Goal: Task Accomplishment & Management: Manage account settings

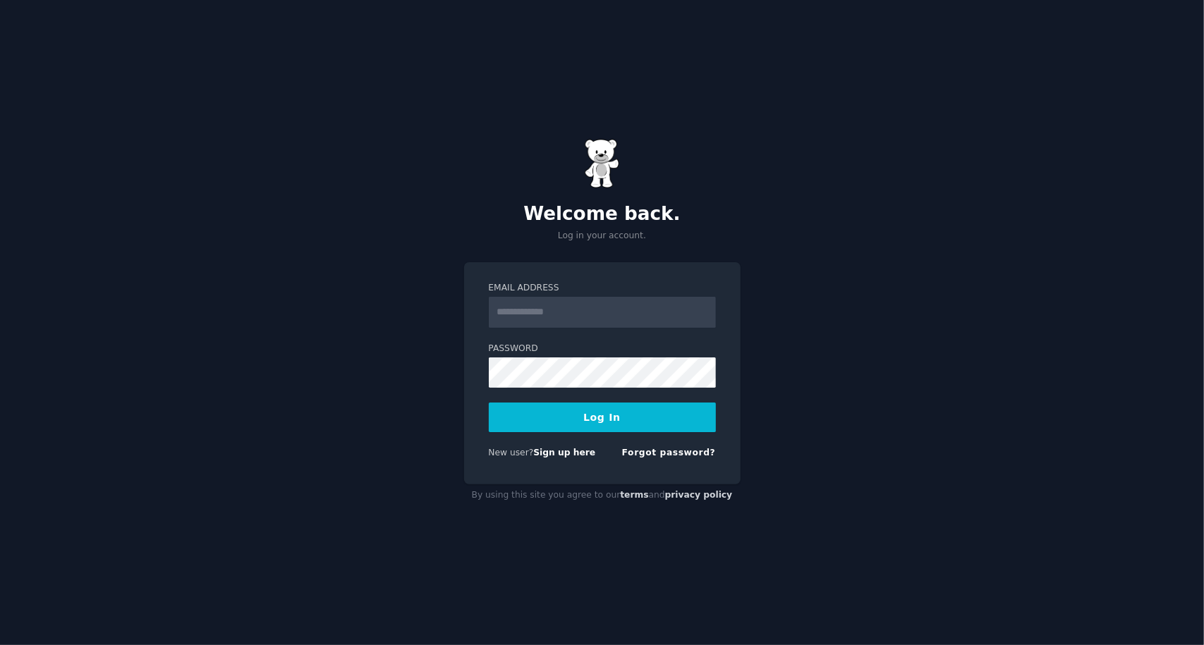
type input "**********"
click at [581, 424] on button "Log In" at bounding box center [602, 418] width 227 height 30
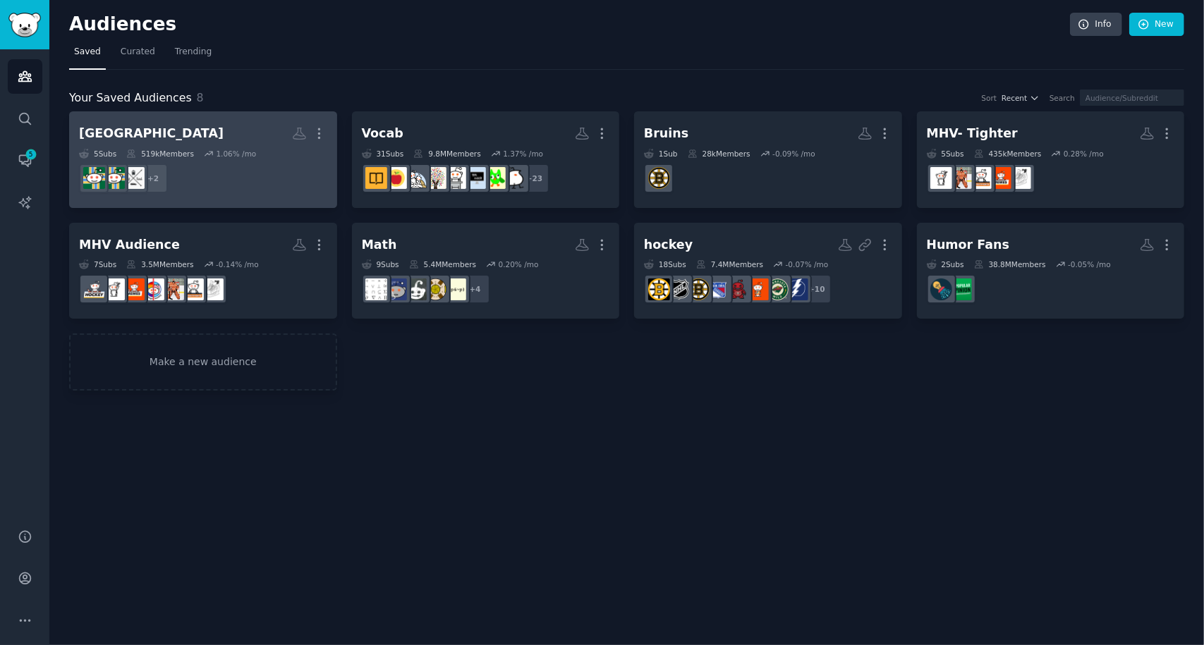
click at [205, 163] on dd "+ 2" at bounding box center [203, 178] width 248 height 39
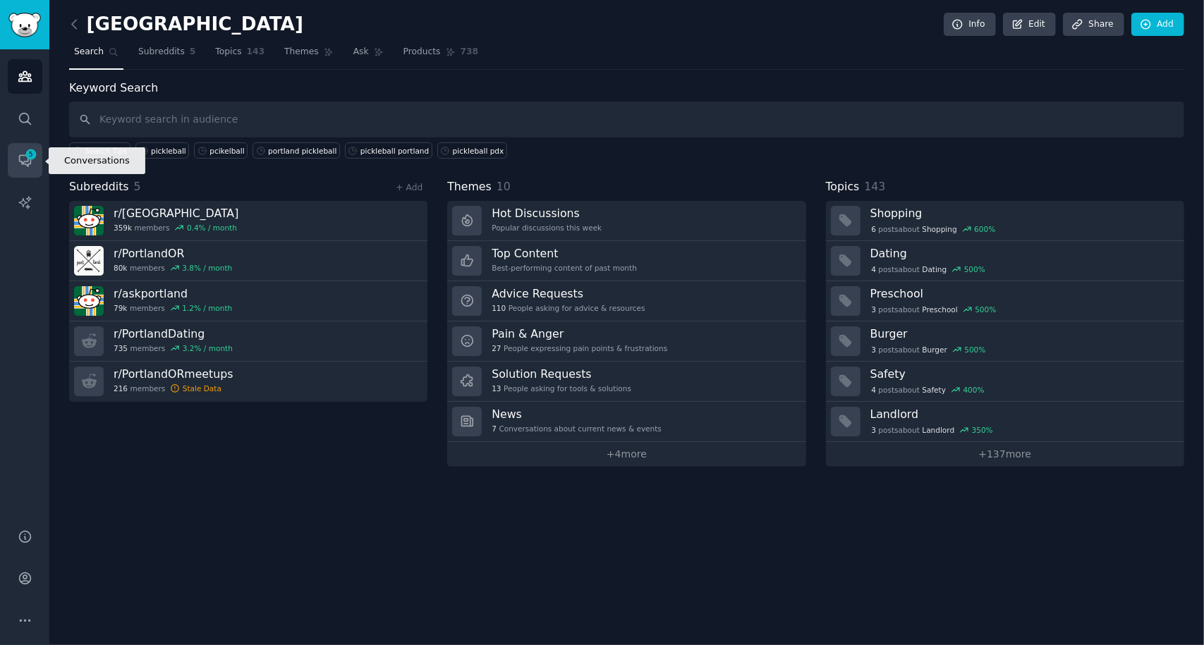
click at [28, 157] on span "5" at bounding box center [31, 154] width 13 height 10
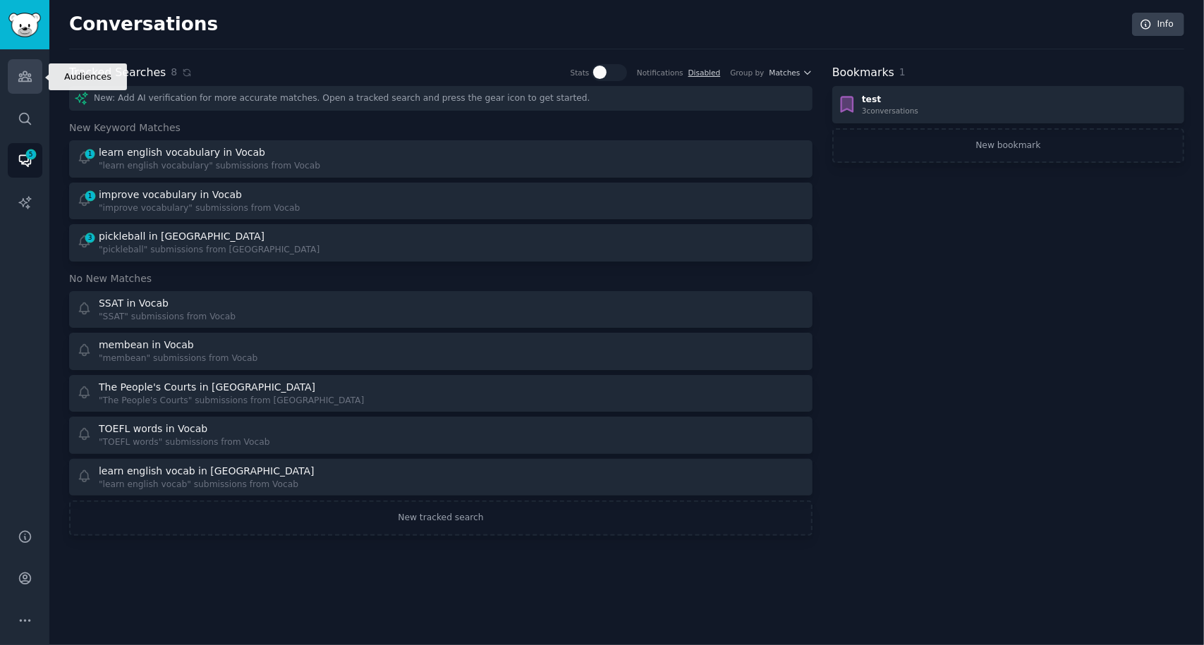
click at [23, 73] on icon "Sidebar" at bounding box center [24, 77] width 13 height 10
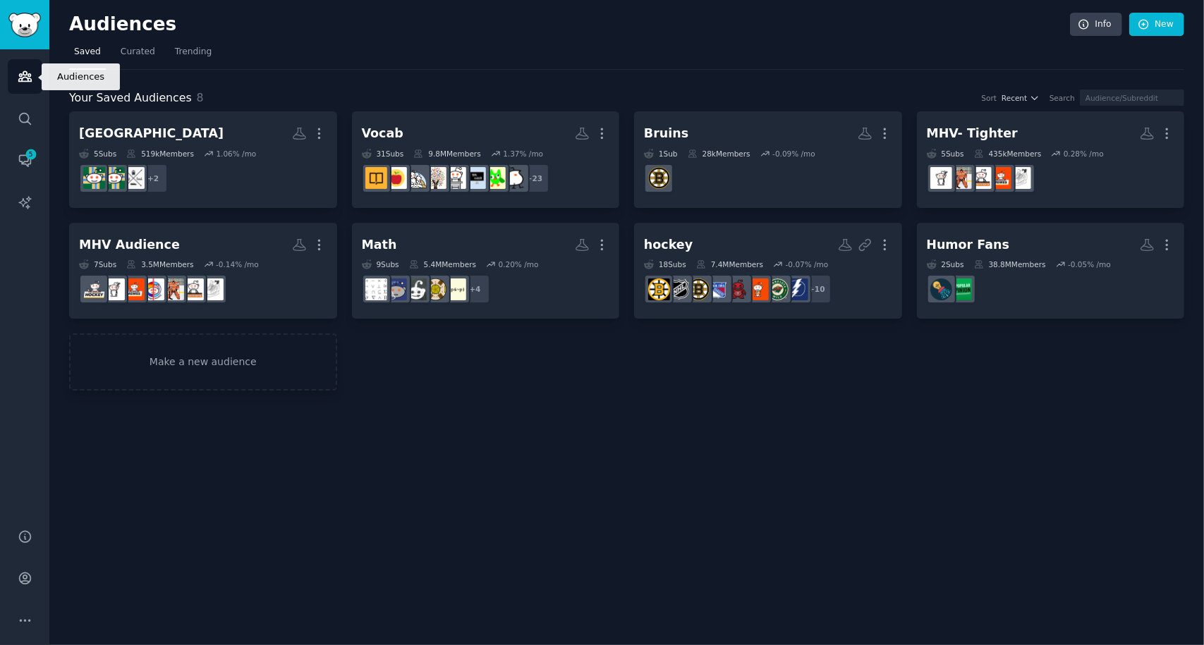
click at [23, 73] on icon "Sidebar" at bounding box center [24, 77] width 13 height 10
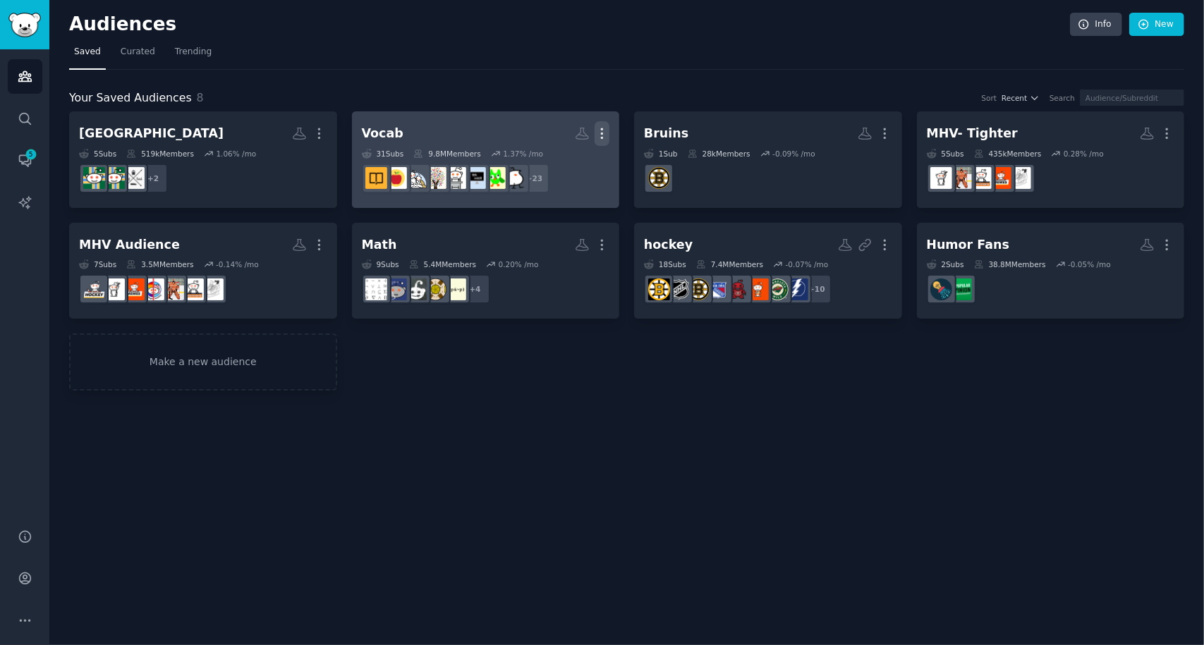
click at [602, 135] on icon "button" at bounding box center [601, 133] width 15 height 15
click at [564, 163] on p "Delete" at bounding box center [563, 163] width 32 height 15
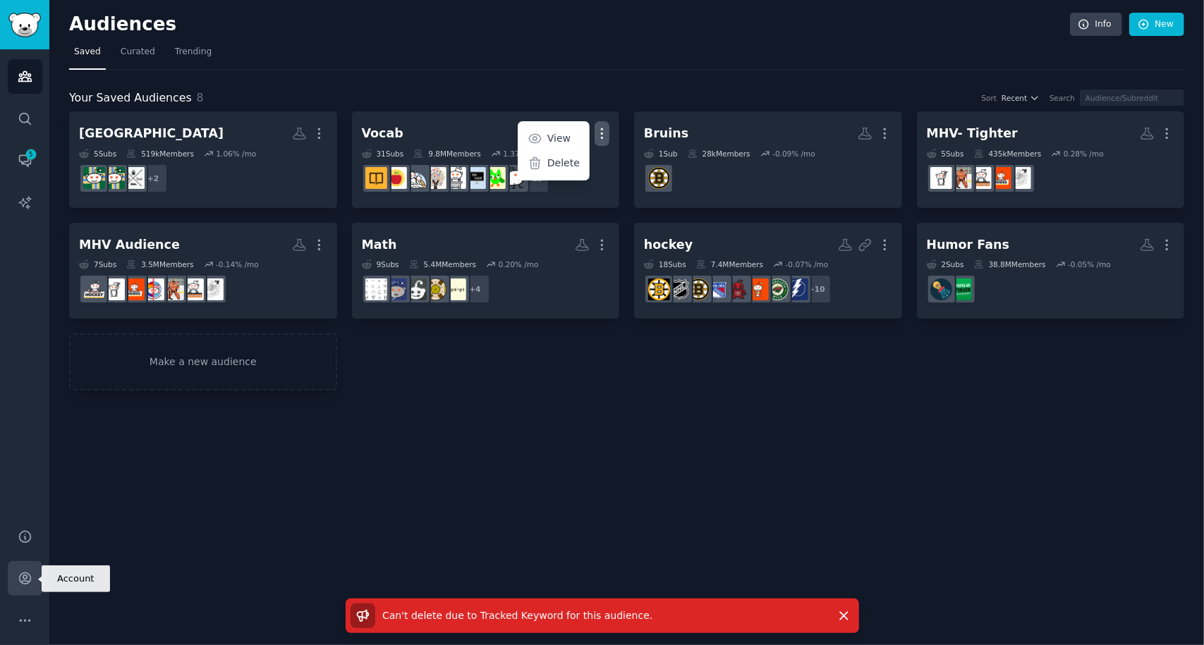
click at [24, 578] on icon "Sidebar" at bounding box center [25, 578] width 15 height 15
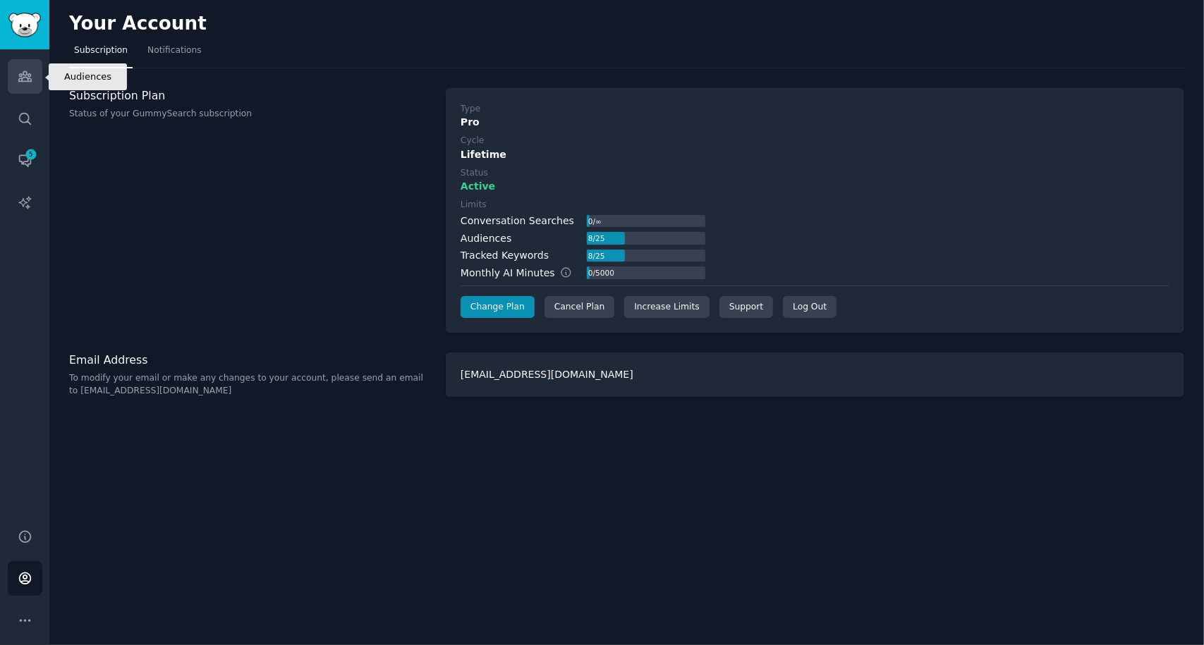
click at [30, 83] on icon "Sidebar" at bounding box center [25, 76] width 15 height 15
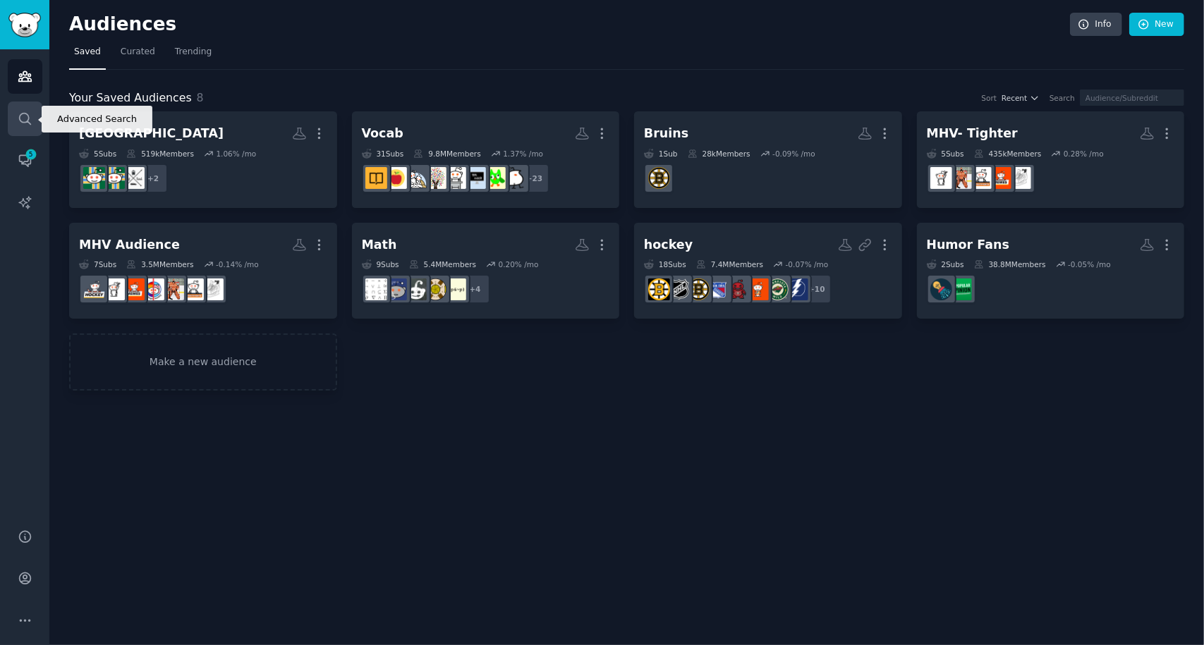
click at [24, 119] on icon "Sidebar" at bounding box center [25, 118] width 15 height 15
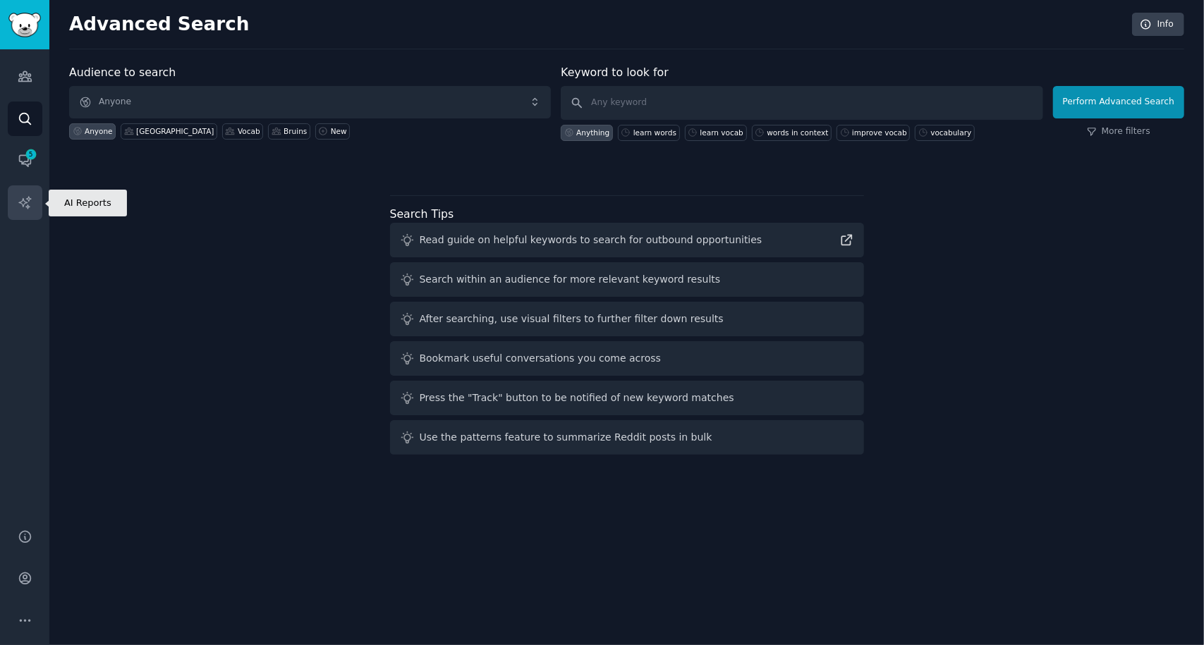
click at [25, 208] on icon "Sidebar" at bounding box center [25, 202] width 15 height 15
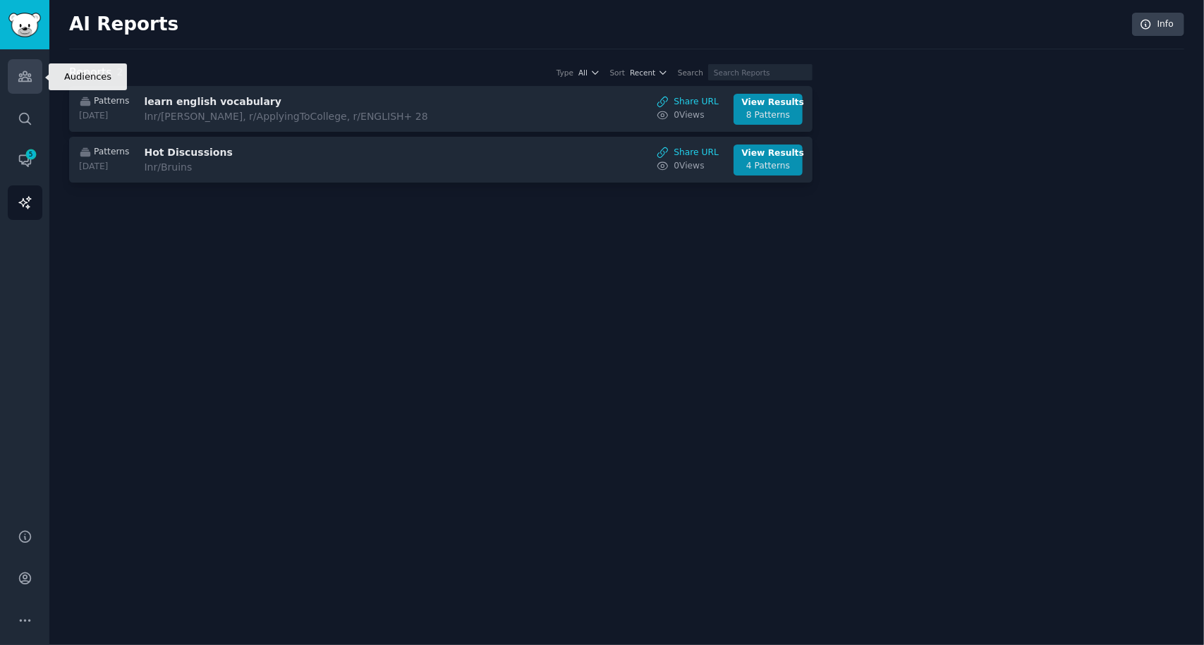
click at [23, 78] on icon "Sidebar" at bounding box center [24, 77] width 13 height 10
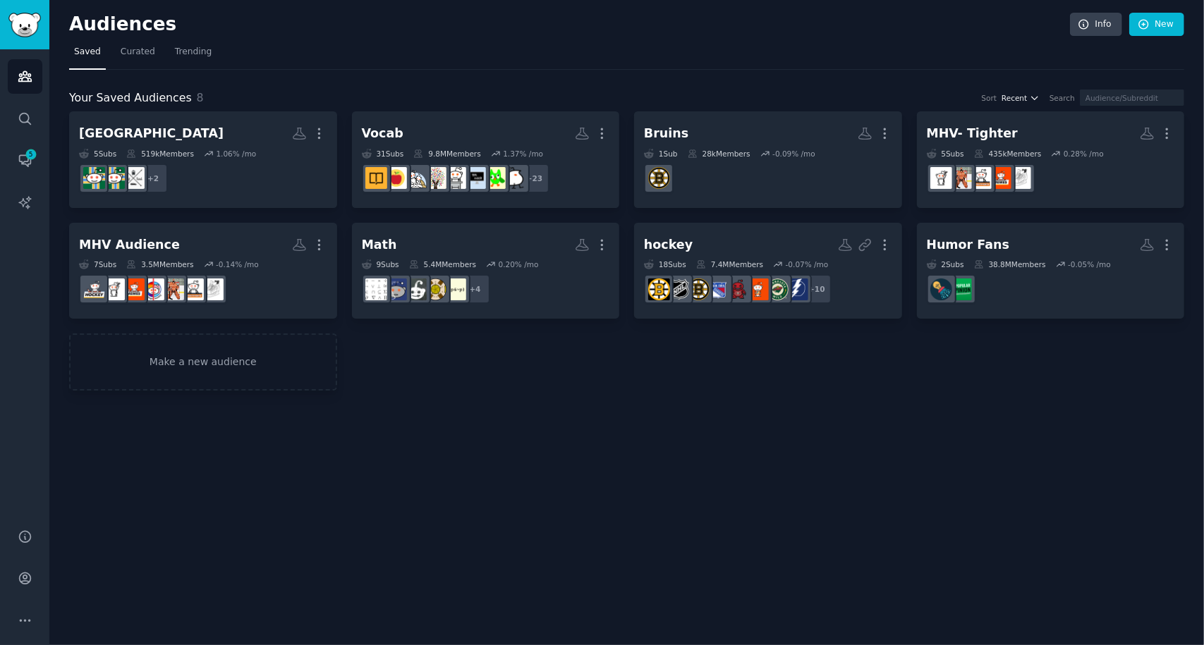
click at [1037, 97] on icon "button" at bounding box center [1035, 98] width 6 height 3
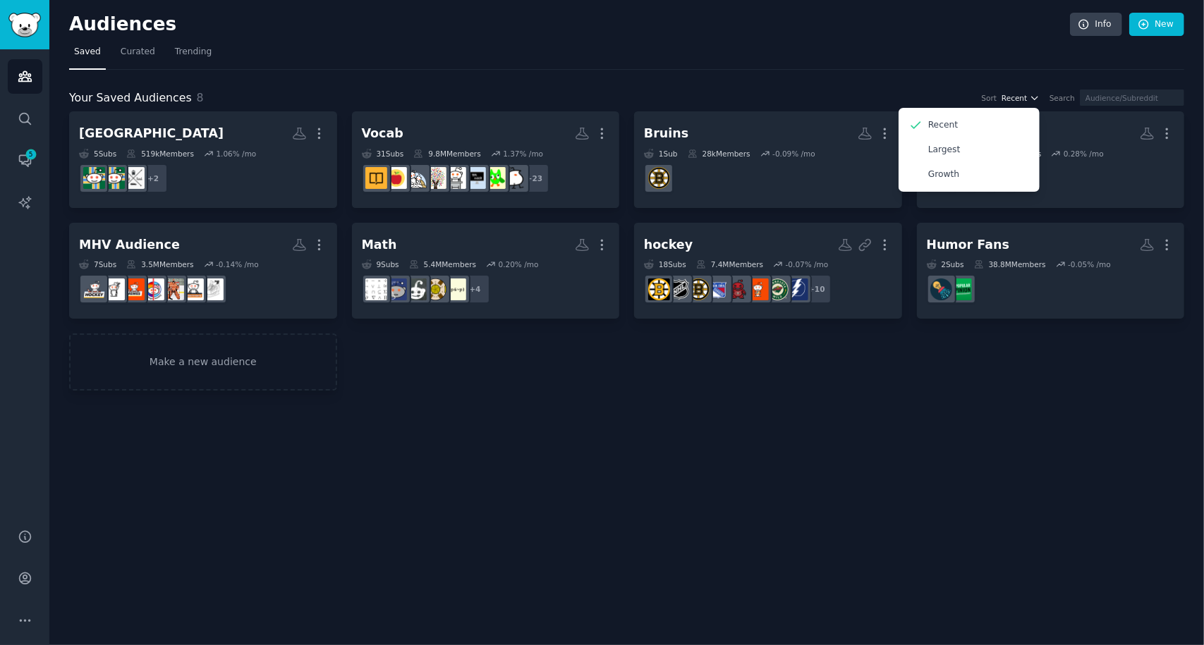
click at [1037, 97] on icon "button" at bounding box center [1035, 98] width 6 height 3
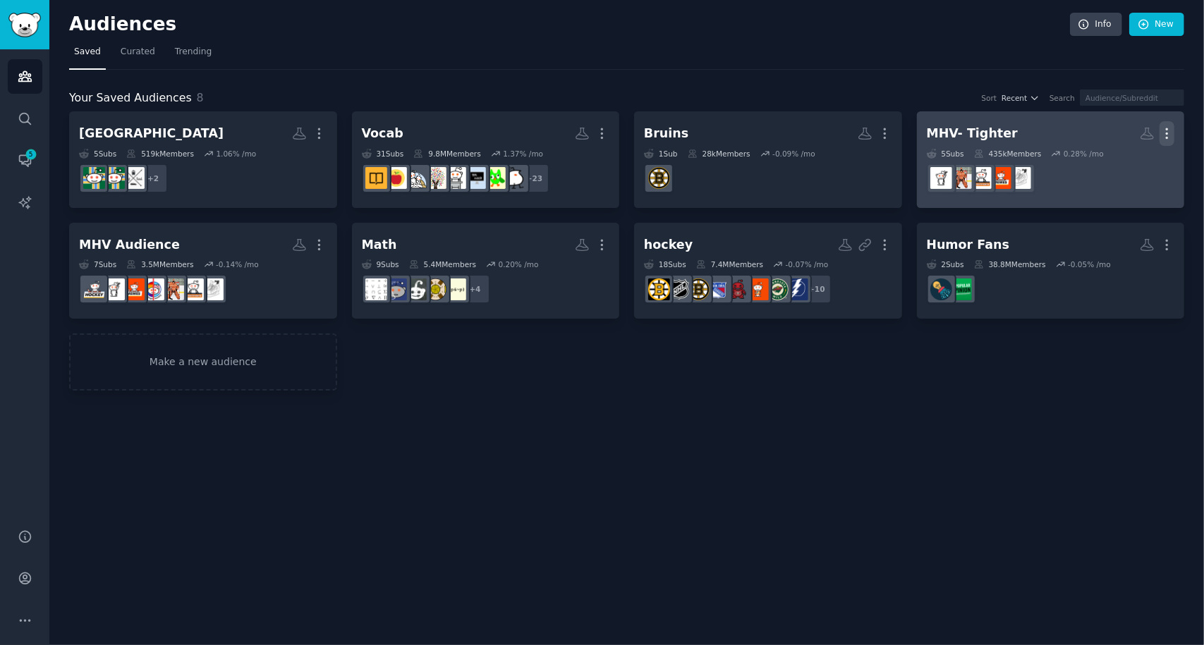
click at [1170, 135] on icon "button" at bounding box center [1166, 133] width 15 height 15
click at [1134, 164] on p "Delete" at bounding box center [1128, 163] width 32 height 15
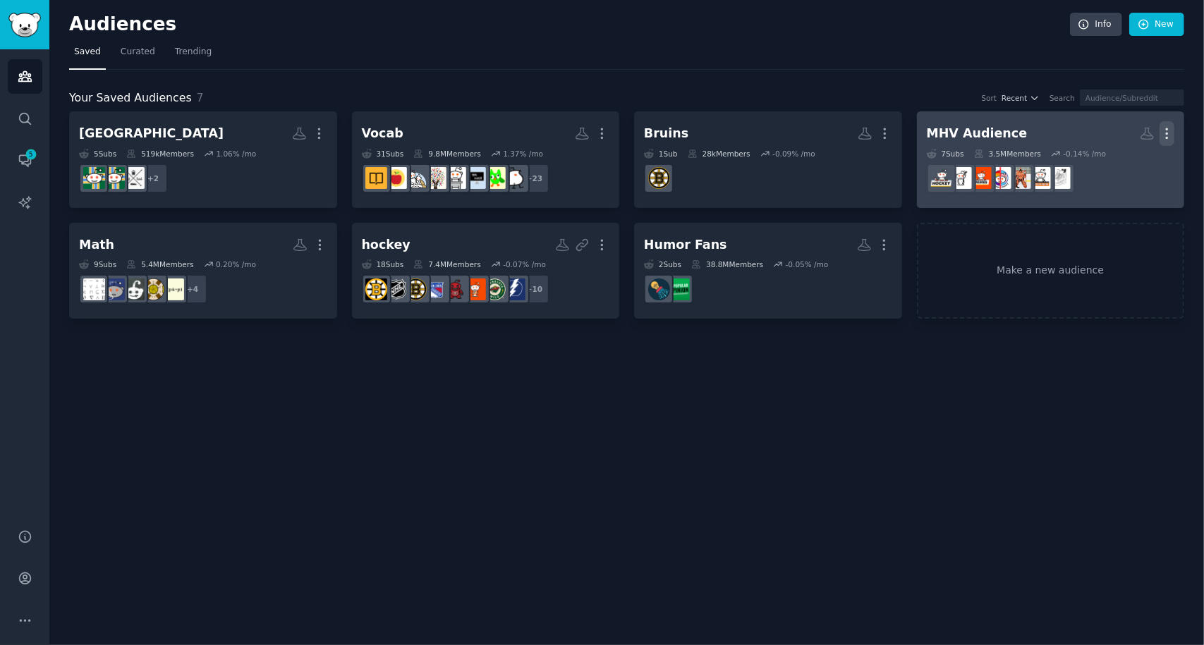
click at [1169, 132] on icon "button" at bounding box center [1166, 133] width 15 height 15
click at [1134, 159] on p "Delete" at bounding box center [1128, 163] width 32 height 15
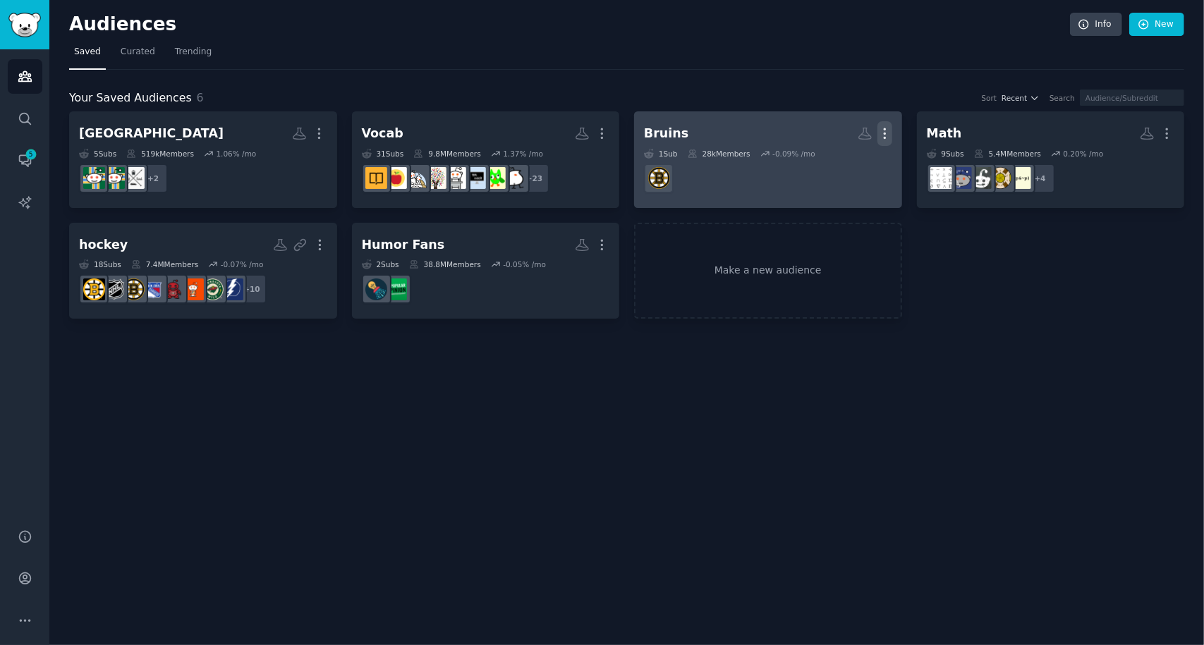
click at [881, 128] on icon "button" at bounding box center [884, 133] width 15 height 15
click at [840, 161] on p "Delete" at bounding box center [846, 163] width 32 height 15
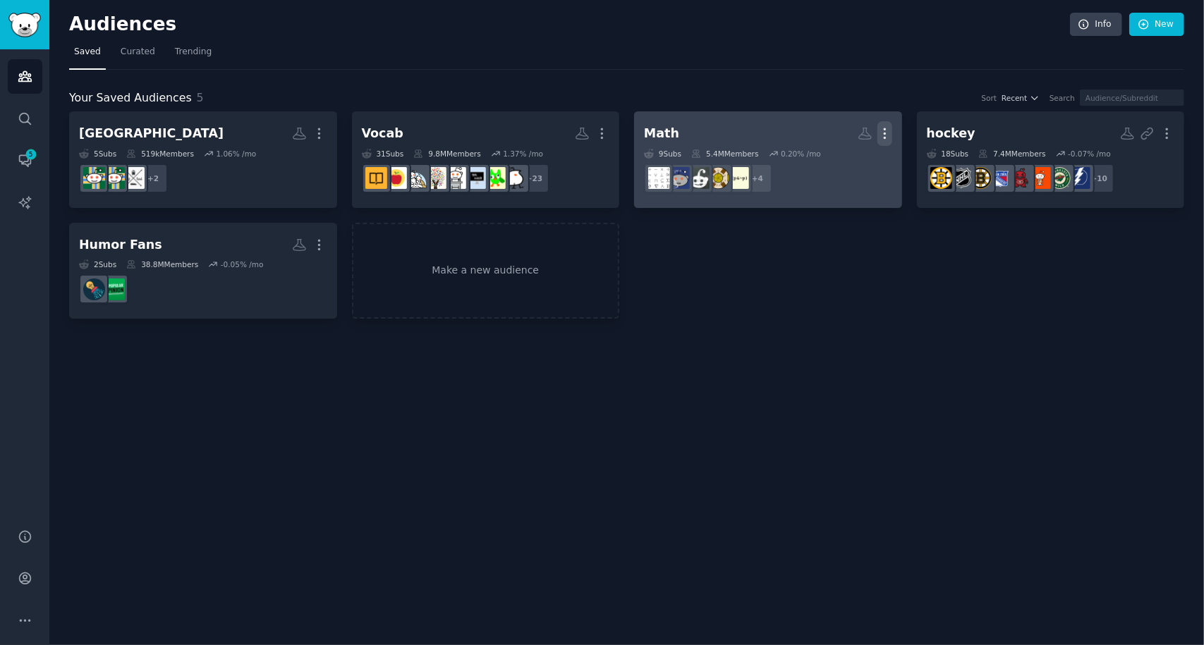
click at [886, 133] on icon "button" at bounding box center [884, 133] width 15 height 15
click at [842, 163] on p "Delete" at bounding box center [846, 163] width 32 height 15
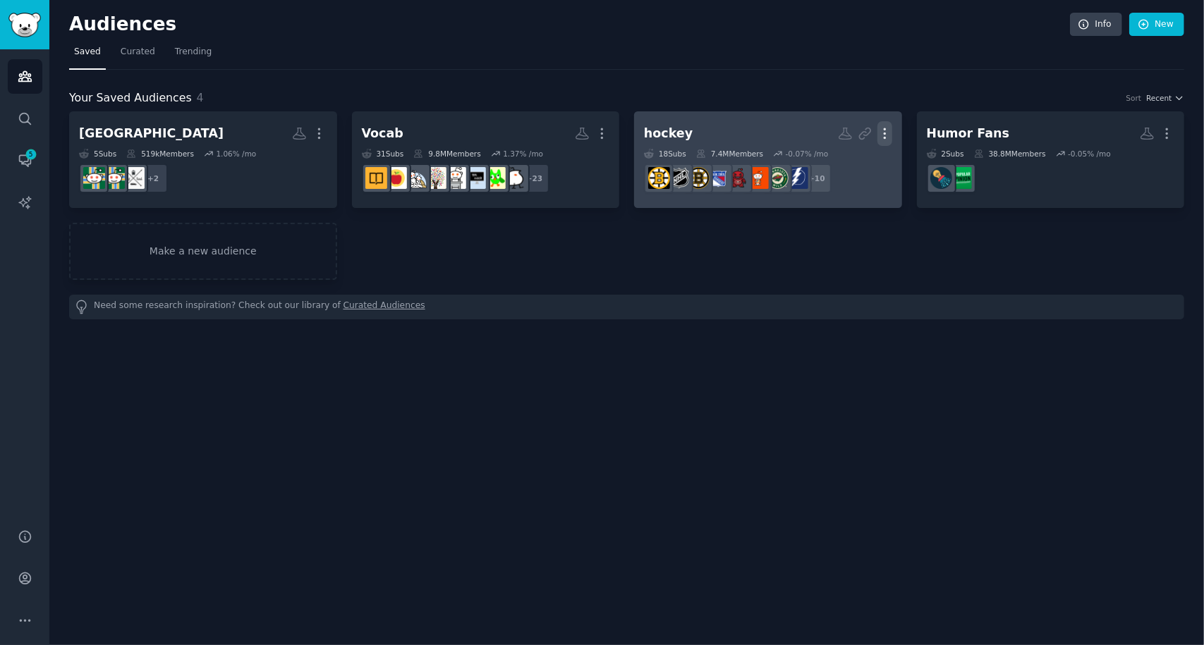
click at [887, 128] on icon "button" at bounding box center [884, 133] width 15 height 15
click at [831, 160] on div "Delete" at bounding box center [835, 164] width 67 height 30
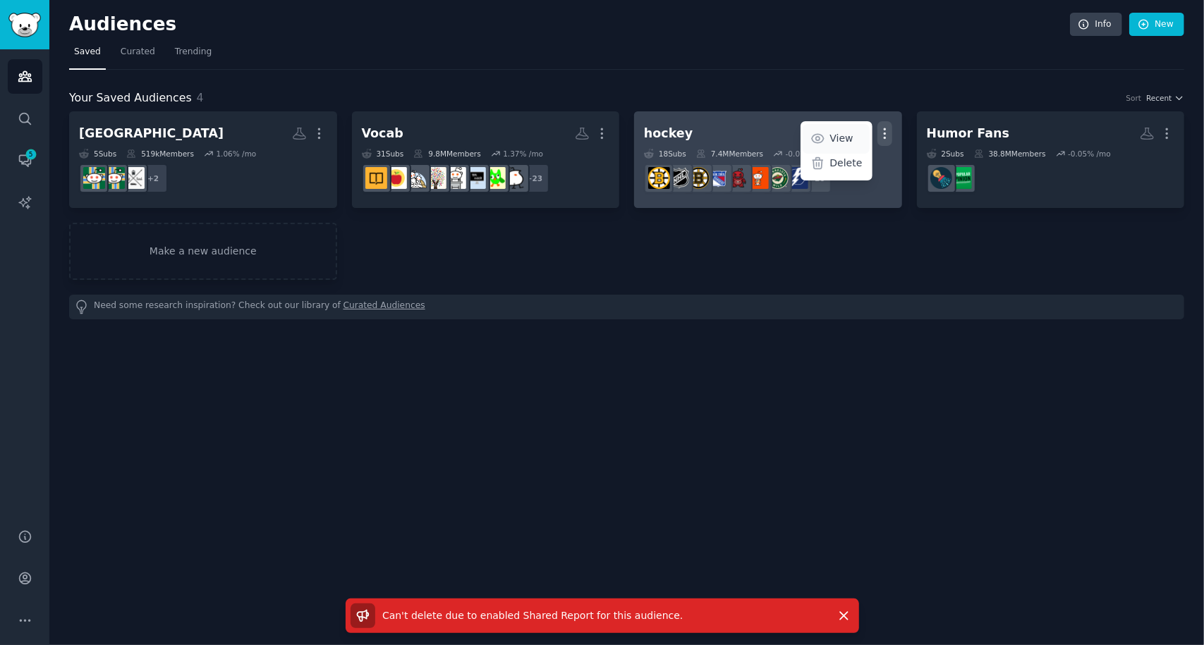
click at [853, 140] on p "View" at bounding box center [841, 138] width 23 height 15
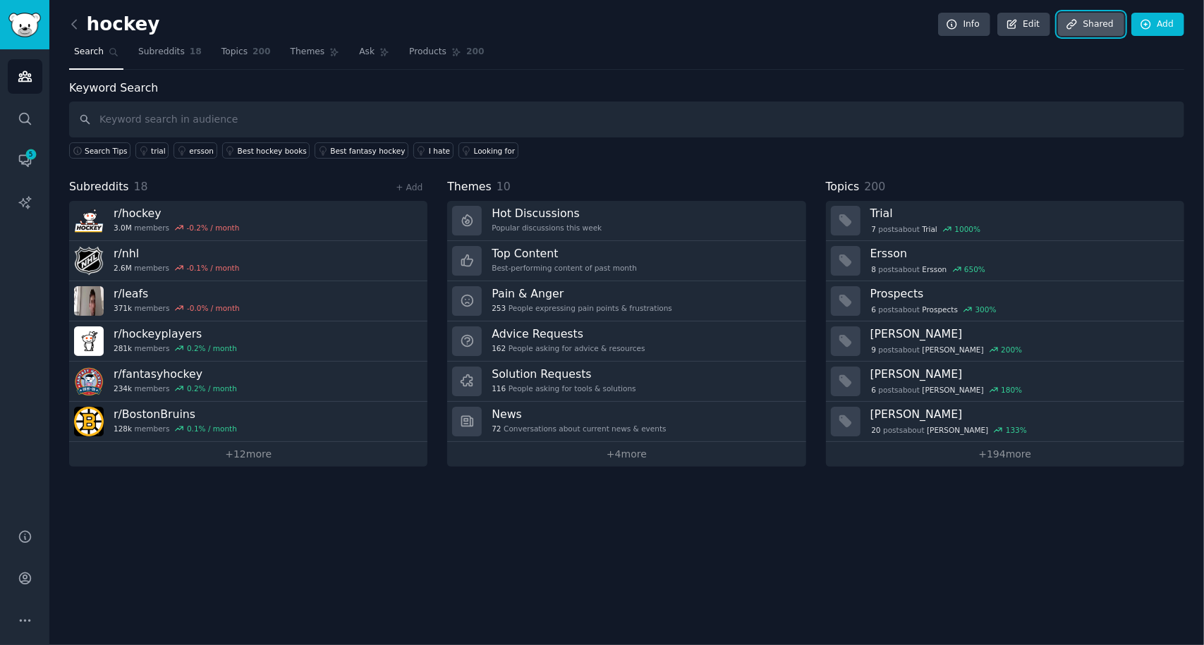
click at [1099, 22] on link "Share d" at bounding box center [1091, 25] width 66 height 24
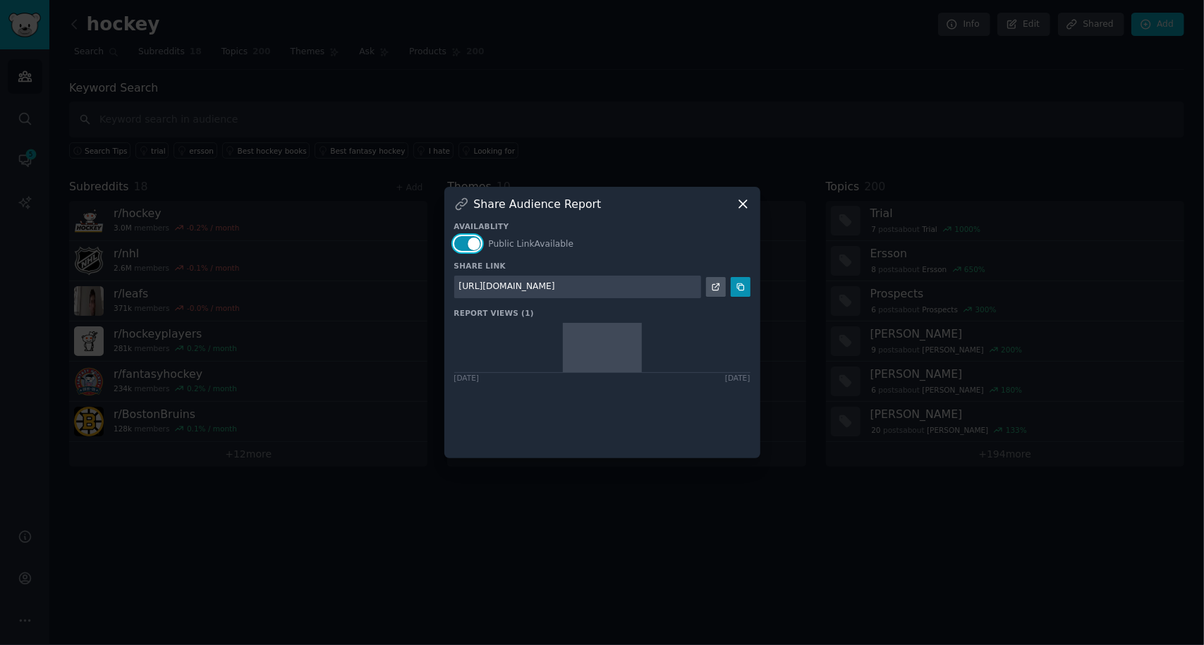
click at [462, 245] on button "button" at bounding box center [467, 243] width 27 height 15
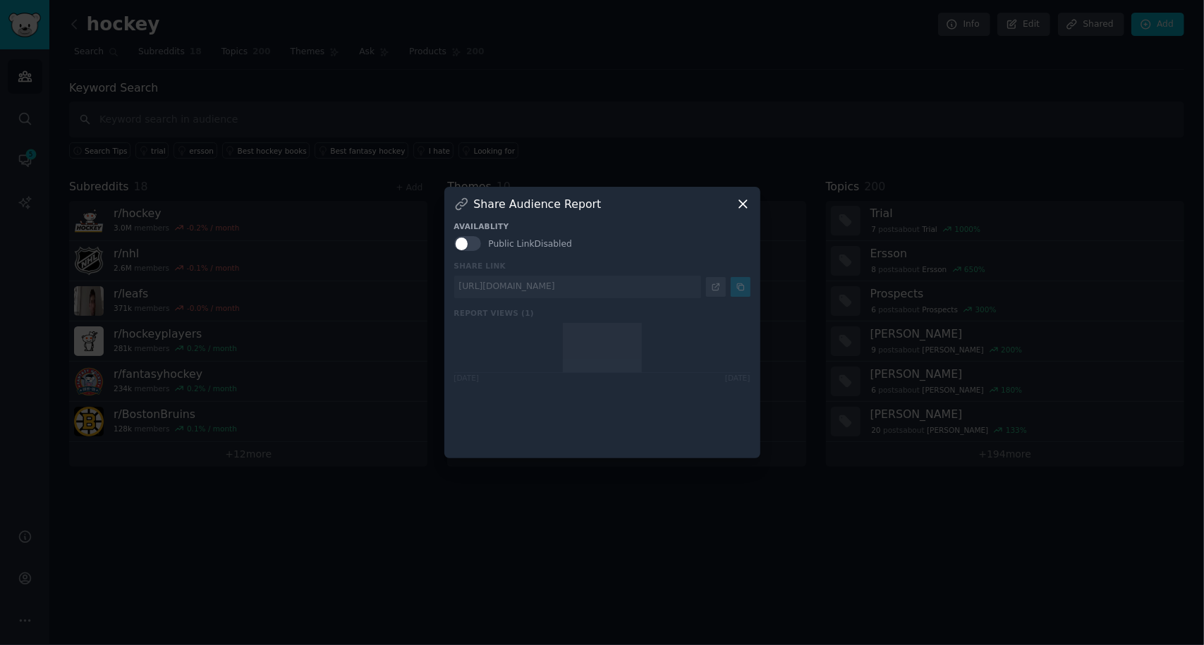
click at [741, 205] on icon at bounding box center [743, 204] width 8 height 8
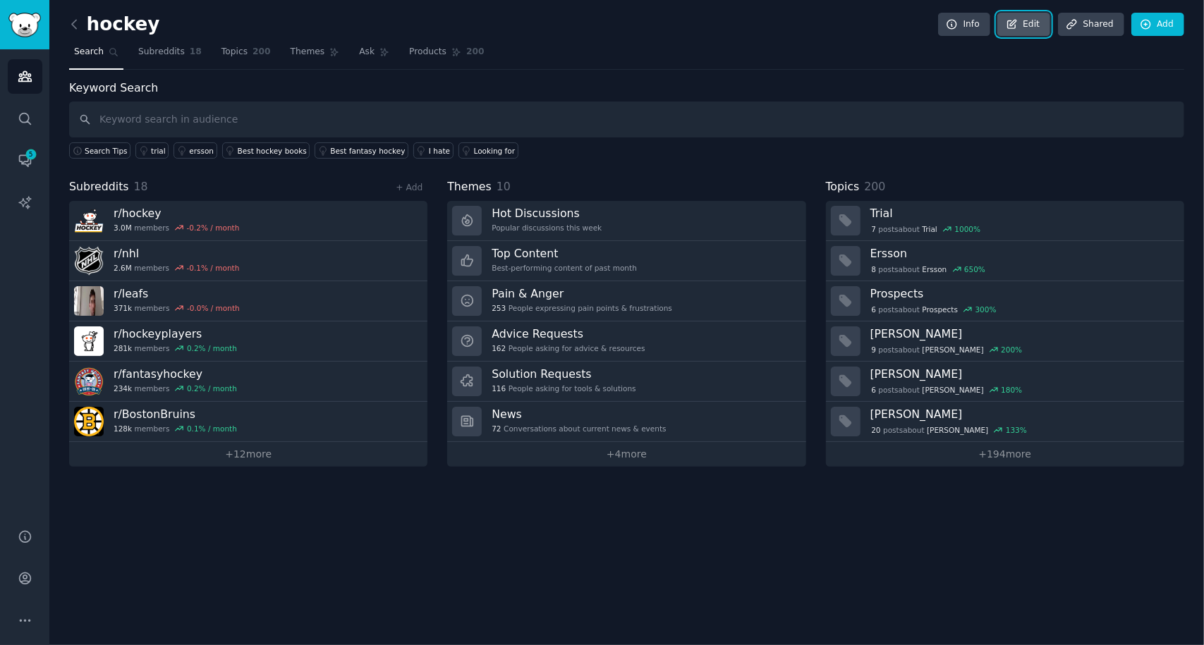
click at [1032, 22] on link "Edit" at bounding box center [1023, 25] width 53 height 24
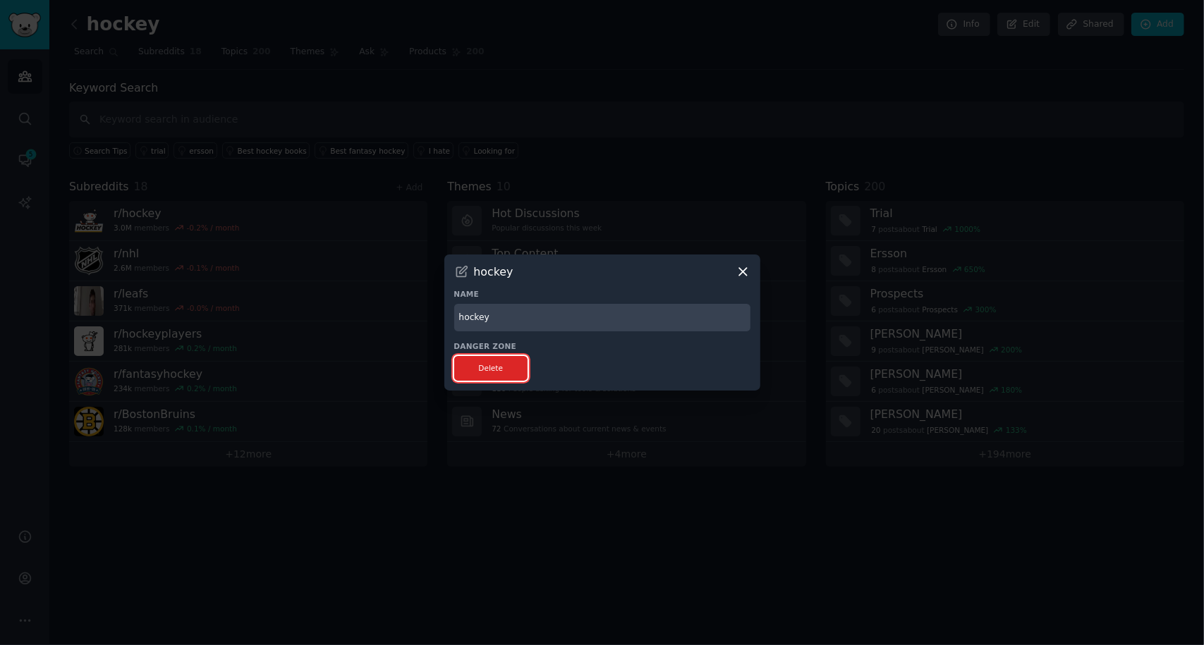
click at [501, 366] on button "Delete" at bounding box center [491, 368] width 74 height 25
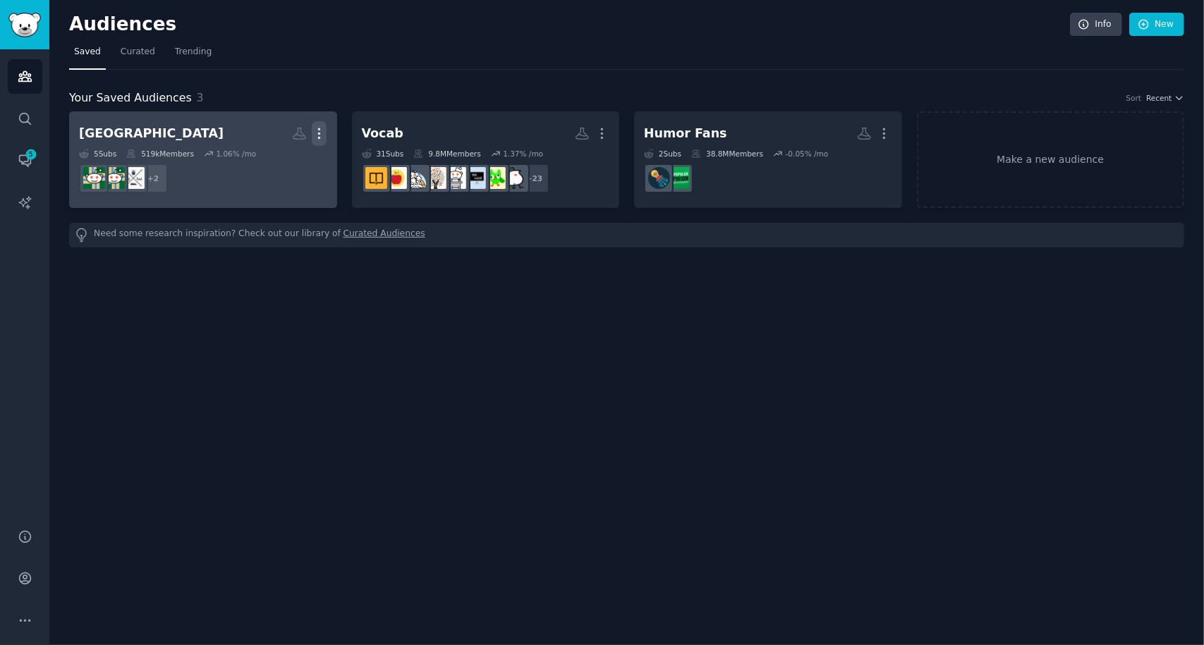
click at [320, 135] on icon "button" at bounding box center [319, 133] width 15 height 15
click at [281, 137] on p "View" at bounding box center [275, 138] width 23 height 15
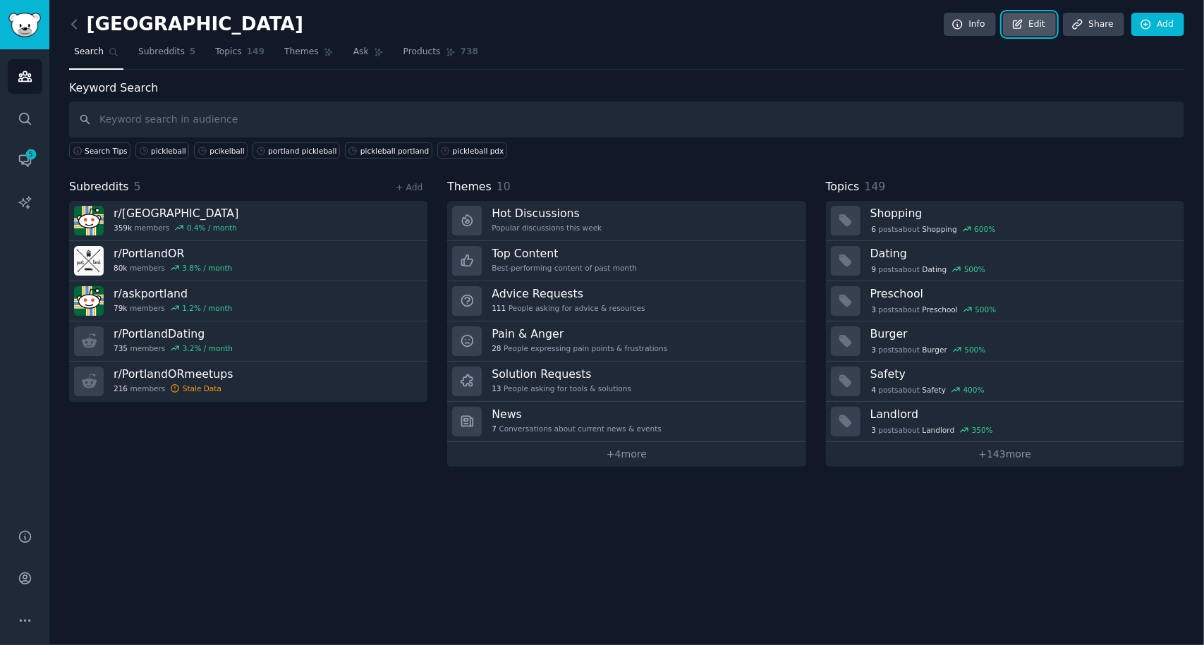
click at [1032, 32] on link "Edit" at bounding box center [1029, 25] width 53 height 24
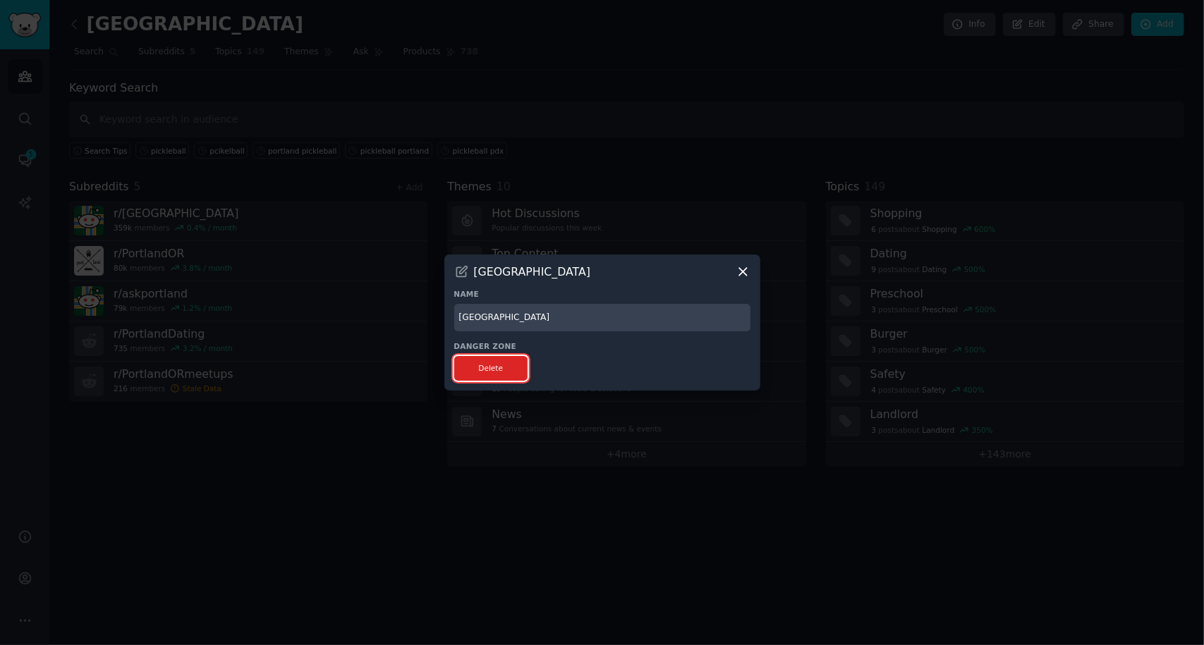
click at [496, 369] on button "Delete" at bounding box center [491, 368] width 74 height 25
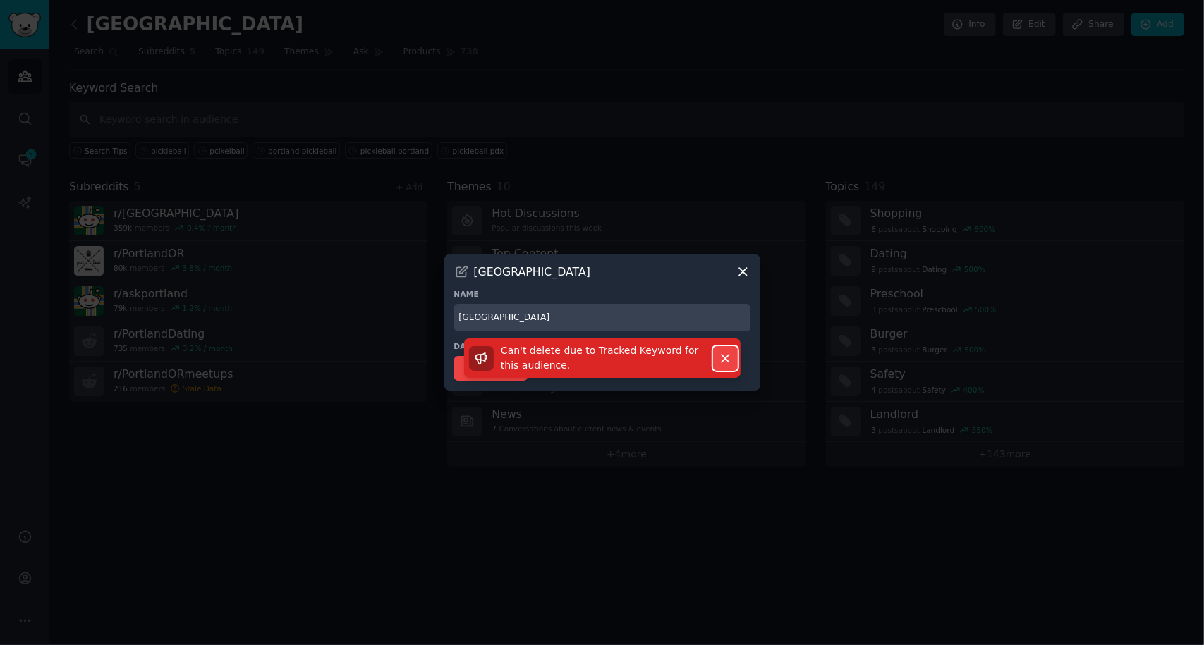
click at [733, 356] on button "Dismiss" at bounding box center [725, 358] width 25 height 25
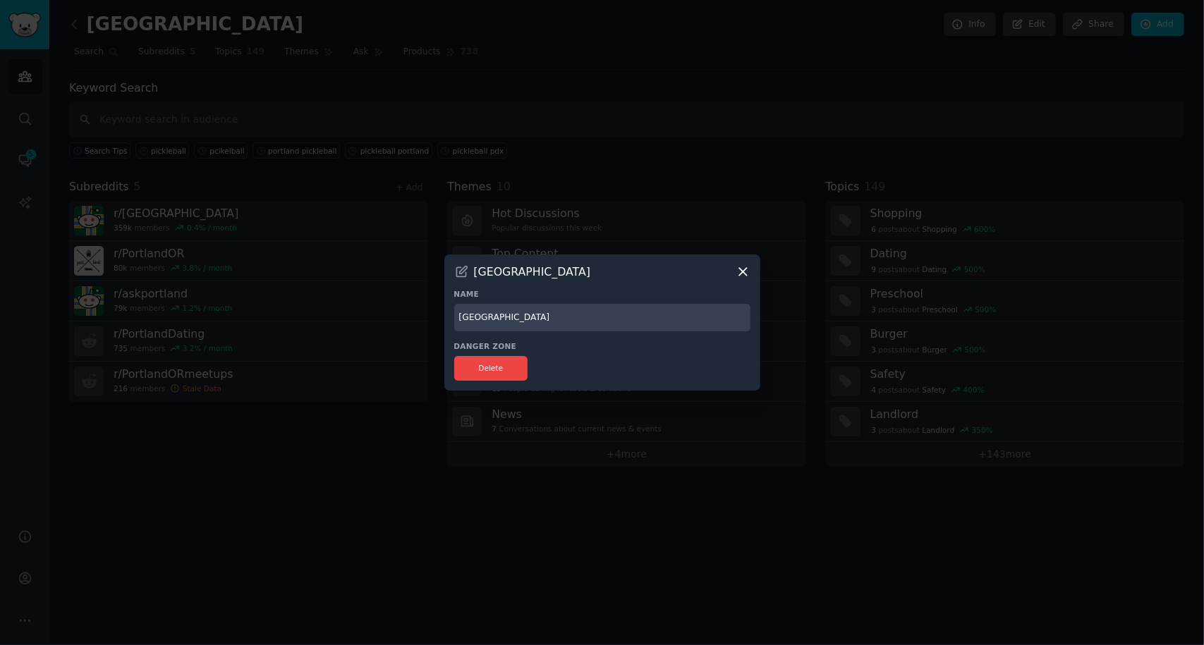
click at [736, 271] on icon at bounding box center [742, 271] width 15 height 15
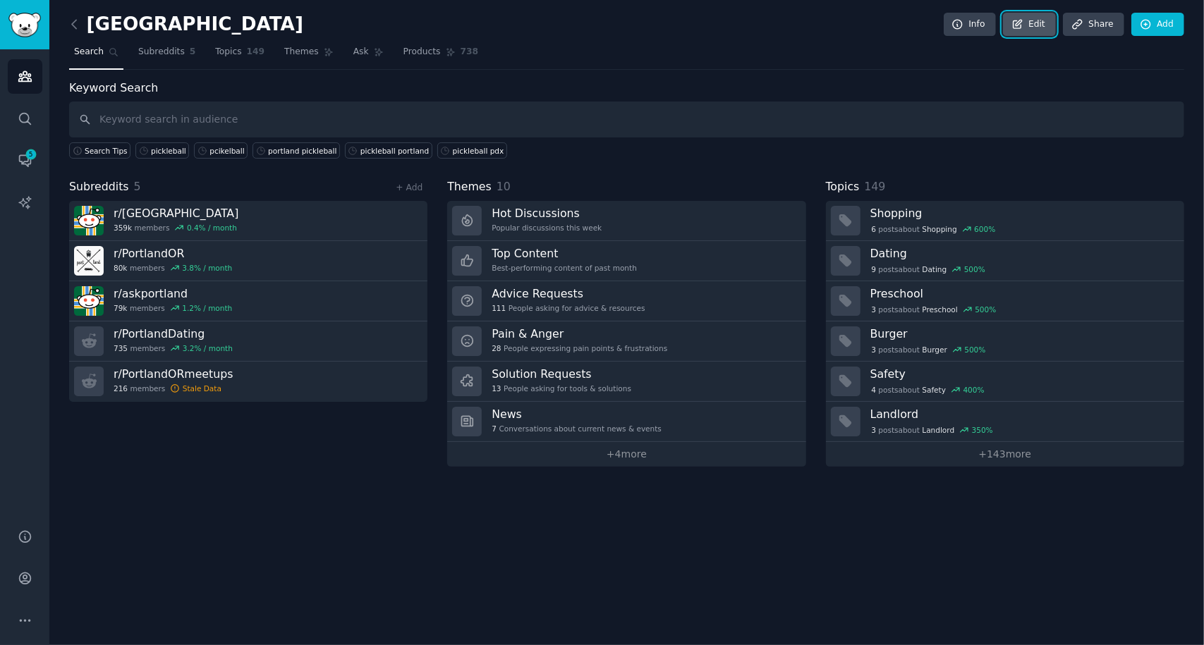
click at [1041, 25] on link "Edit" at bounding box center [1029, 25] width 53 height 24
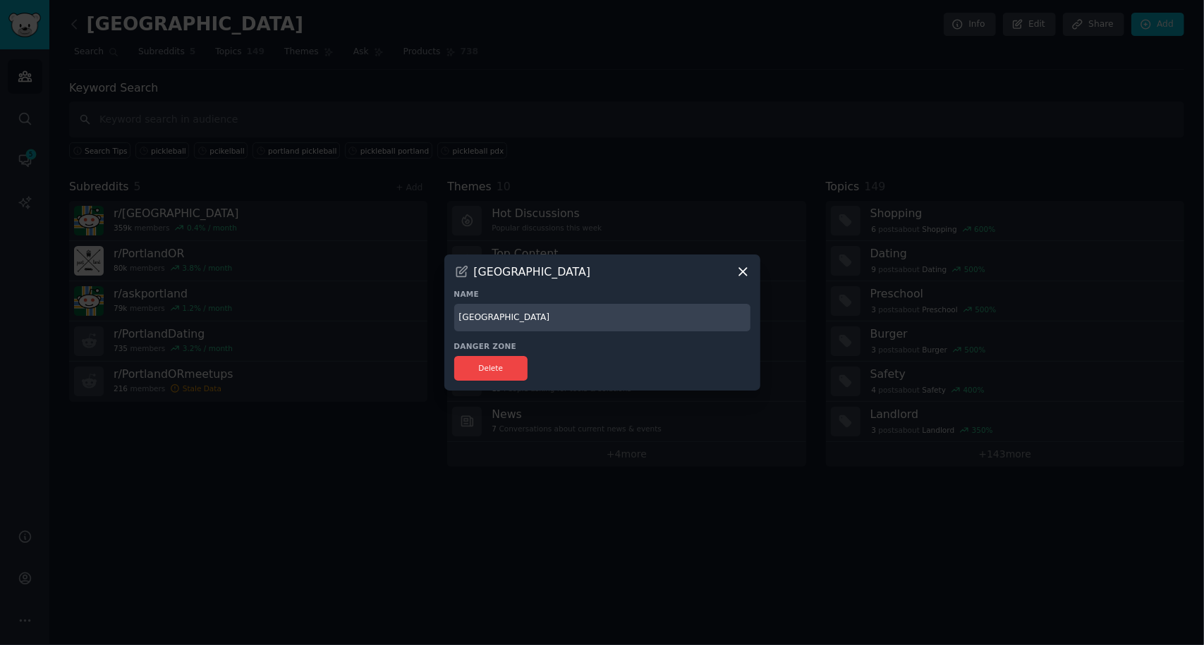
click at [728, 273] on div "portland" at bounding box center [602, 271] width 296 height 15
click at [735, 270] on div "portland" at bounding box center [602, 271] width 296 height 15
click at [739, 271] on icon at bounding box center [742, 271] width 15 height 15
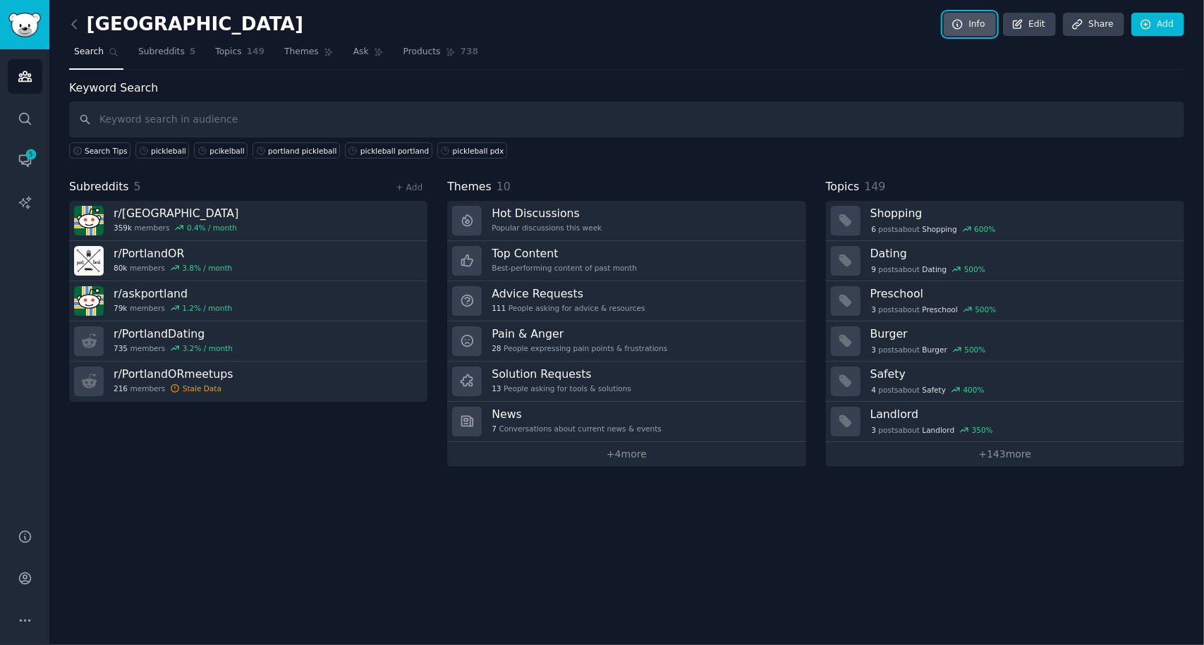
click at [980, 23] on link "Info" at bounding box center [969, 25] width 52 height 24
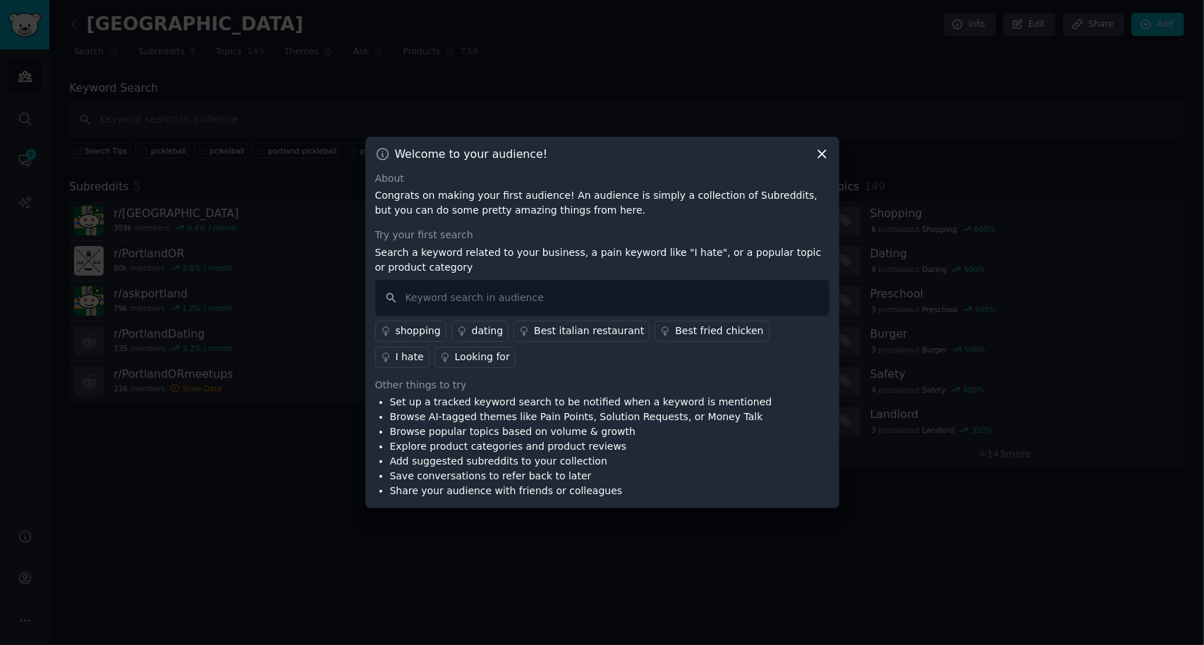
click at [822, 154] on icon at bounding box center [822, 154] width 8 height 8
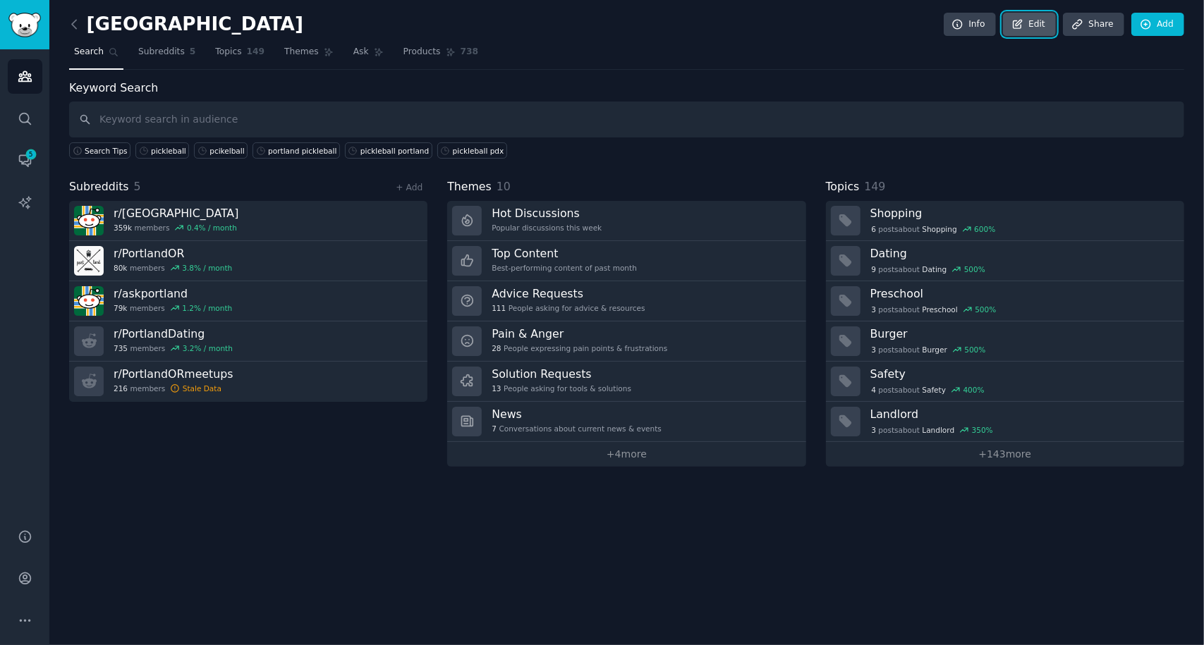
click at [1044, 27] on link "Edit" at bounding box center [1029, 25] width 53 height 24
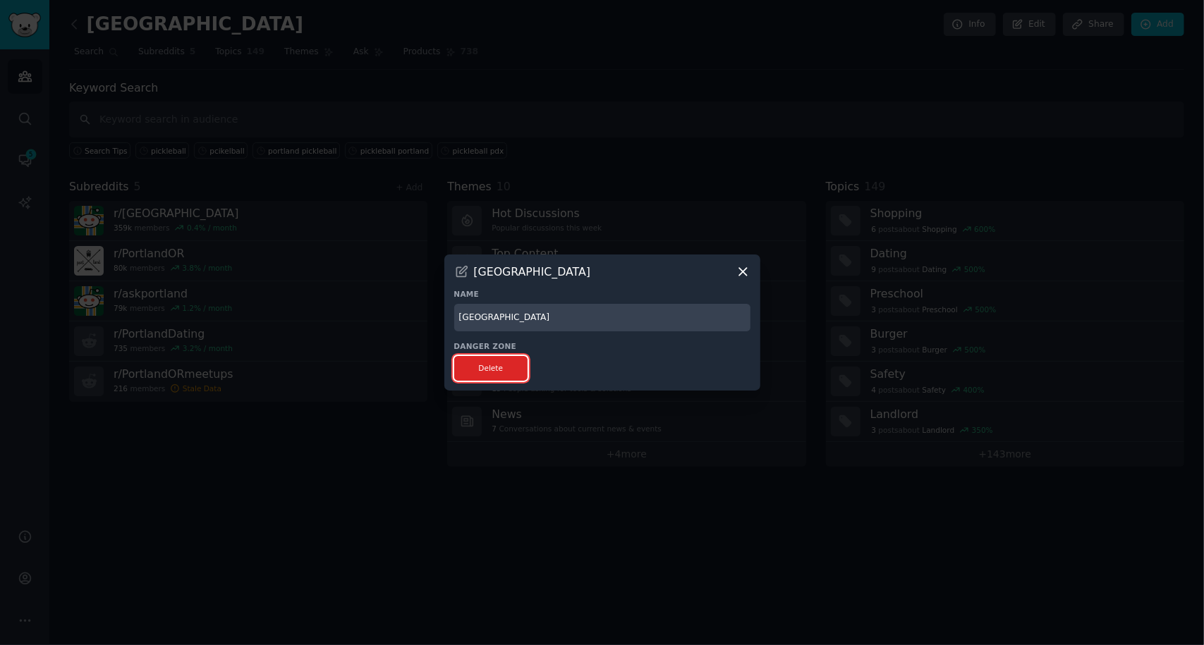
click at [502, 367] on button "Delete" at bounding box center [491, 368] width 74 height 25
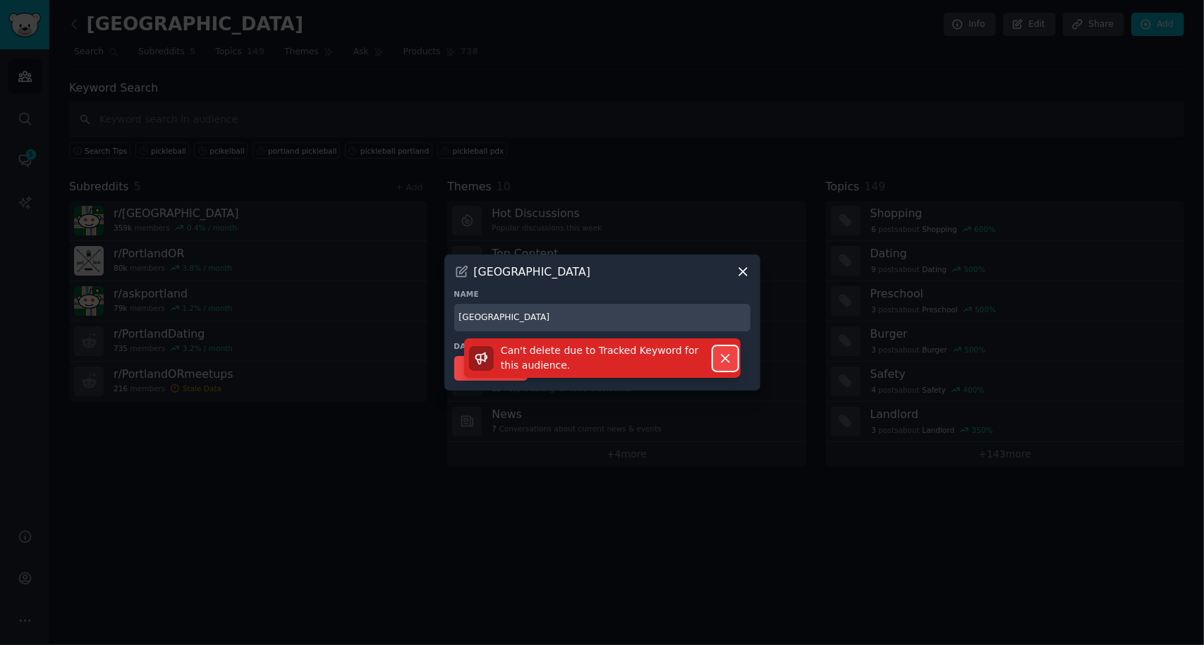
click at [727, 356] on icon "button" at bounding box center [725, 359] width 8 height 8
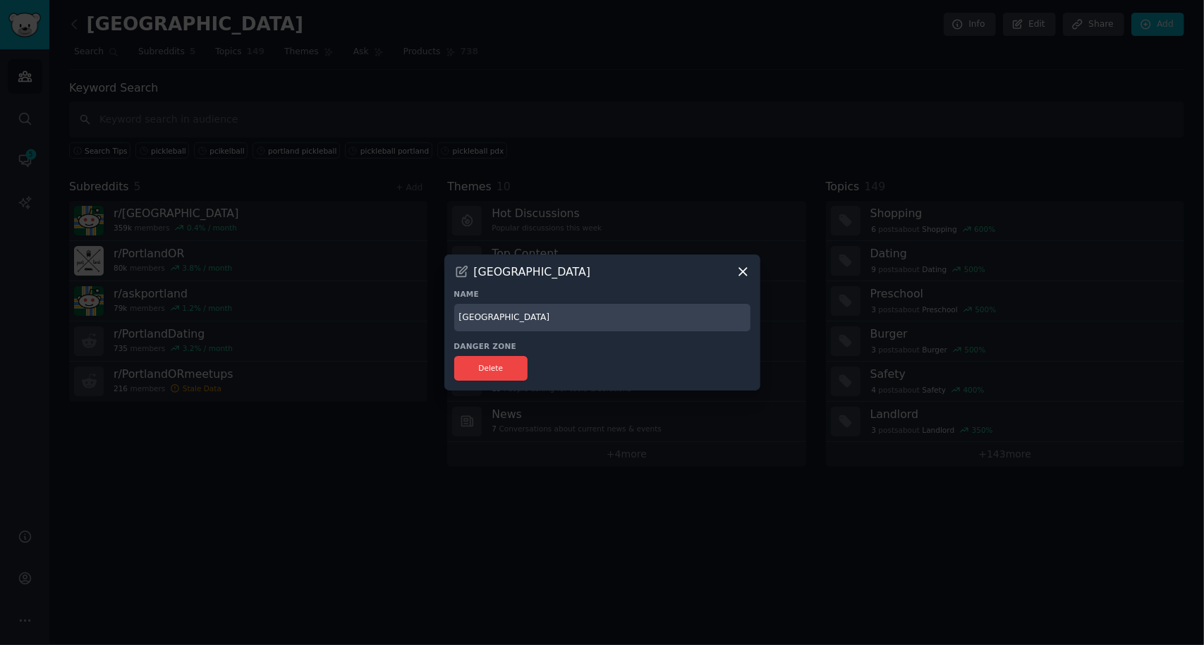
click at [739, 279] on icon at bounding box center [742, 271] width 15 height 15
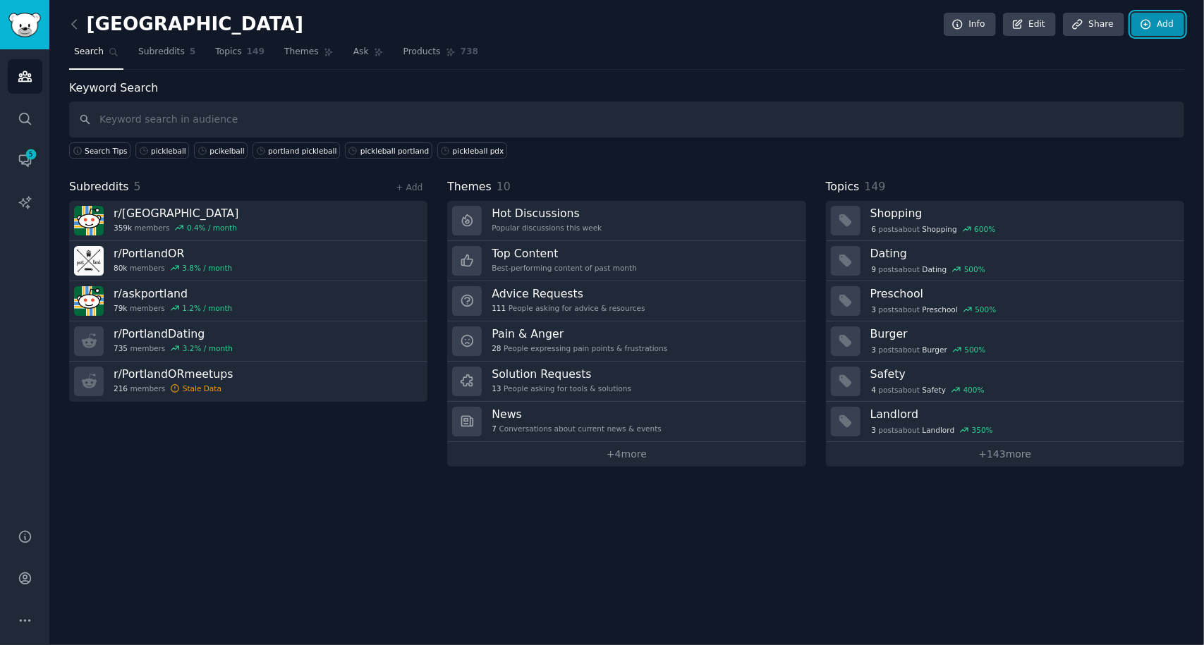
click at [1155, 27] on link "Add" at bounding box center [1157, 25] width 53 height 24
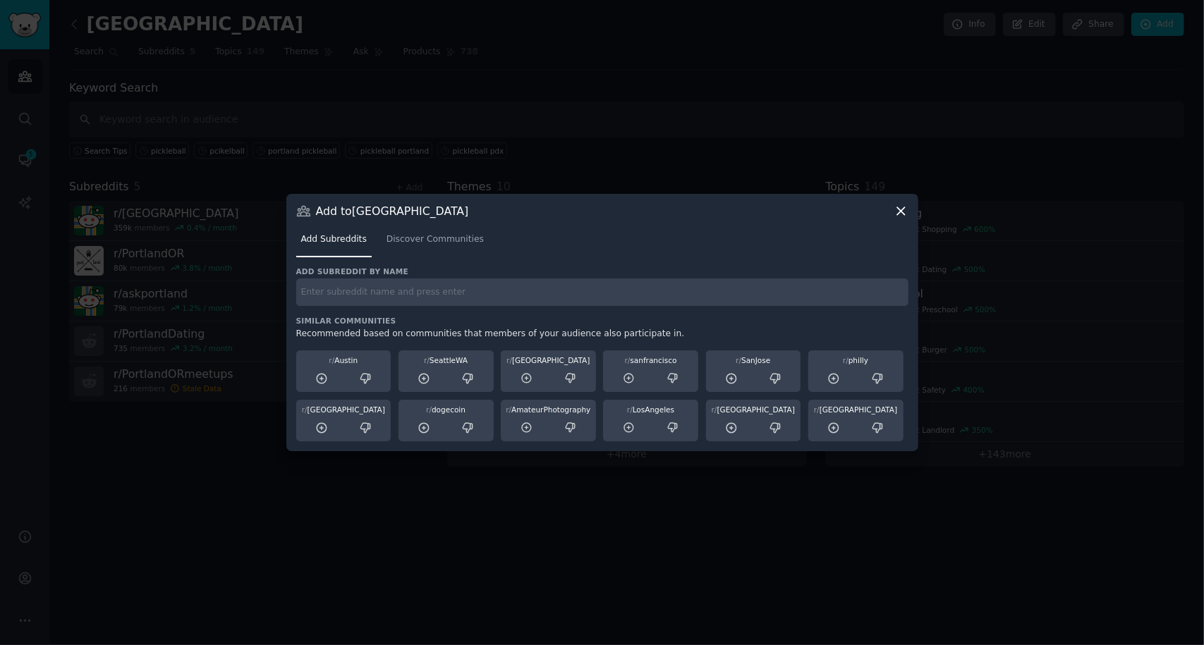
click at [898, 217] on icon at bounding box center [900, 211] width 15 height 15
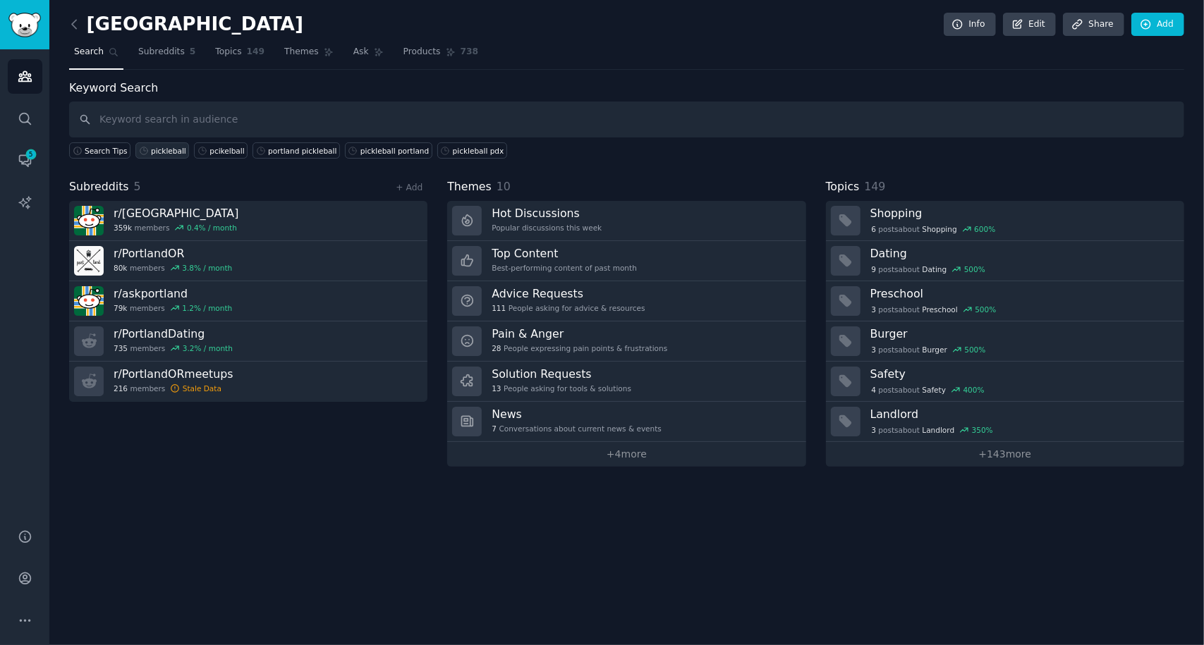
click at [162, 150] on div "pickleball" at bounding box center [168, 151] width 35 height 10
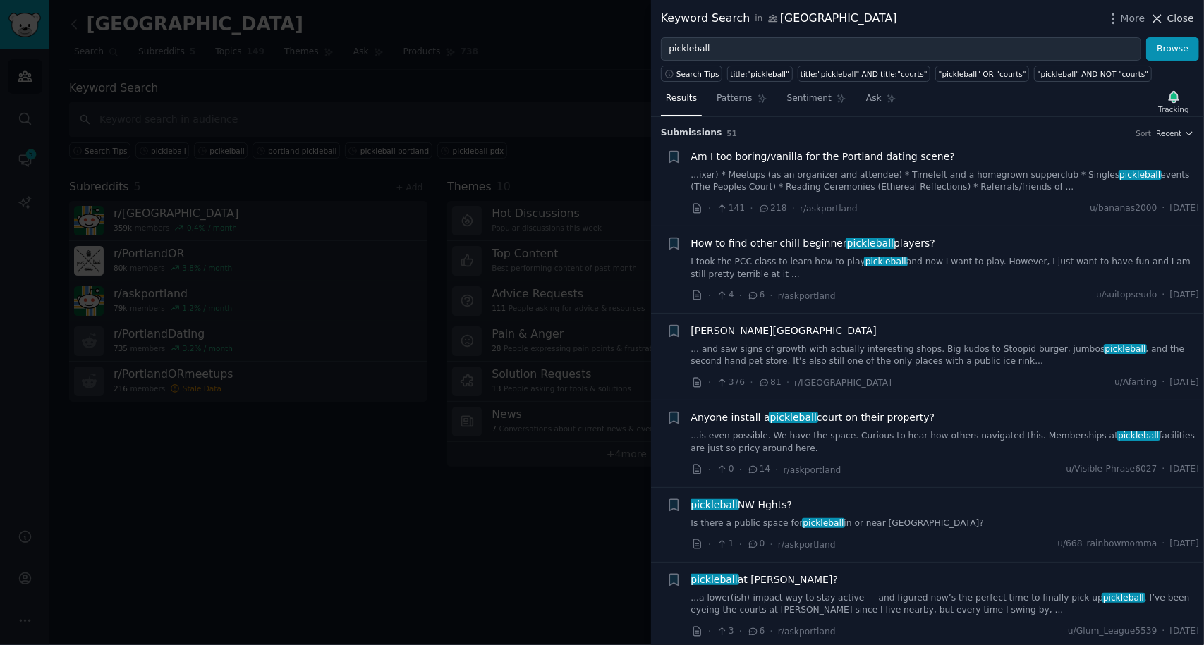
click at [1180, 16] on span "Close" at bounding box center [1180, 18] width 27 height 15
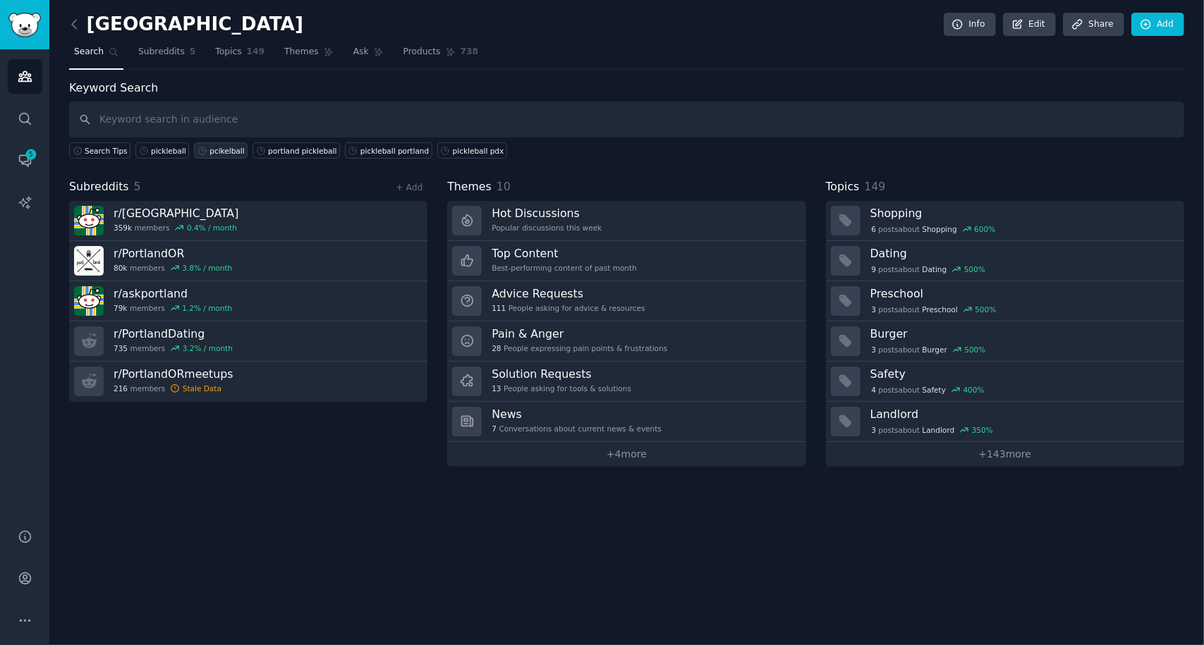
click at [220, 152] on div "pcikelball" at bounding box center [226, 151] width 35 height 10
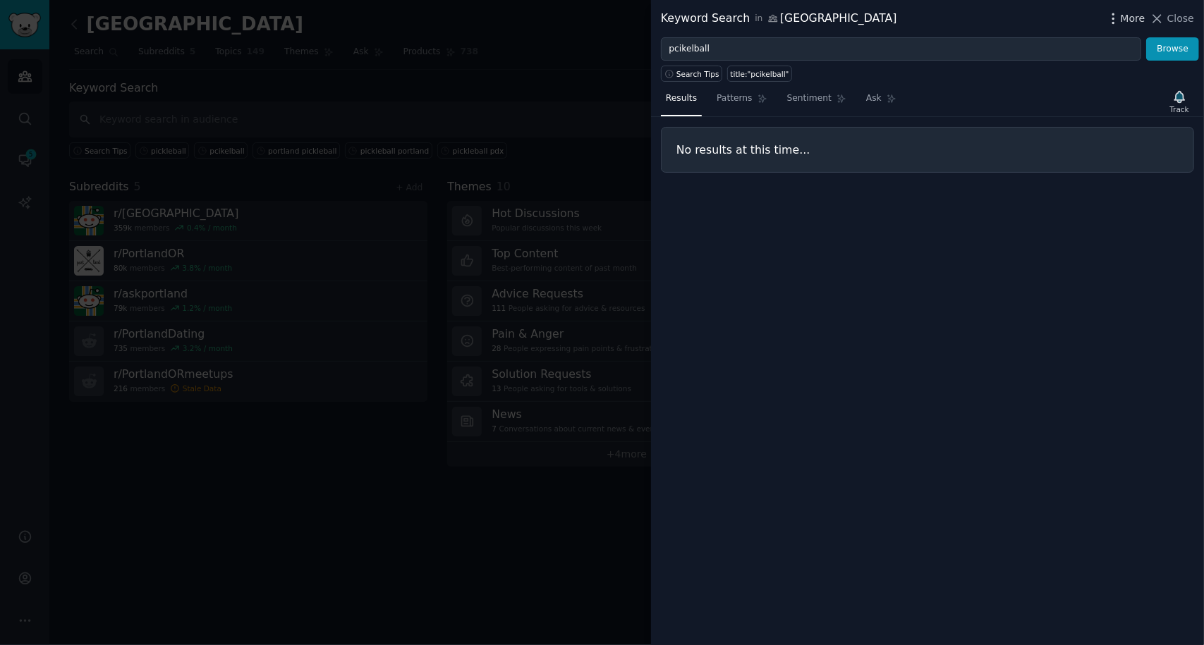
click at [1125, 16] on span "More" at bounding box center [1132, 18] width 25 height 15
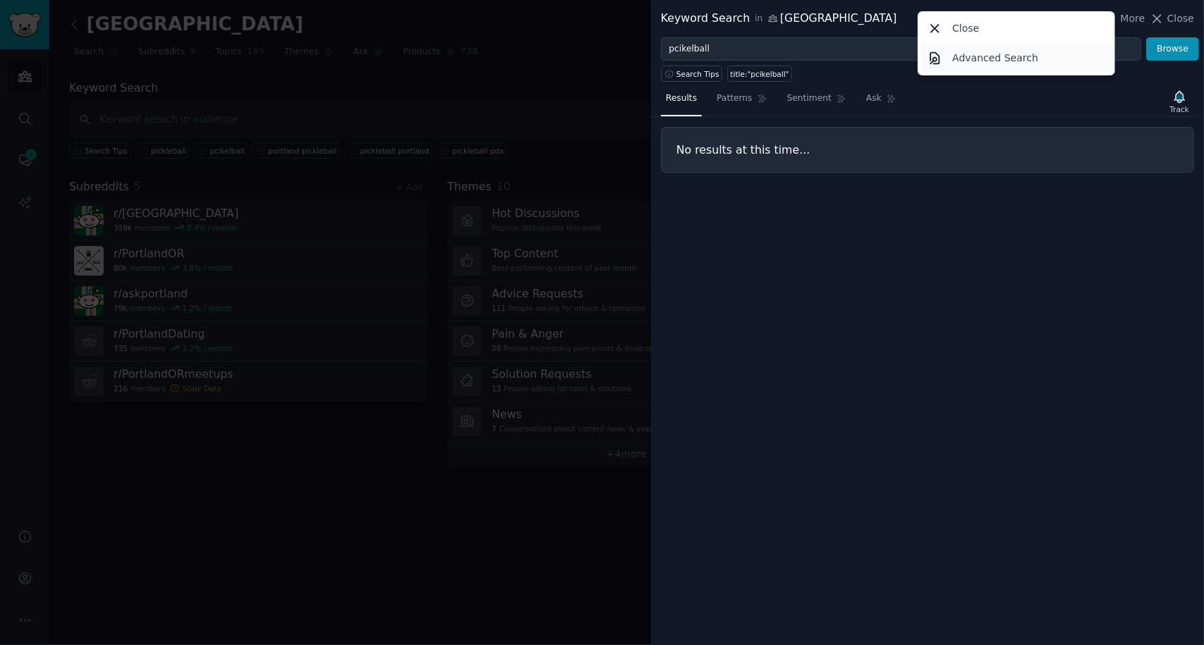
click at [998, 56] on p "Advanced Search" at bounding box center [995, 58] width 86 height 15
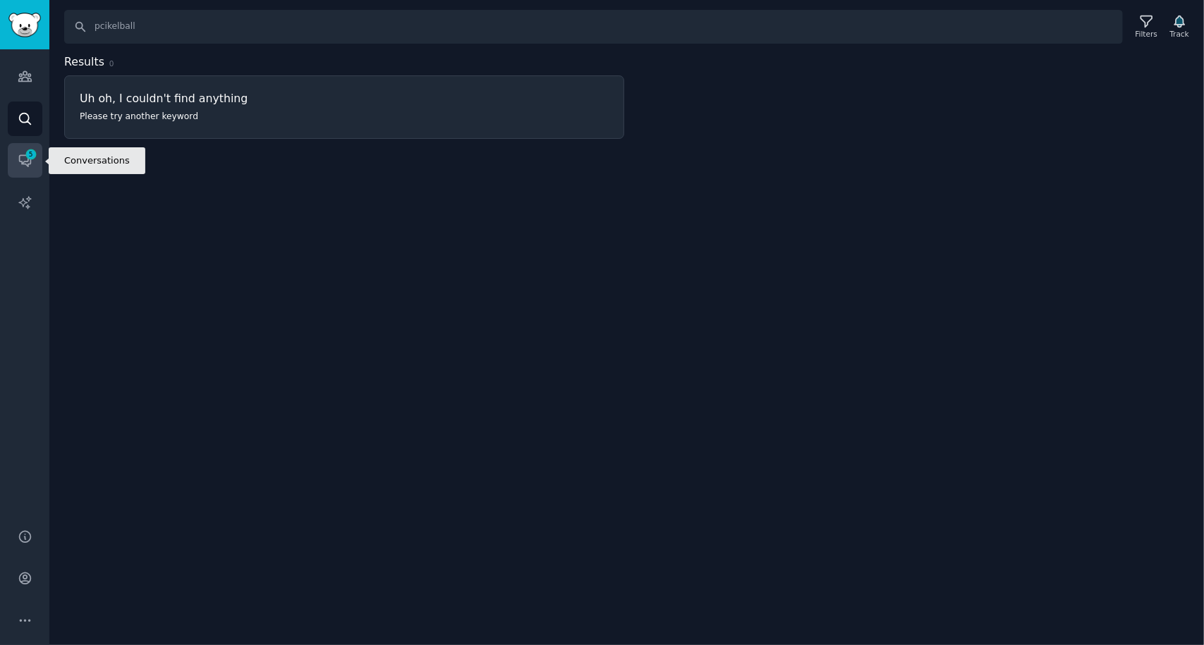
click at [30, 154] on span "5" at bounding box center [31, 154] width 13 height 10
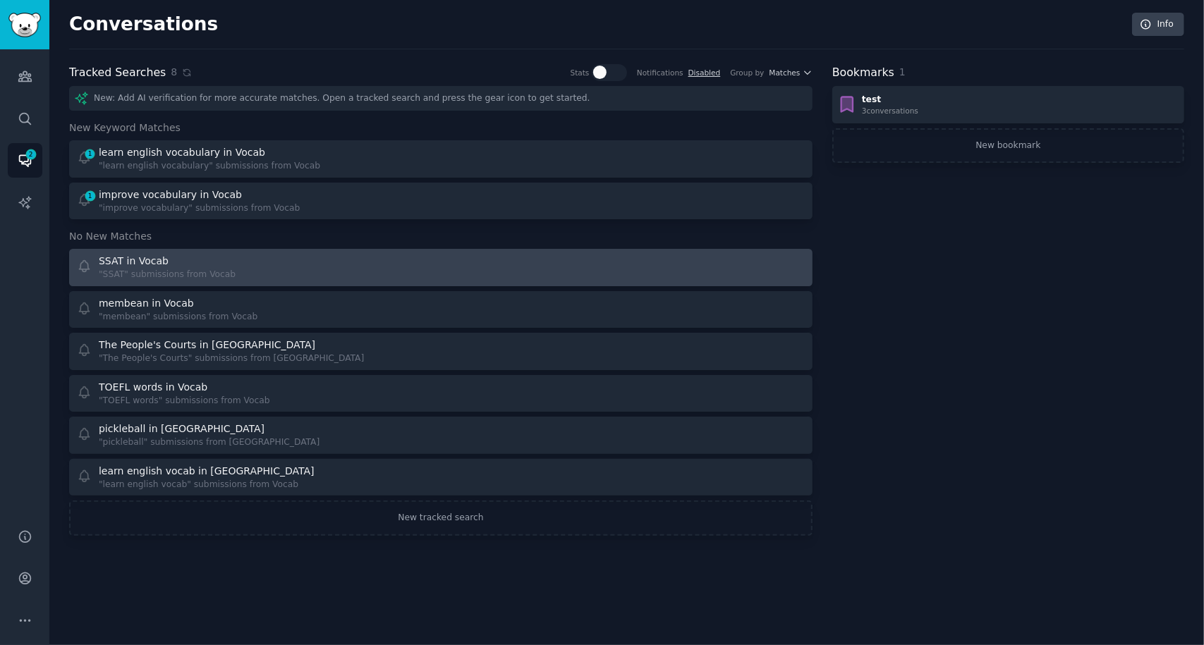
click at [412, 263] on div "SSAT in Vocab "SSAT" submissions from Vocab" at bounding box center [254, 267] width 355 height 27
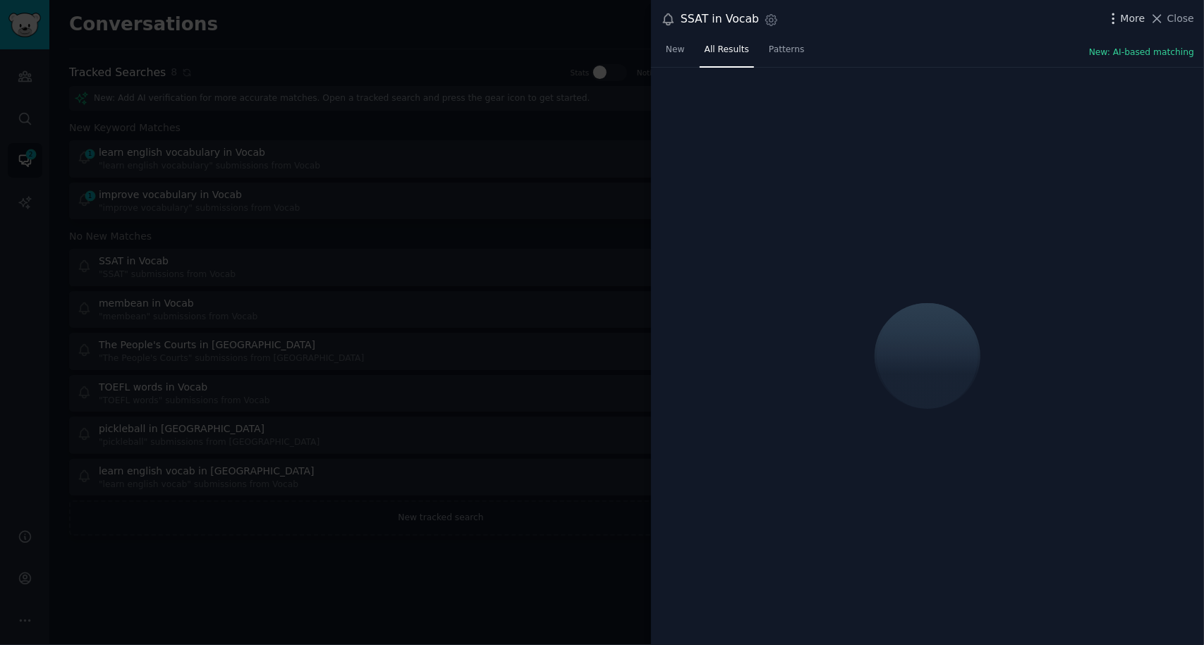
click at [1131, 16] on span "More" at bounding box center [1132, 18] width 25 height 15
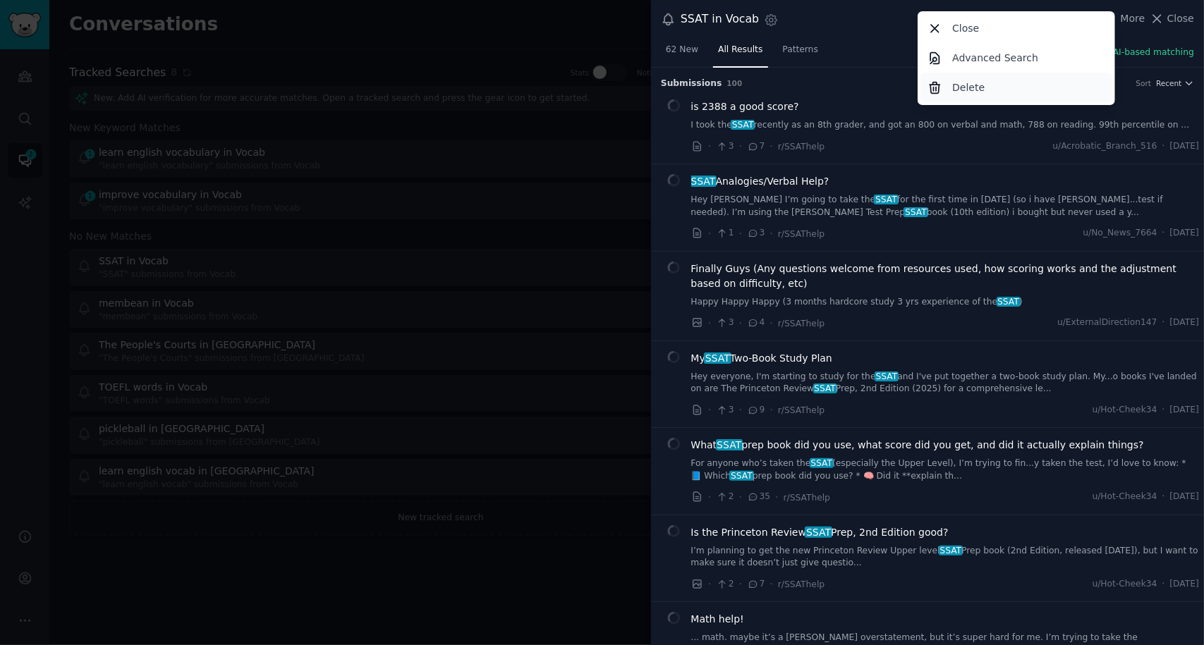
click at [1030, 90] on div "Delete" at bounding box center [1016, 88] width 192 height 30
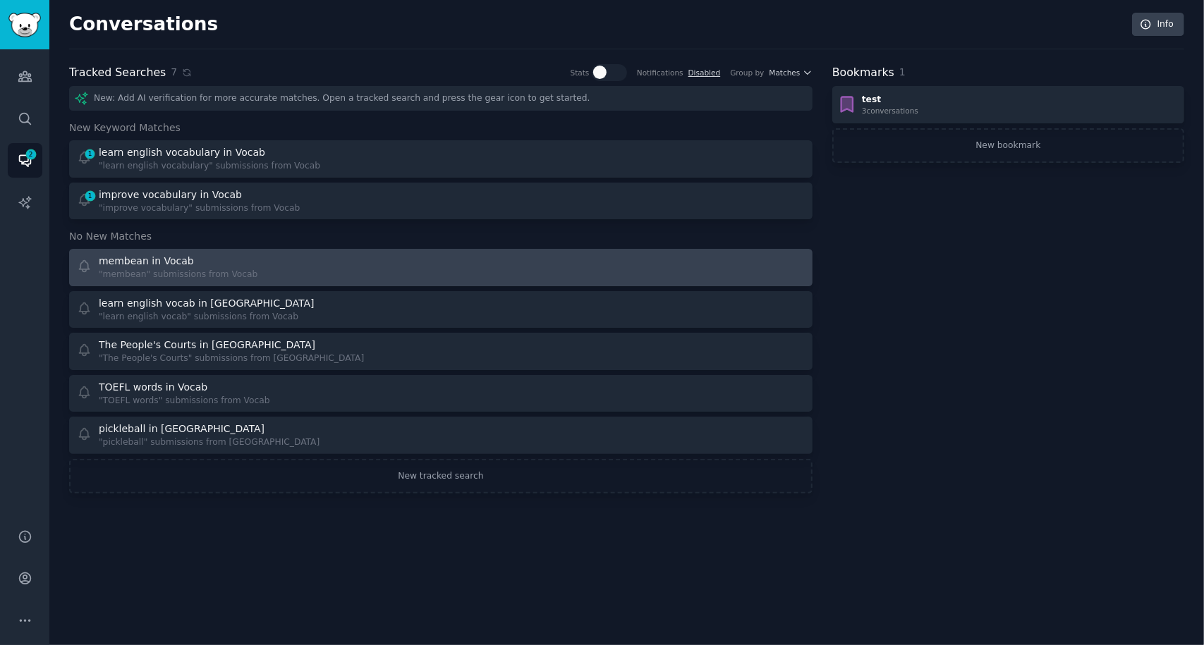
click at [413, 257] on div "membean in Vocab "membean" submissions from Vocab" at bounding box center [254, 267] width 355 height 27
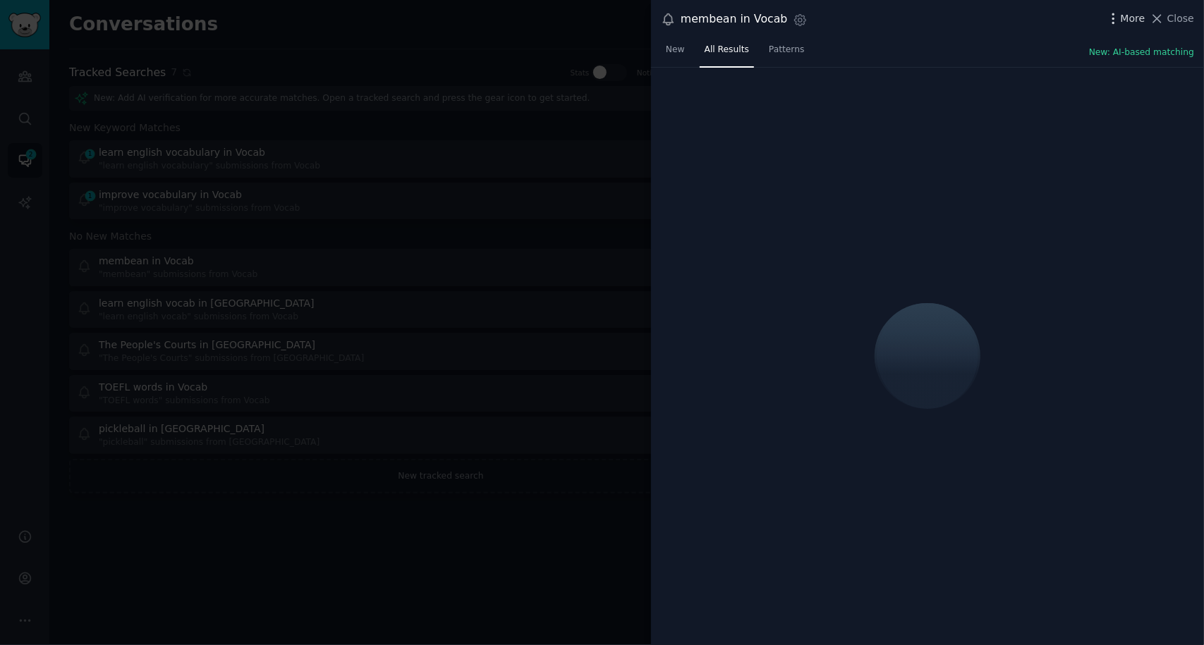
click at [1128, 20] on span "More" at bounding box center [1132, 18] width 25 height 15
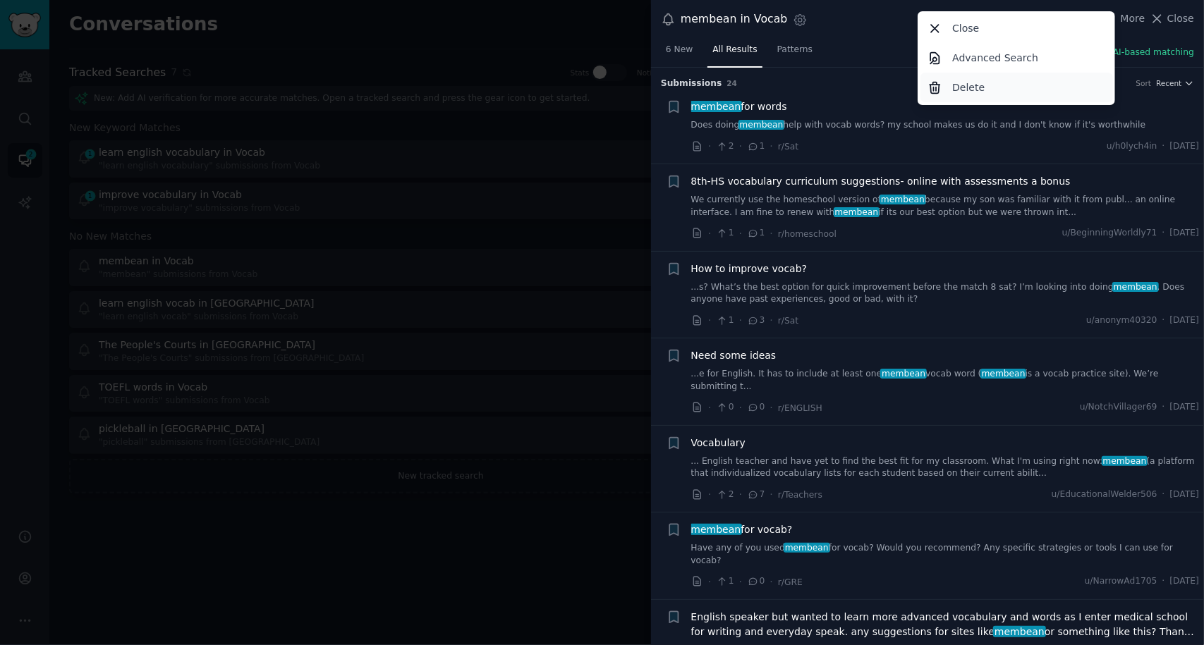
click at [986, 92] on div "Delete" at bounding box center [1016, 88] width 192 height 30
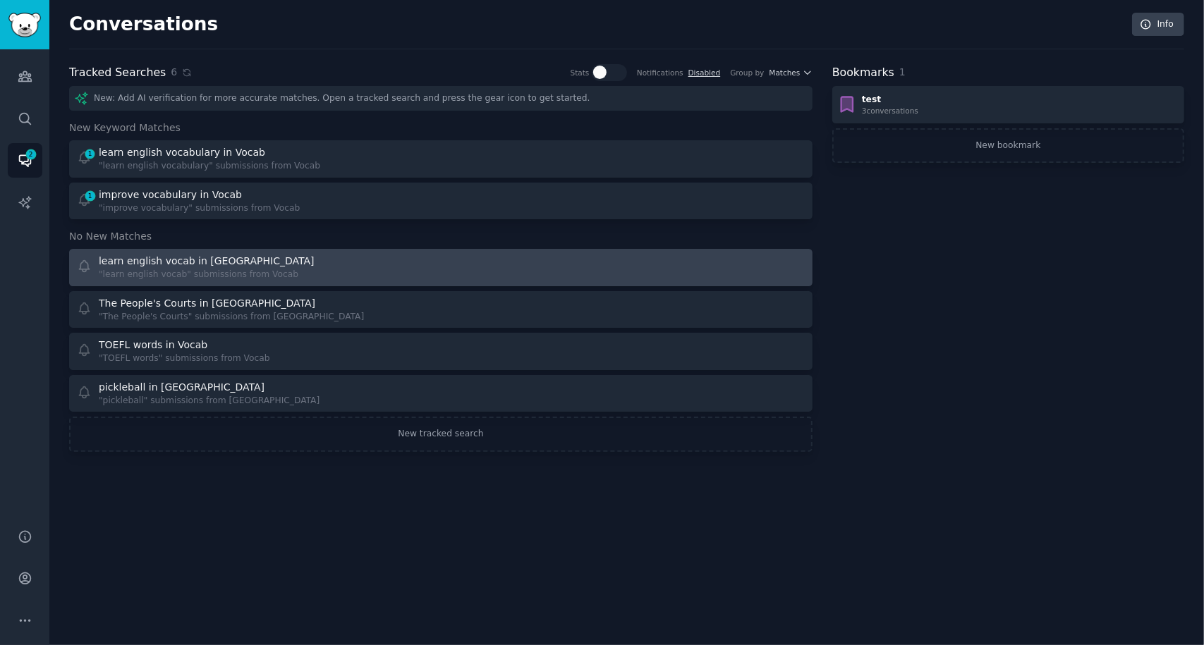
click at [197, 263] on div "learn english vocab in Vocab" at bounding box center [207, 261] width 216 height 15
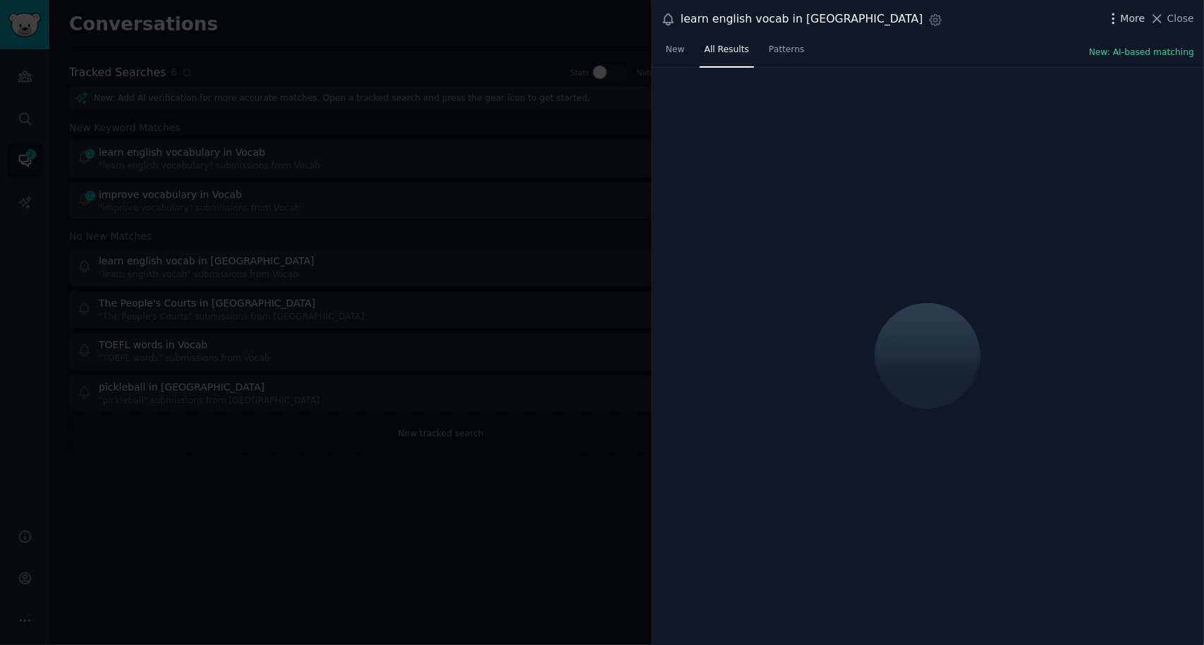
click at [1130, 14] on span "More" at bounding box center [1132, 18] width 25 height 15
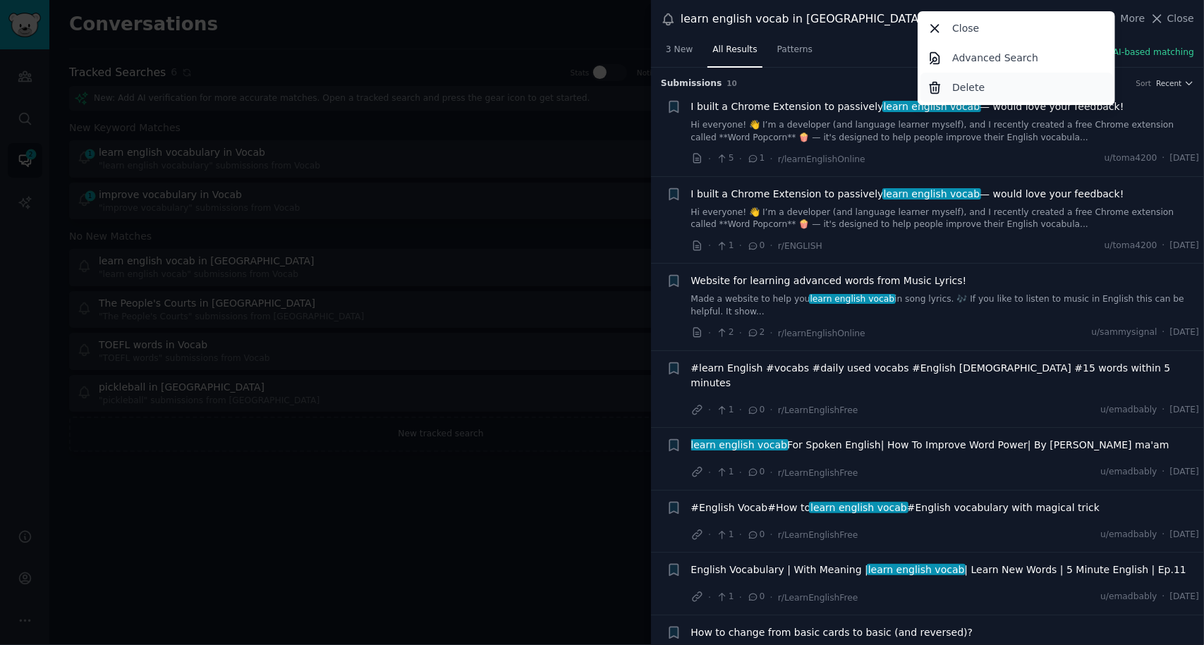
click at [973, 90] on p "Delete" at bounding box center [968, 87] width 32 height 15
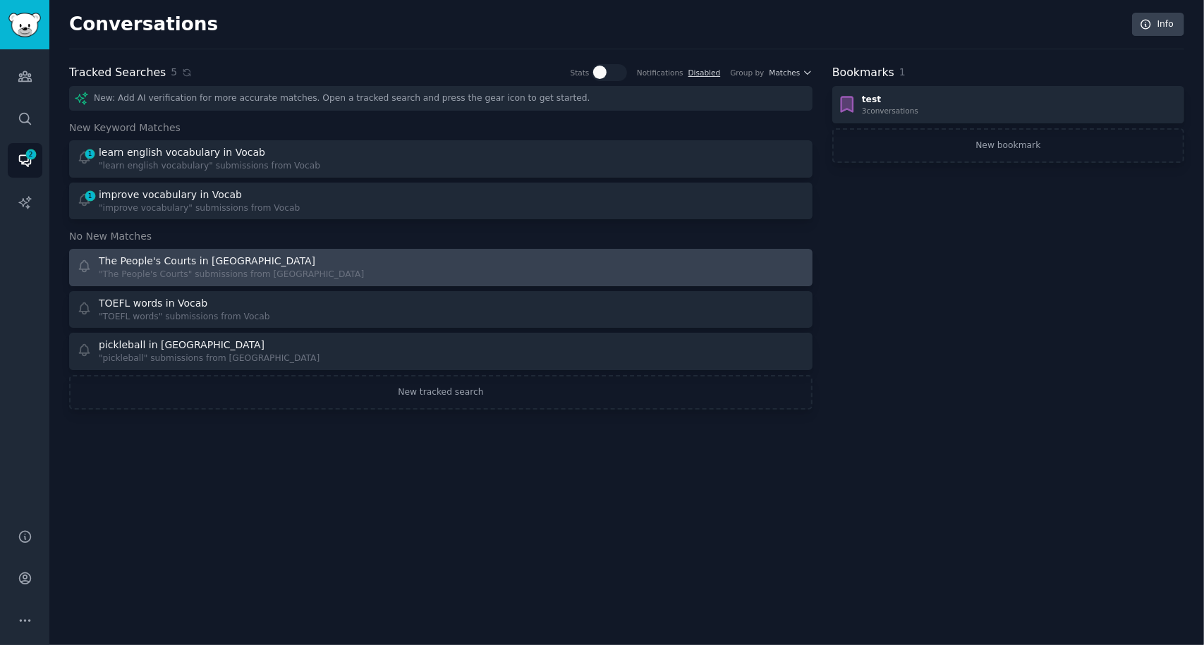
click at [200, 262] on div "The People's Courts in portland" at bounding box center [207, 261] width 216 height 15
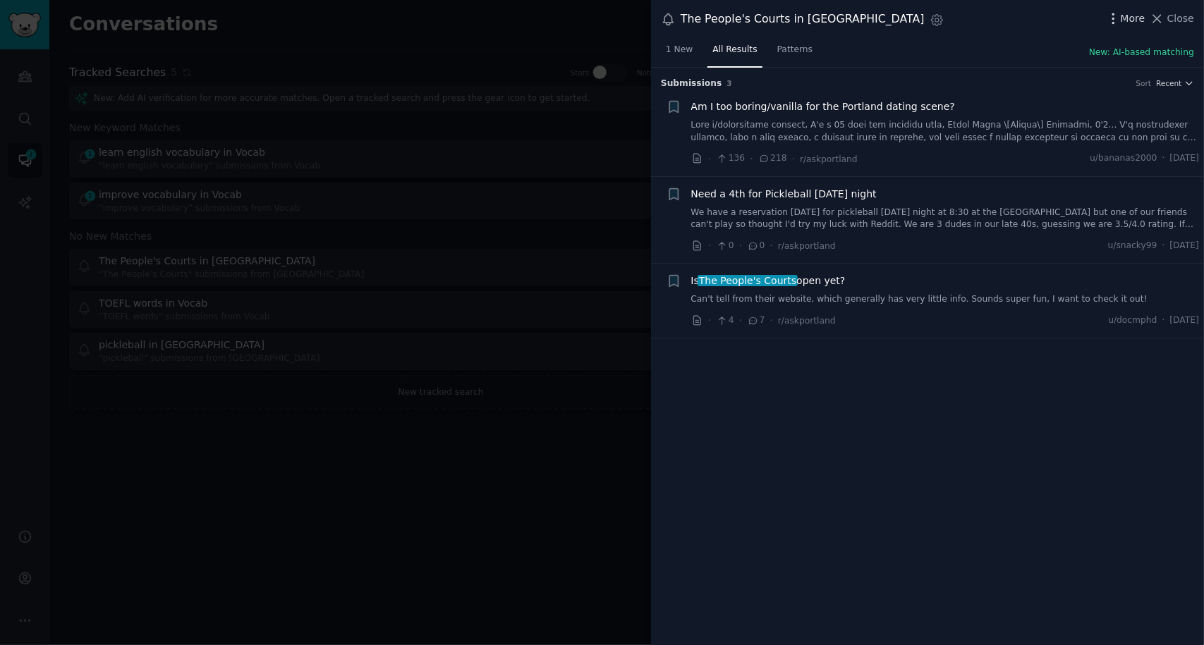
click at [1125, 16] on span "More" at bounding box center [1132, 18] width 25 height 15
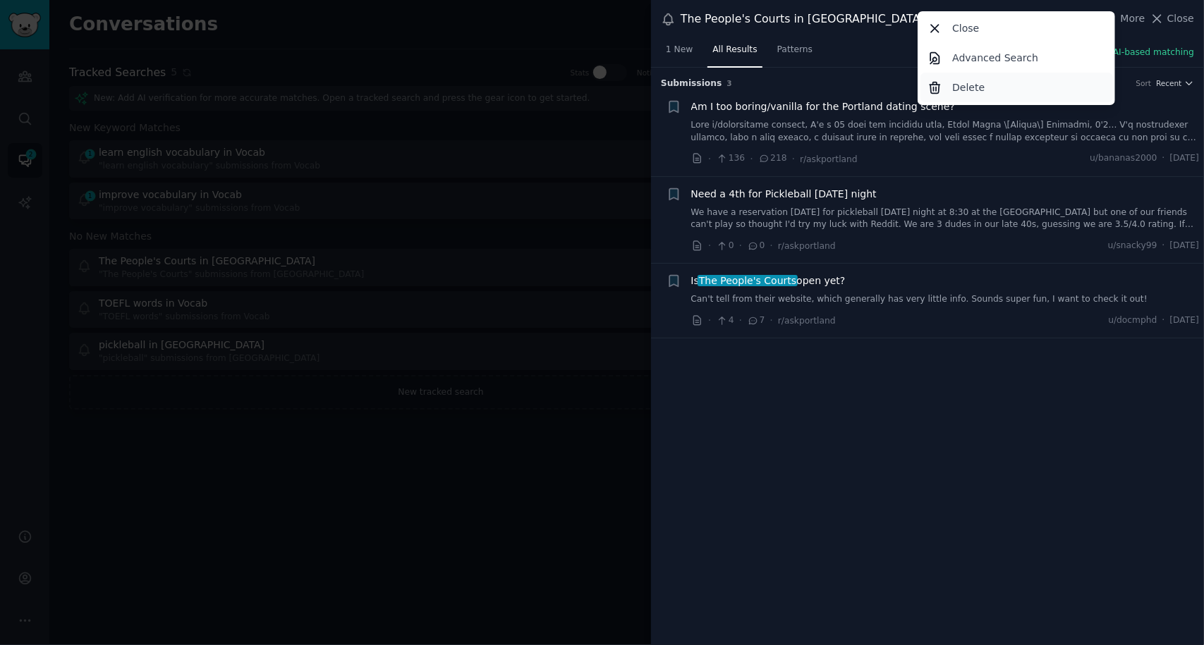
click at [974, 88] on p "Delete" at bounding box center [968, 87] width 32 height 15
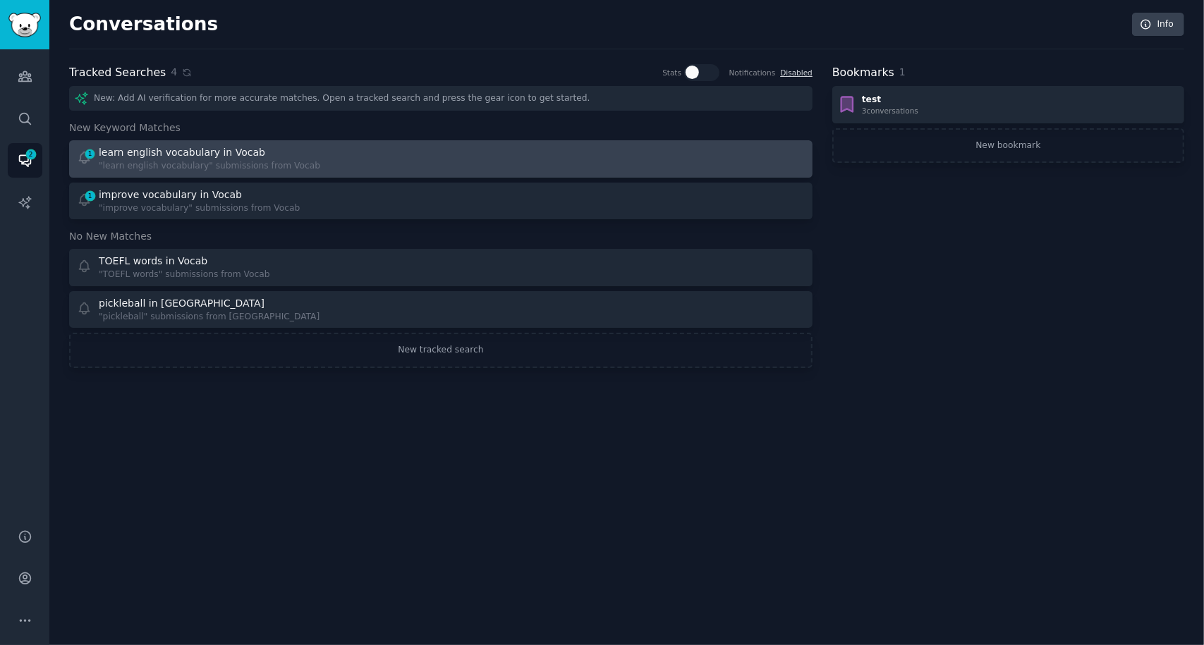
click at [261, 150] on div "learn english vocabulary in Vocab" at bounding box center [209, 152] width 221 height 15
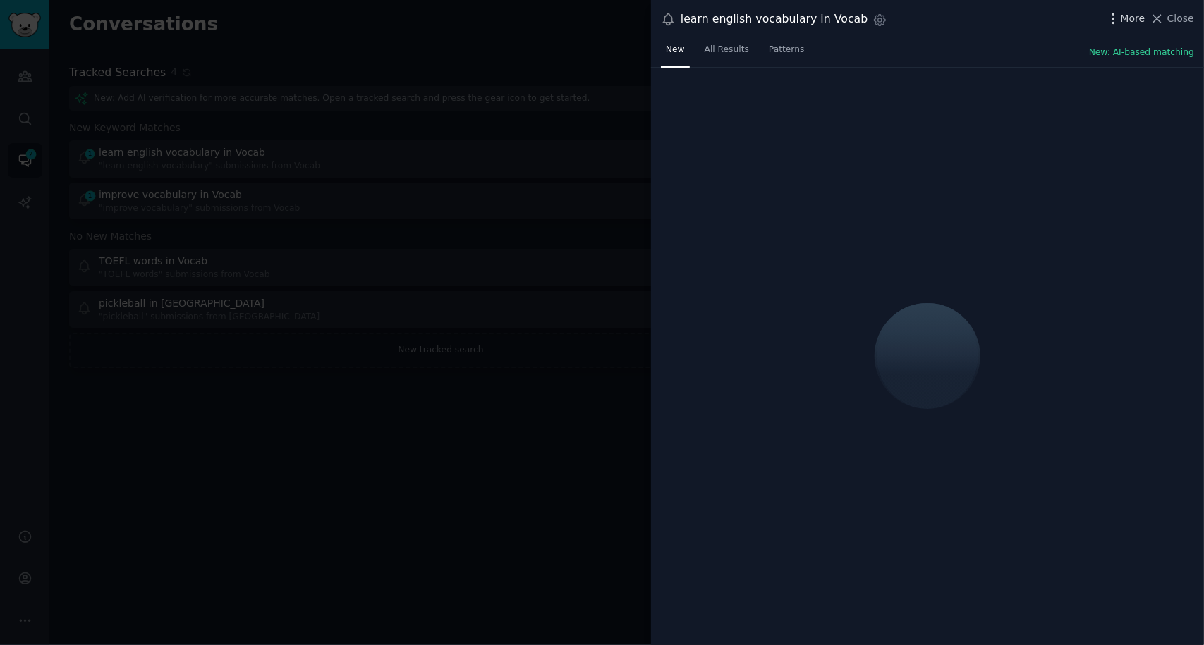
click at [1137, 22] on span "More" at bounding box center [1132, 18] width 25 height 15
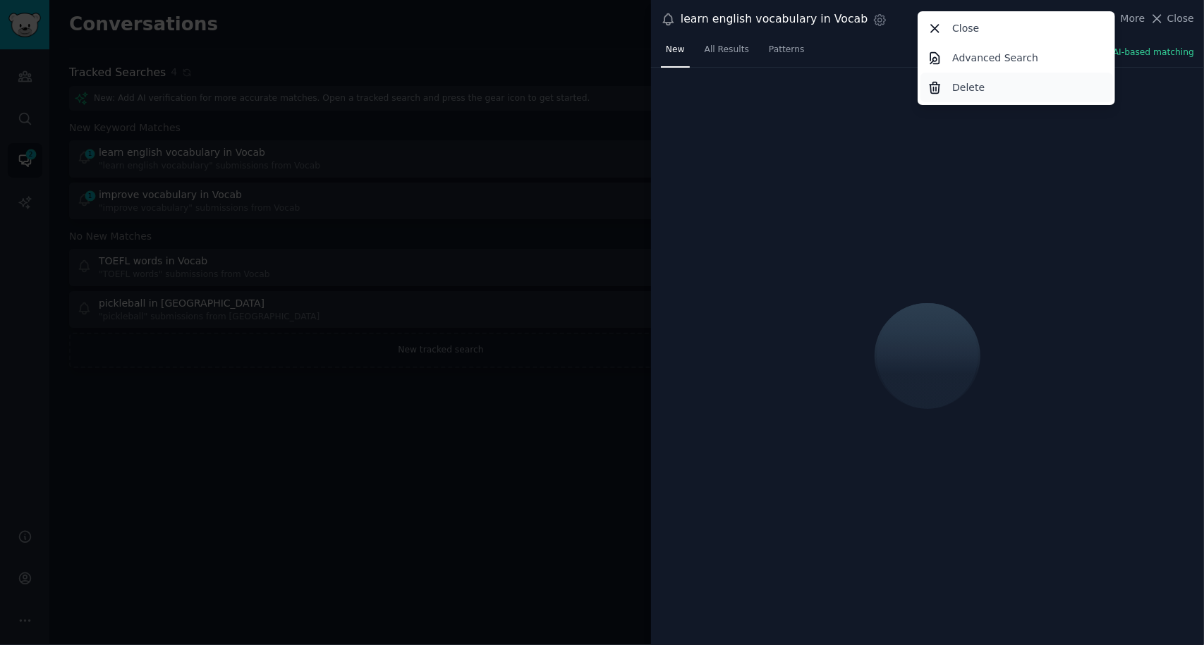
click at [989, 94] on div "Delete" at bounding box center [1016, 88] width 192 height 30
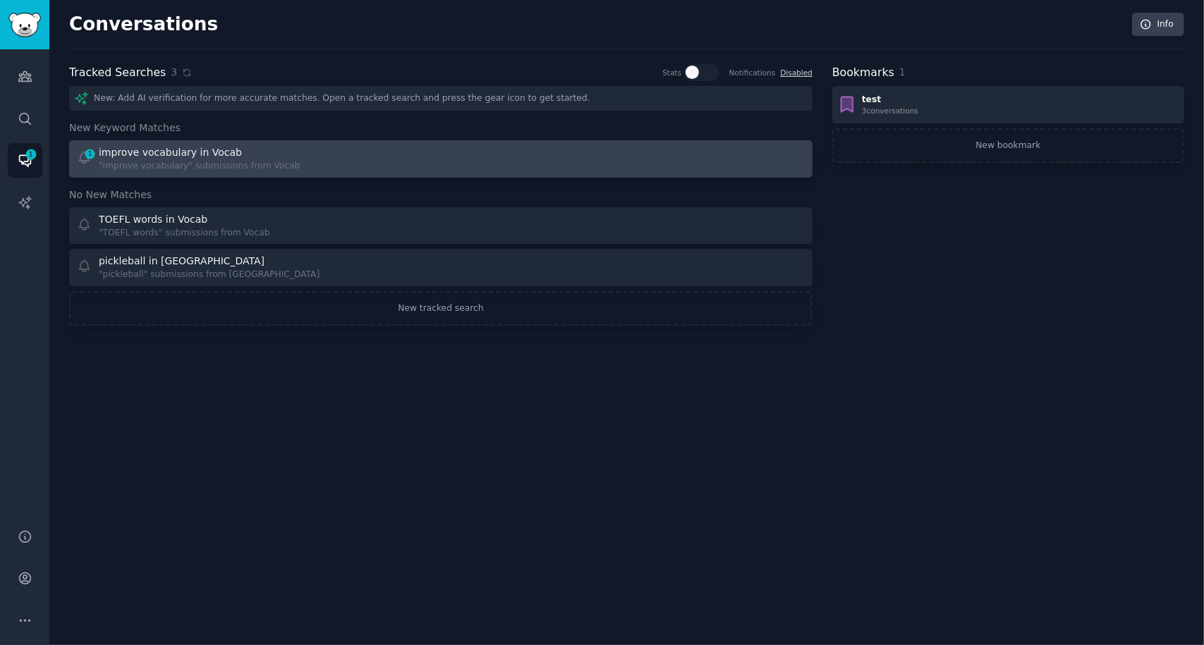
click at [250, 166] on div ""improve vocabulary" submissions from Vocab" at bounding box center [199, 166] width 201 height 13
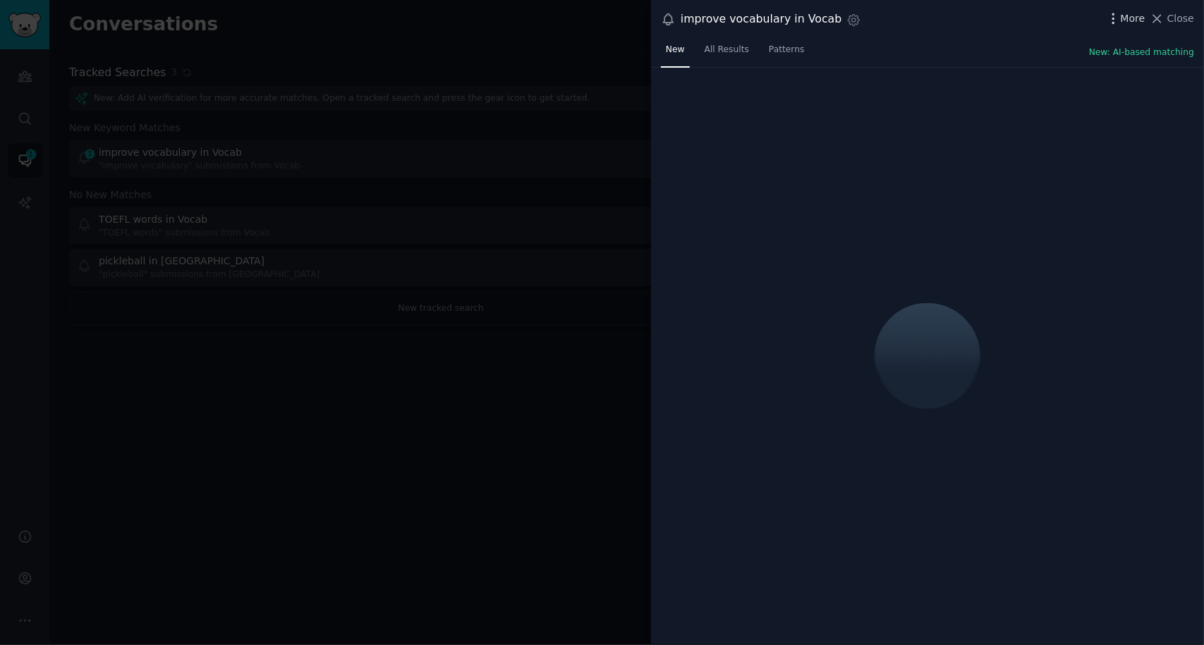
click at [1130, 16] on span "More" at bounding box center [1132, 18] width 25 height 15
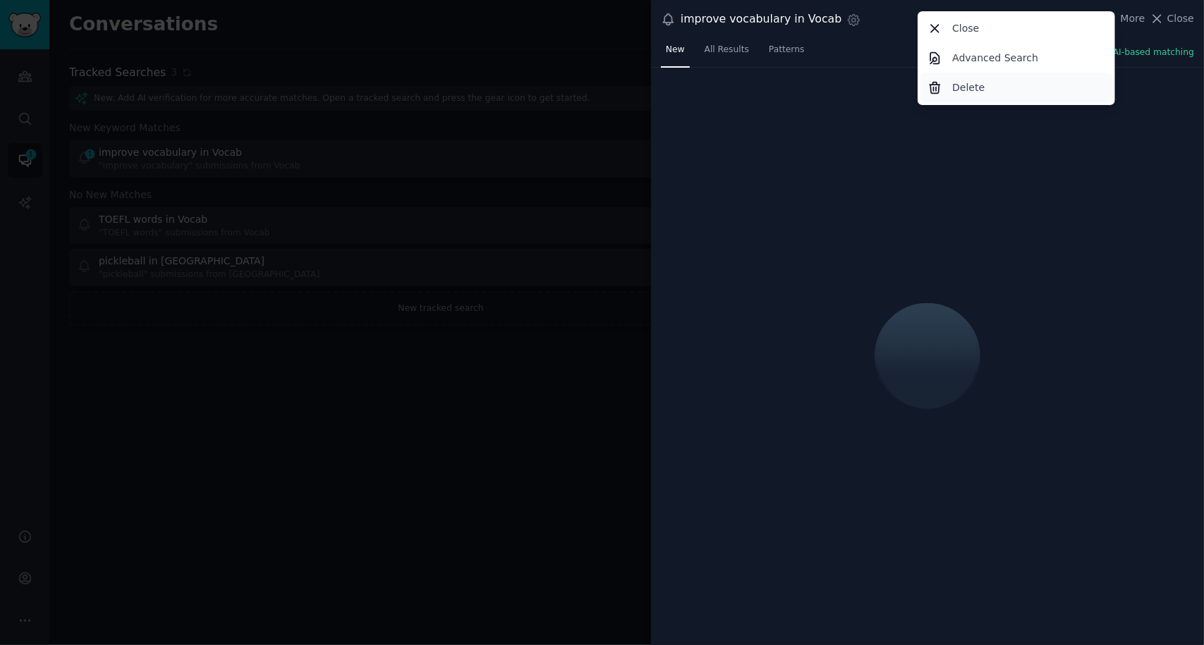
click at [972, 90] on p "Delete" at bounding box center [968, 87] width 32 height 15
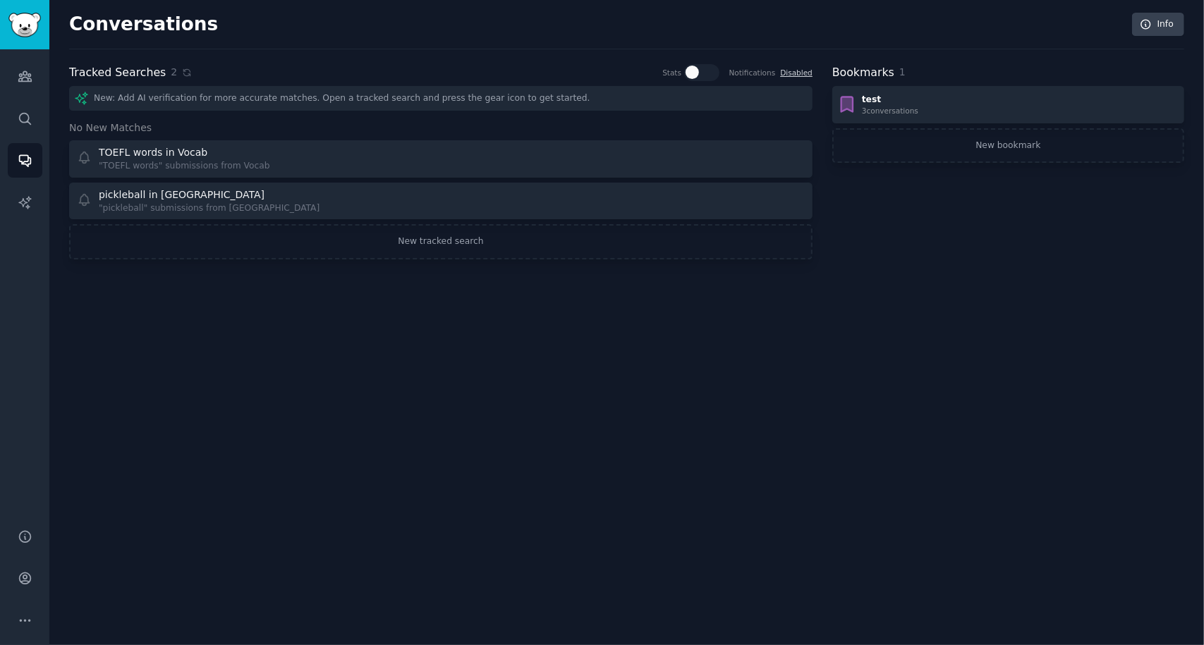
click at [237, 96] on div "New: Add AI verification for more accurate matches. Open a tracked search and p…" at bounding box center [440, 98] width 743 height 25
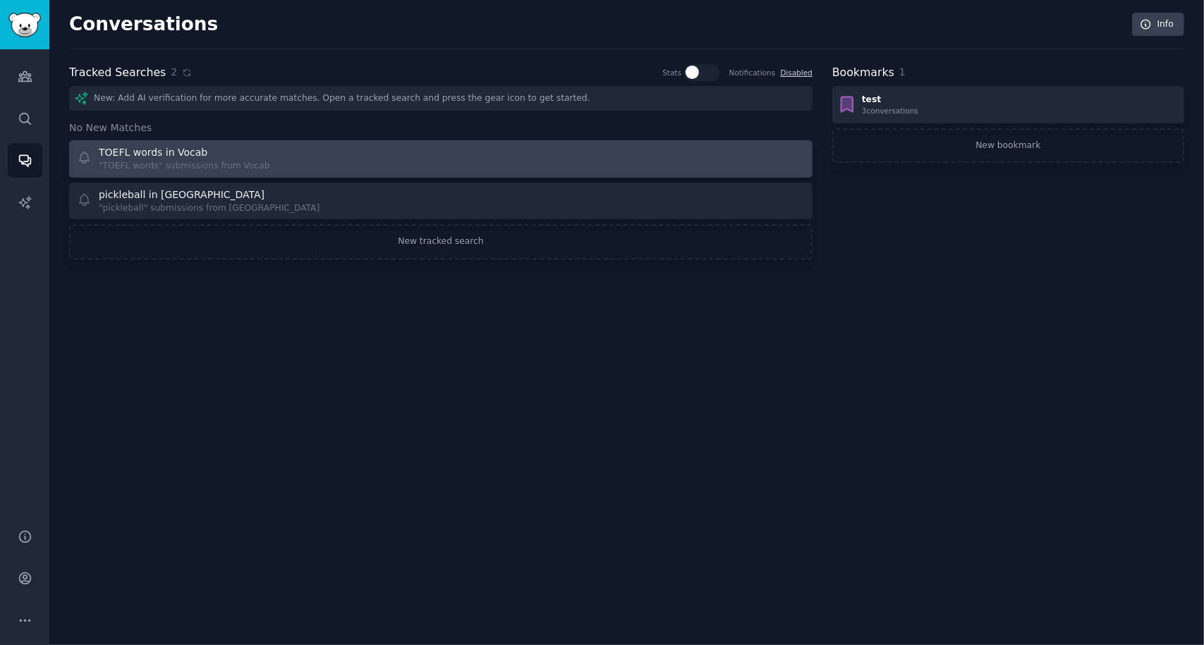
click at [196, 152] on div "TOEFL words in Vocab" at bounding box center [184, 152] width 171 height 15
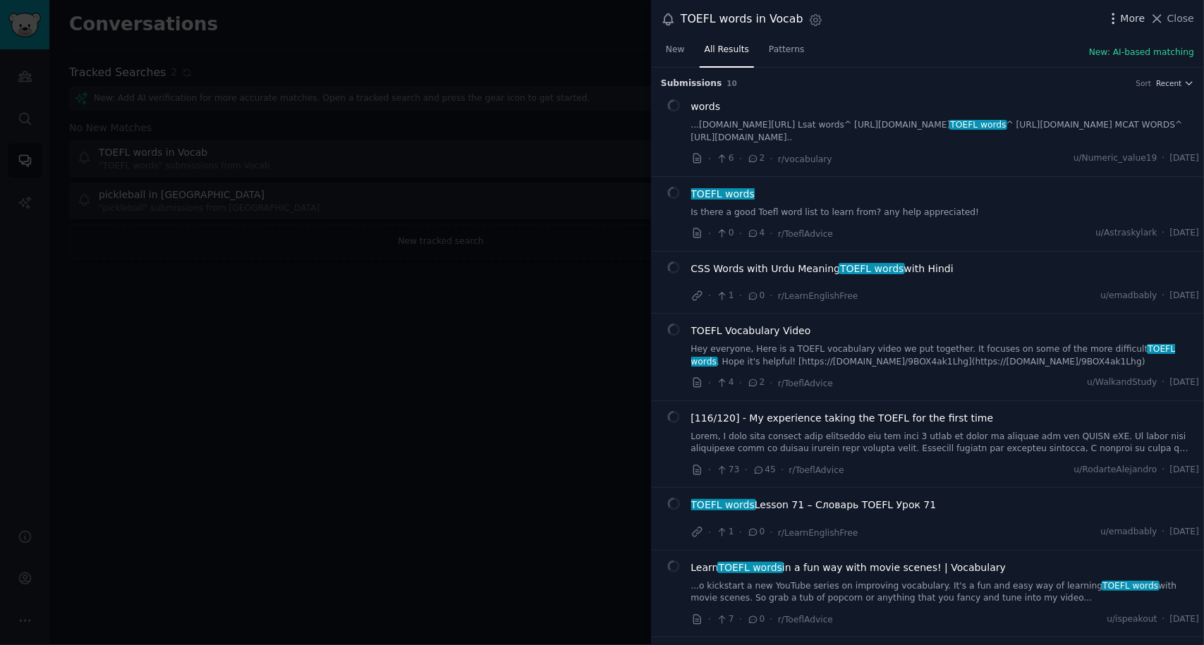
click at [1135, 12] on span "More" at bounding box center [1132, 18] width 25 height 15
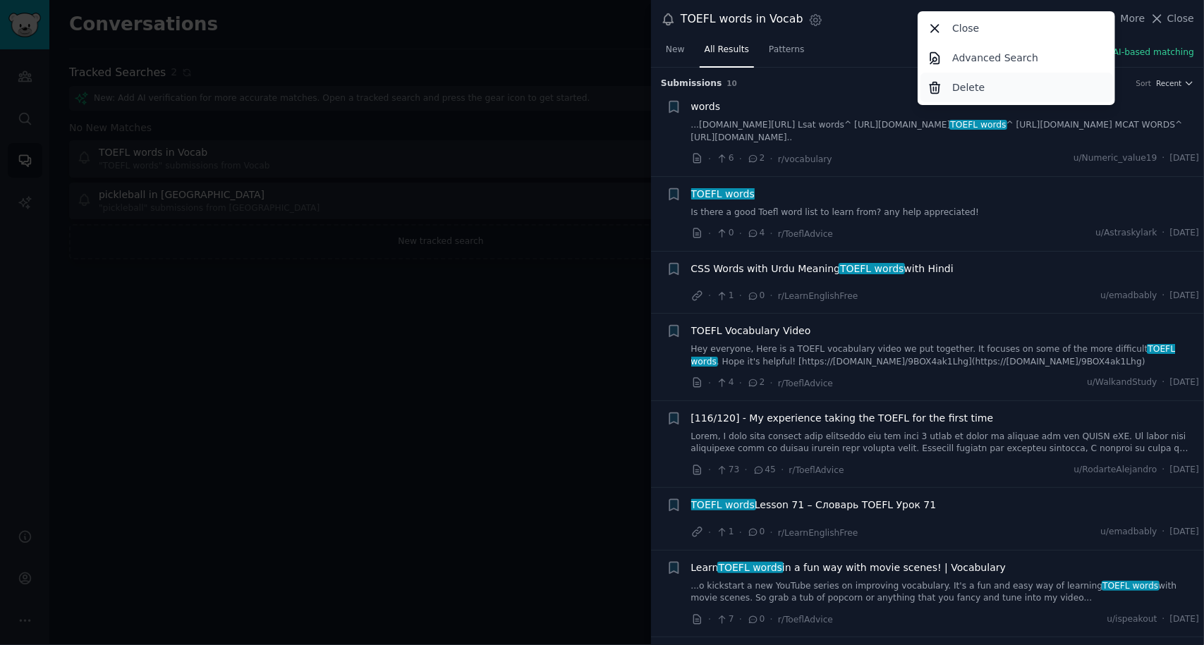
click at [957, 87] on p "Delete" at bounding box center [968, 87] width 32 height 15
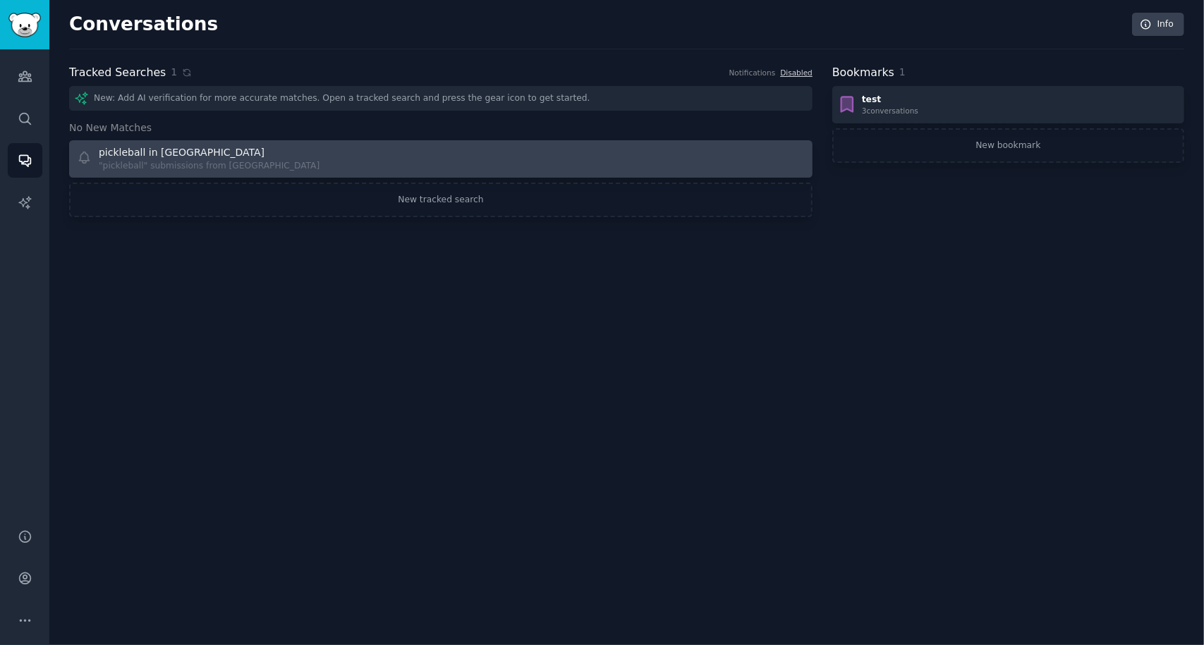
click at [152, 157] on div "pickleball in portland" at bounding box center [182, 152] width 166 height 15
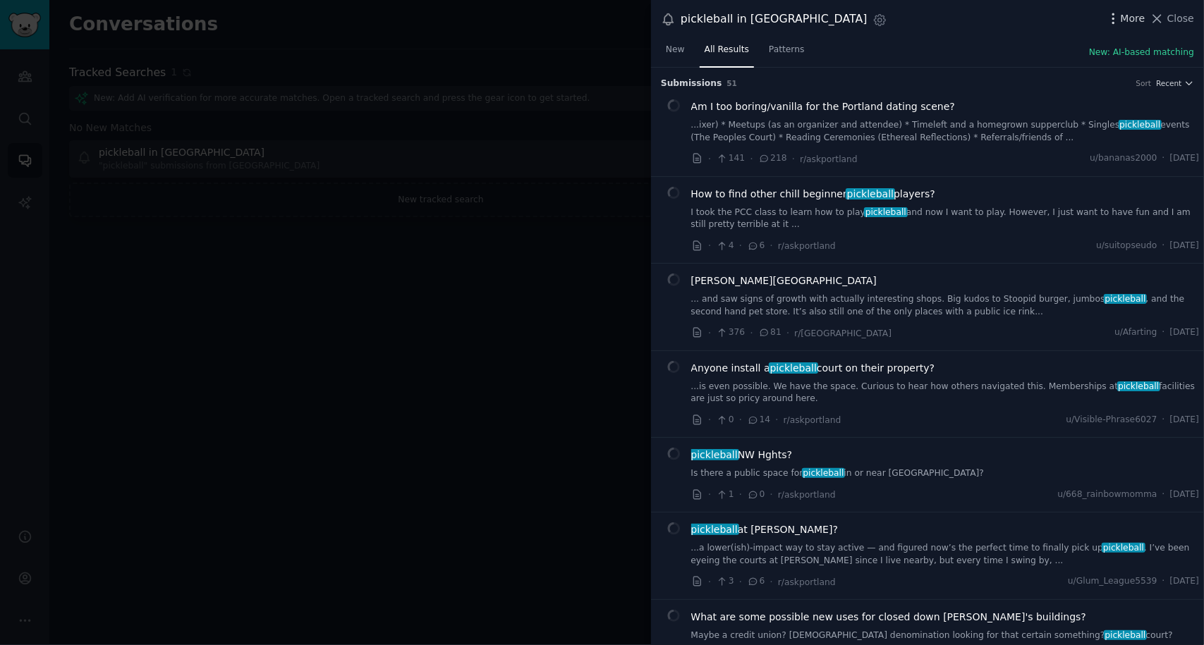
click at [1120, 20] on icon "button" at bounding box center [1113, 18] width 15 height 15
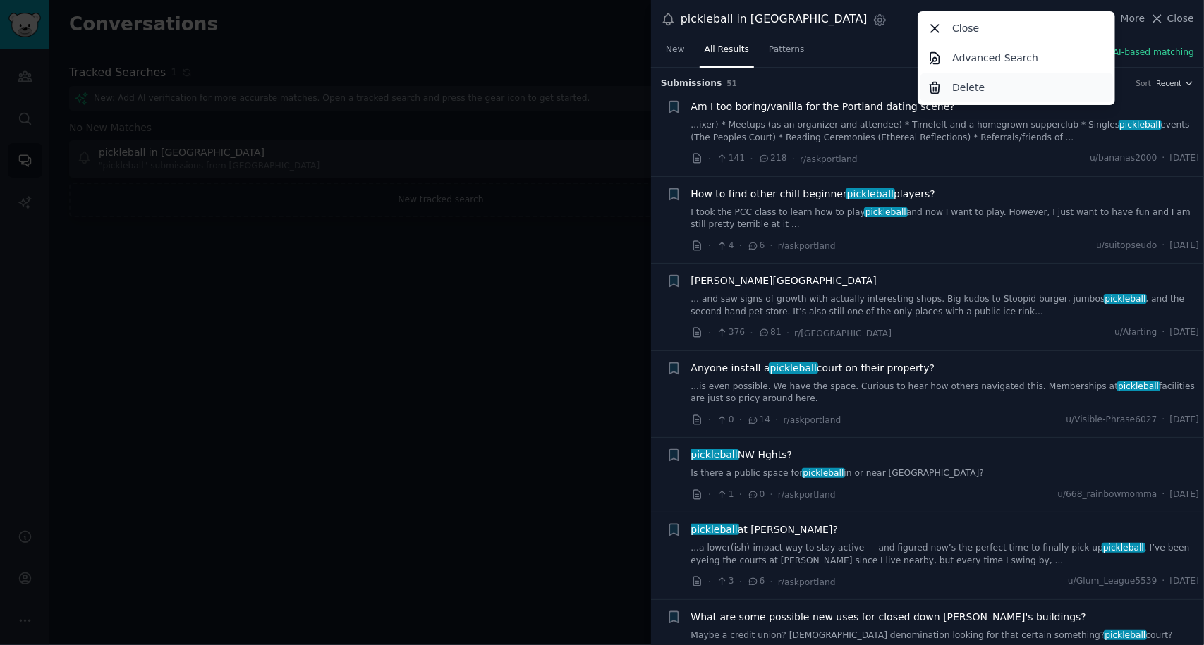
click at [979, 88] on p "Delete" at bounding box center [968, 87] width 32 height 15
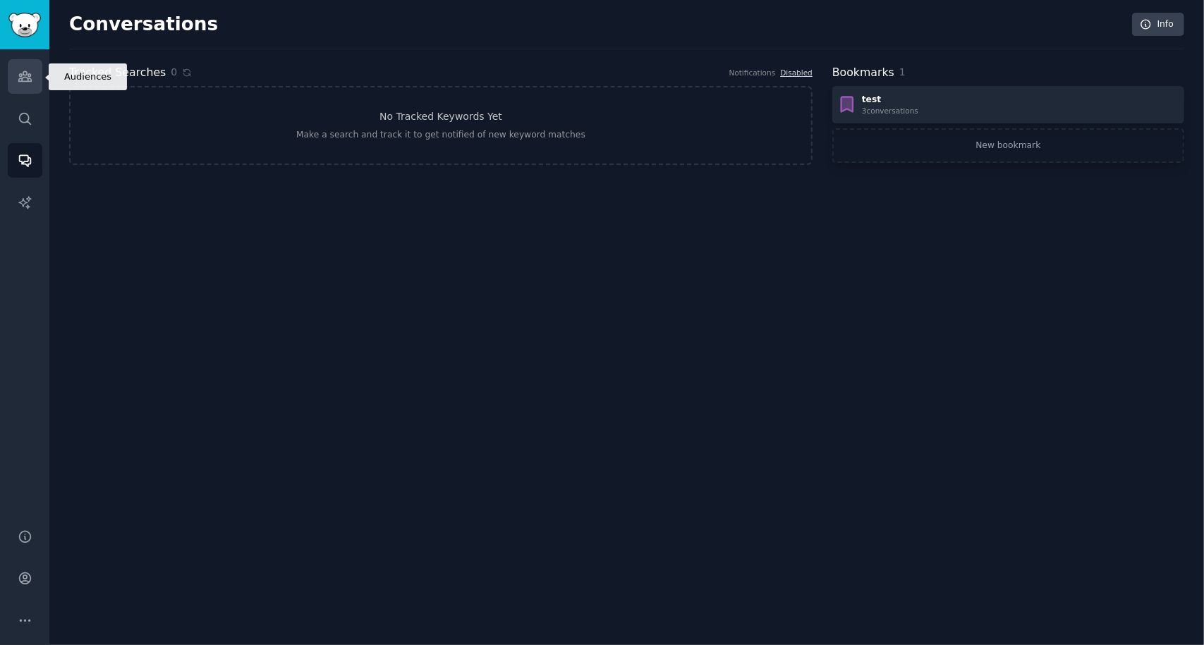
click at [27, 82] on icon "Sidebar" at bounding box center [25, 76] width 15 height 15
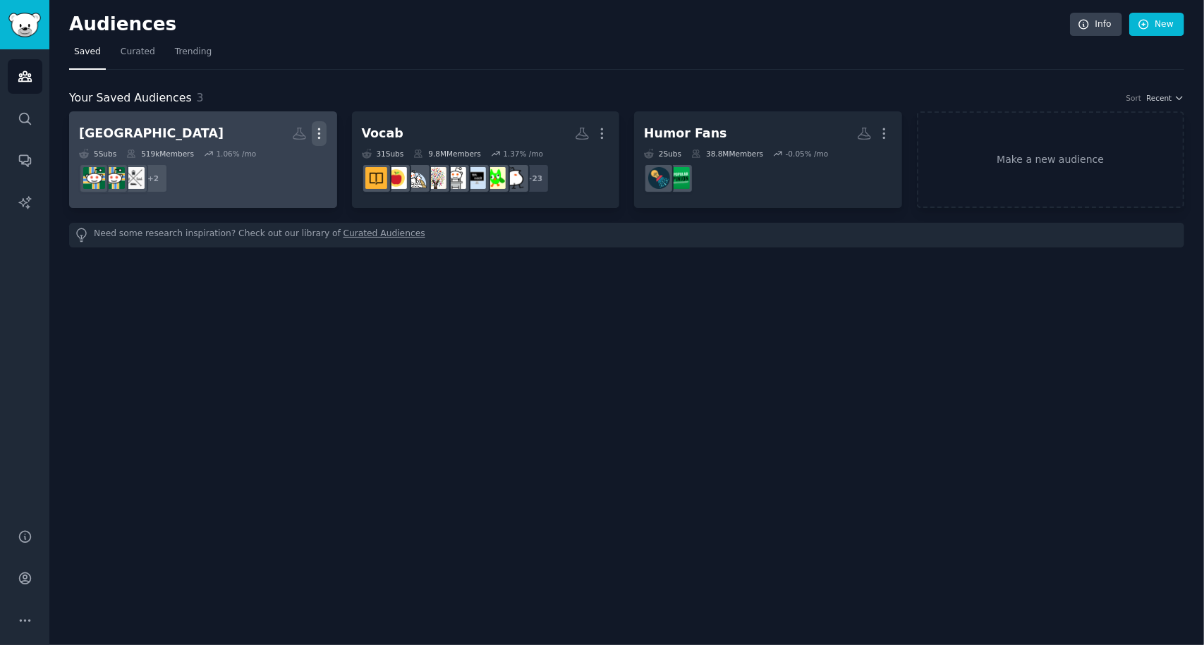
click at [320, 132] on icon "button" at bounding box center [319, 134] width 1 height 10
click at [269, 161] on p "Delete" at bounding box center [280, 163] width 32 height 15
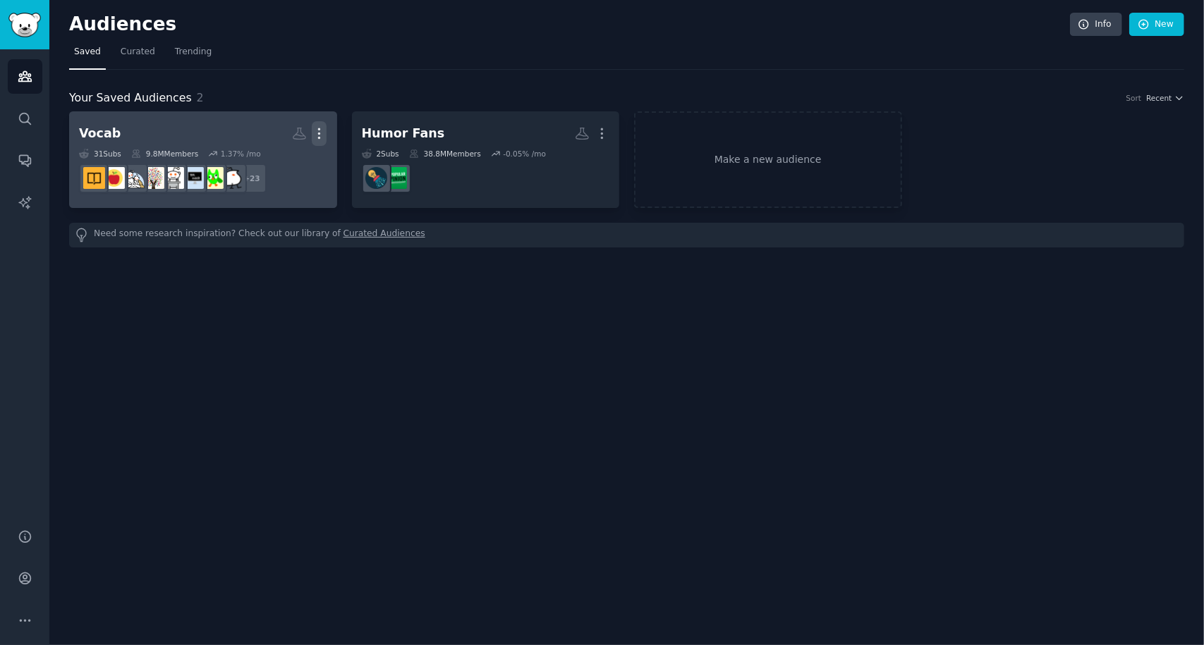
click at [323, 132] on icon "button" at bounding box center [319, 133] width 15 height 15
click at [278, 159] on p "Delete" at bounding box center [280, 163] width 32 height 15
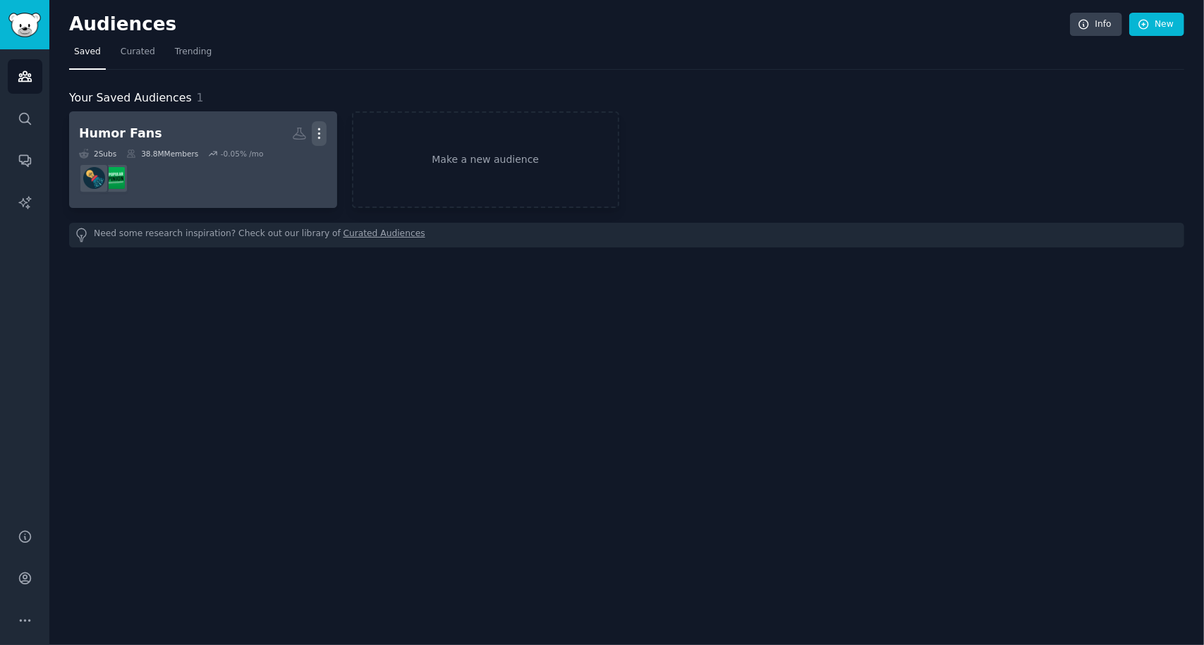
click at [319, 132] on icon "button" at bounding box center [319, 134] width 1 height 10
click at [278, 160] on p "Delete" at bounding box center [280, 163] width 32 height 15
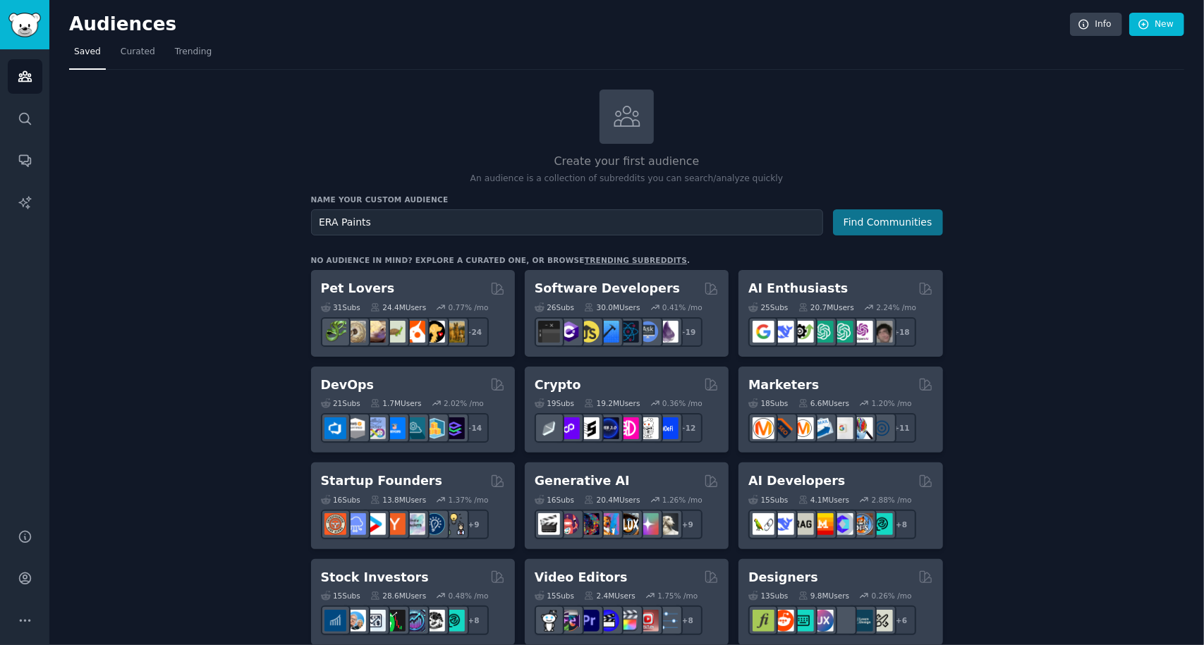
type input "ERA Paints"
click at [891, 226] on button "Find Communities" at bounding box center [888, 222] width 110 height 26
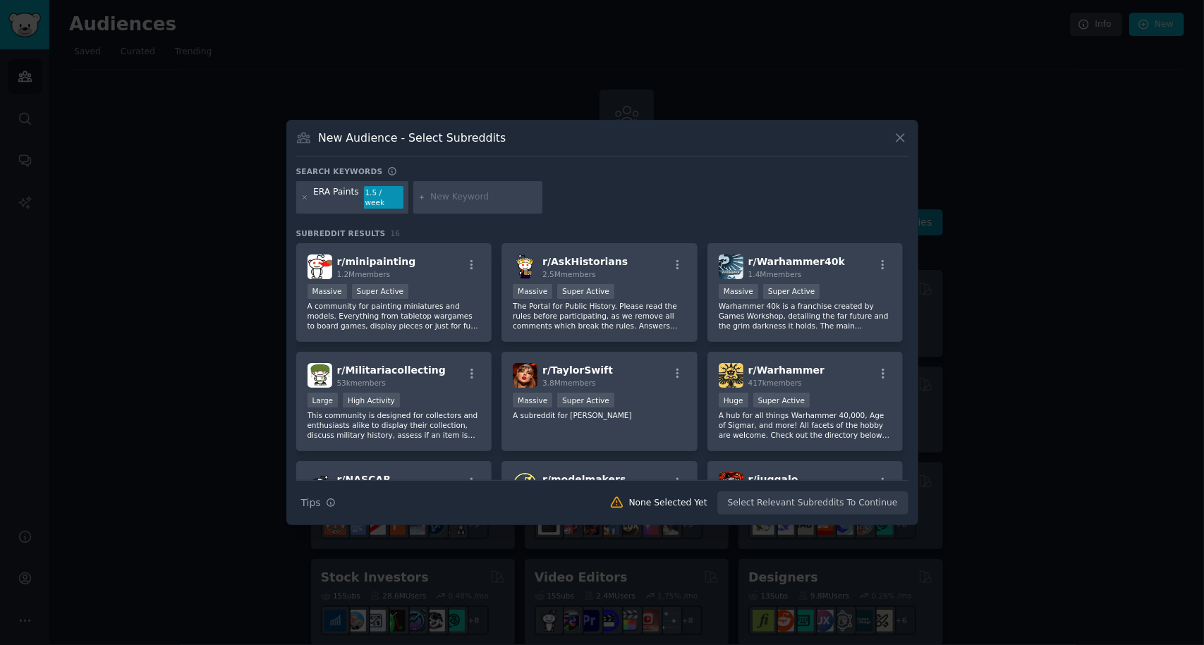
click at [457, 197] on input "text" at bounding box center [483, 197] width 107 height 13
drag, startPoint x: 457, startPoint y: 197, endPoint x: 428, endPoint y: 197, distance: 28.9
click at [430, 197] on input "tu" at bounding box center [483, 197] width 107 height 13
type input "tch up paint"
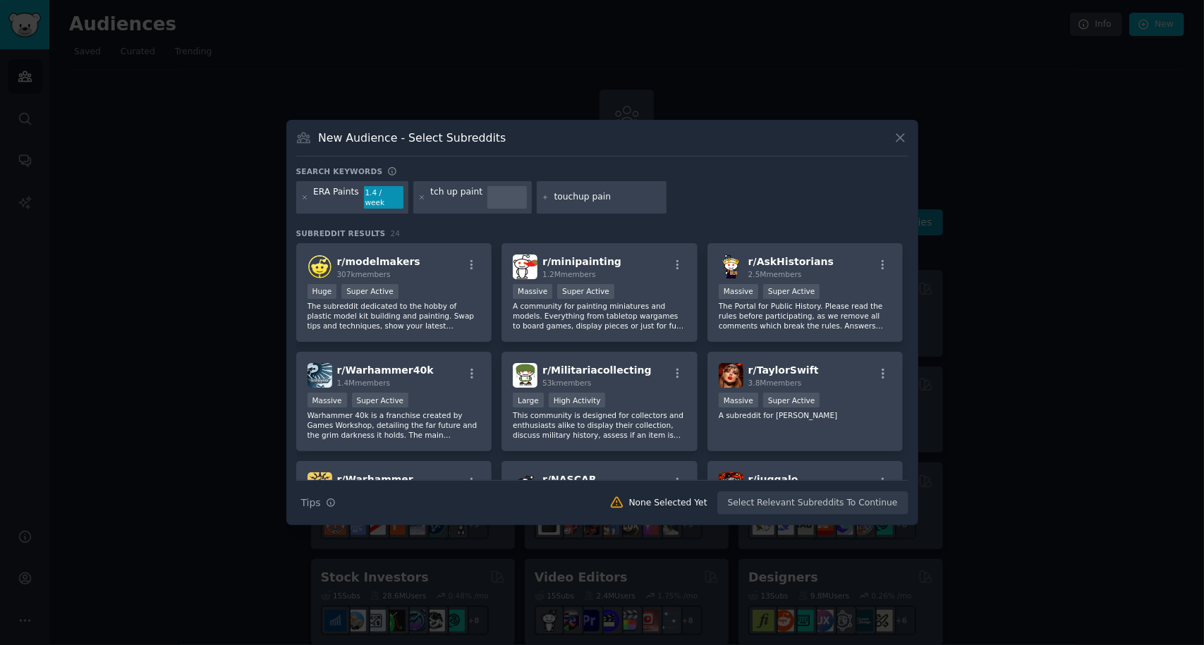
type input "touchup paint"
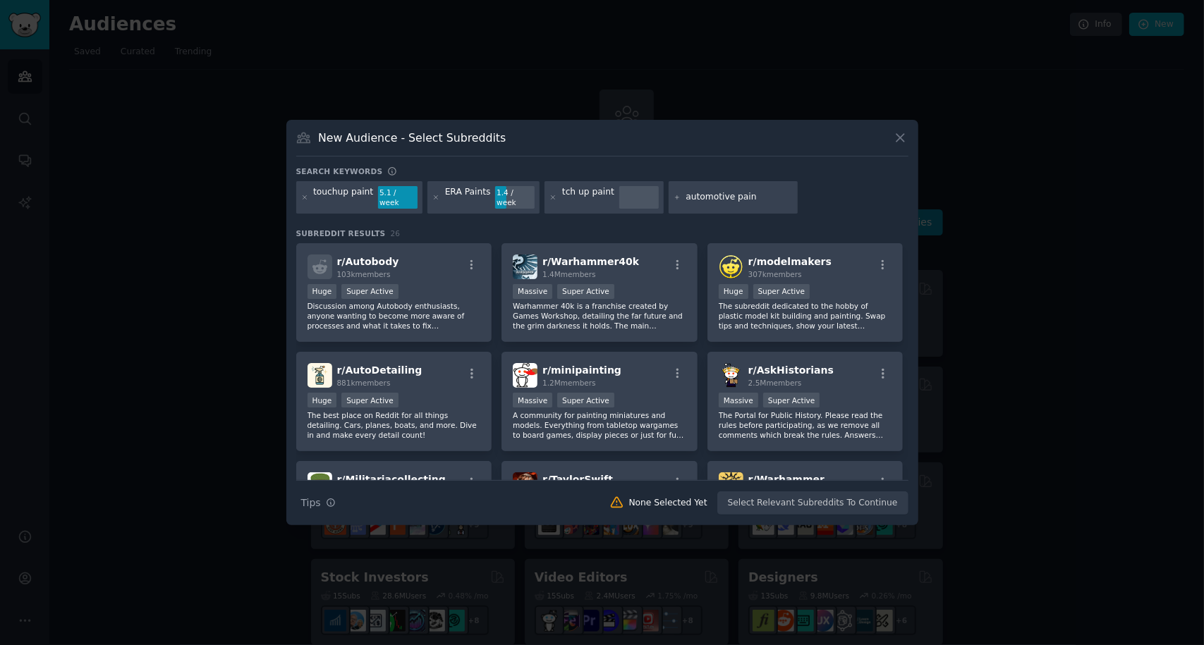
type input "automotive paint"
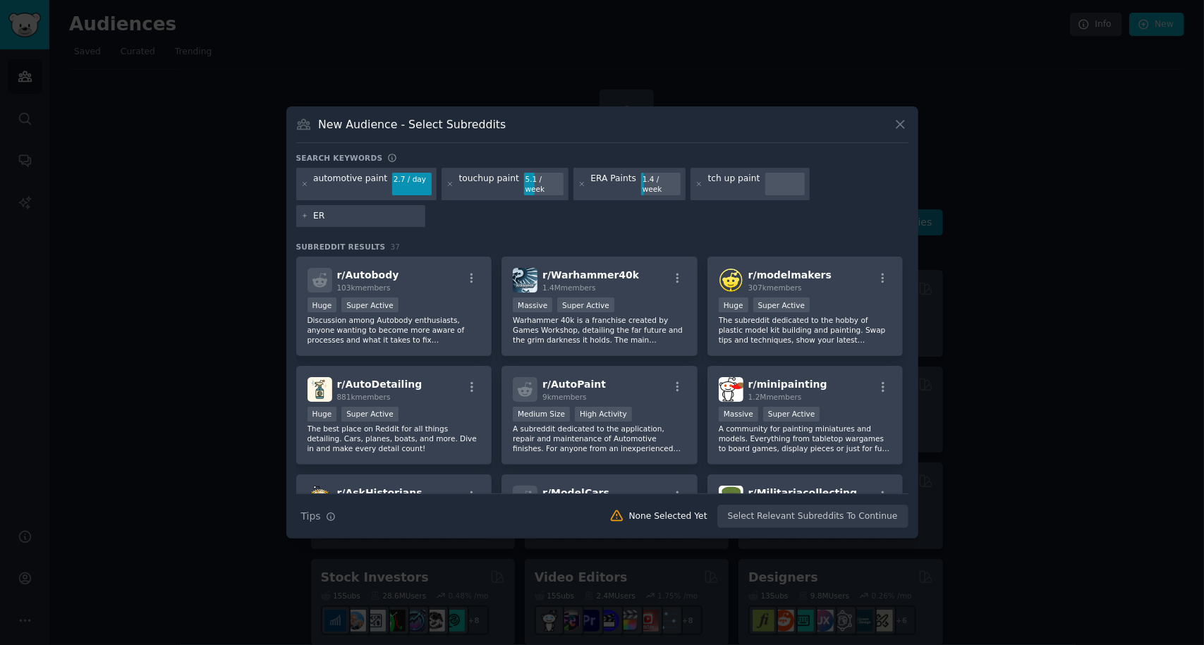
type input "E"
type input "Touchup Direct"
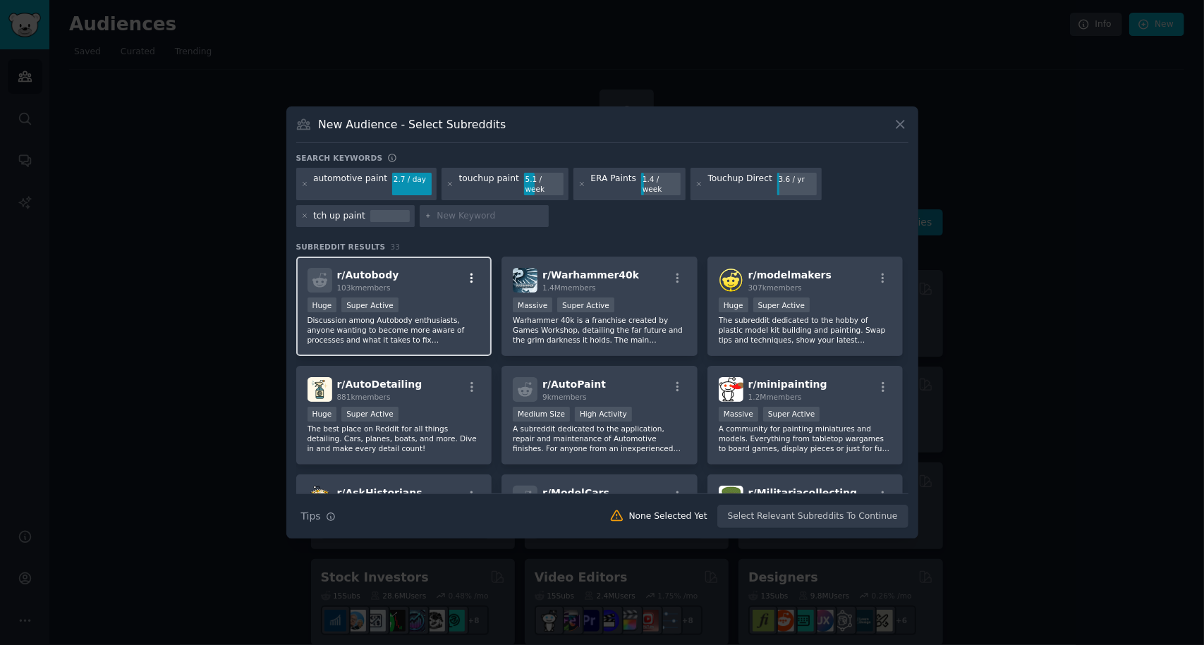
click at [472, 272] on icon "button" at bounding box center [471, 278] width 13 height 13
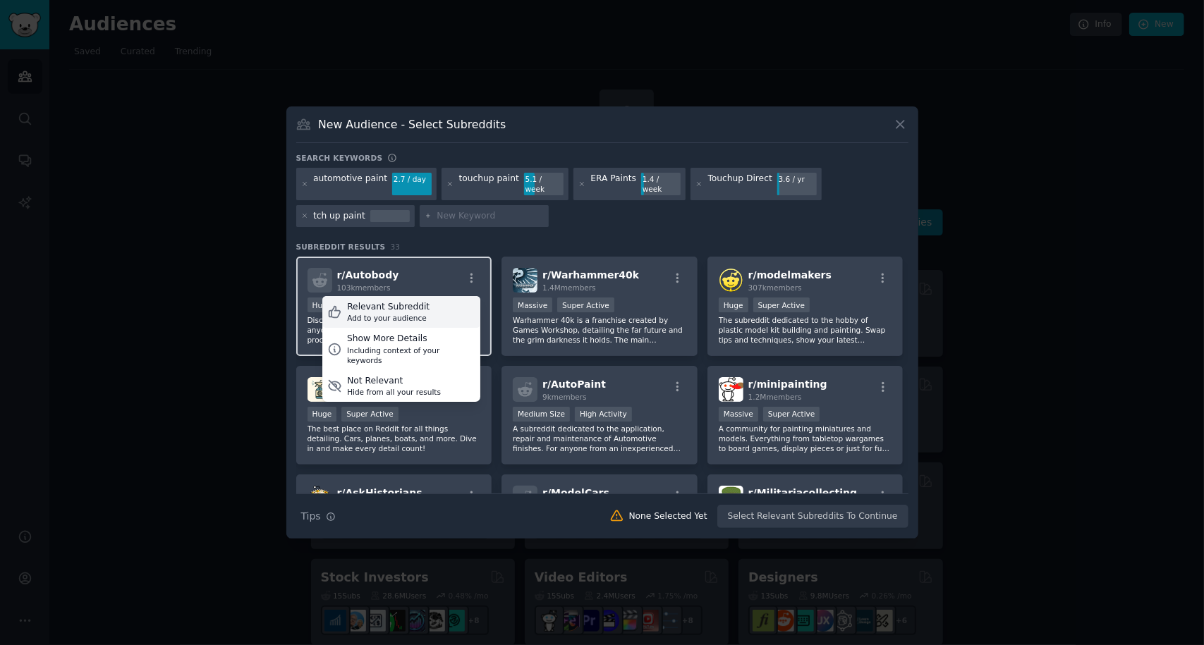
click at [403, 305] on div "Relevant Subreddit" at bounding box center [388, 307] width 82 height 13
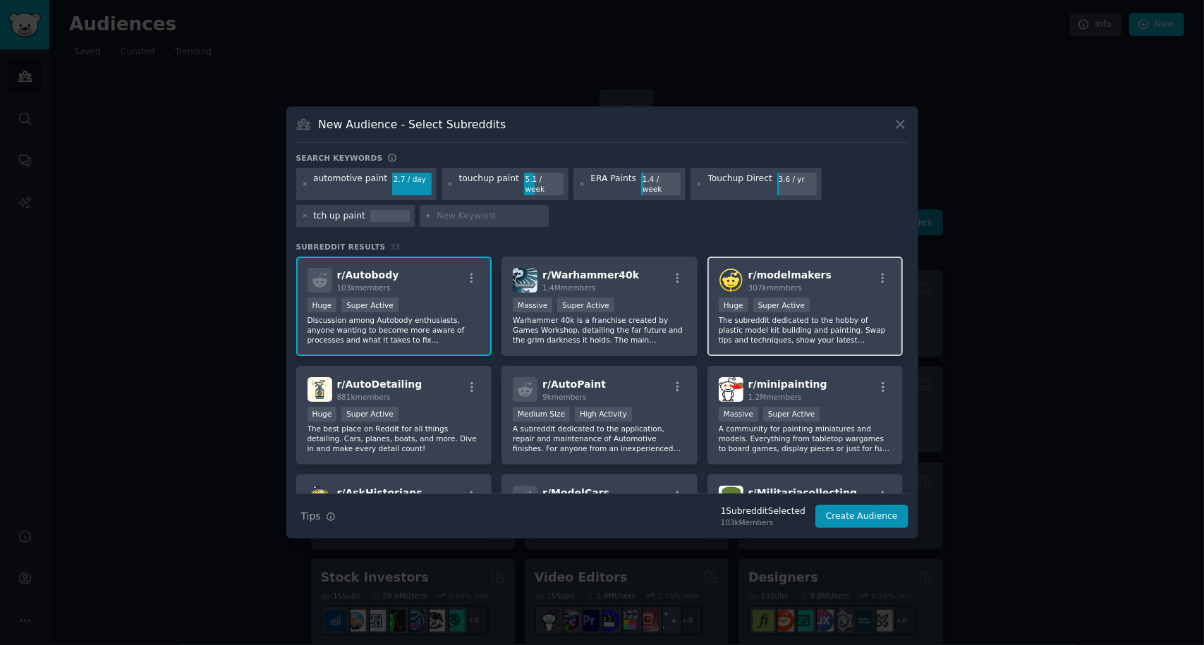
scroll to position [1, 0]
click at [877, 271] on icon "button" at bounding box center [882, 277] width 13 height 13
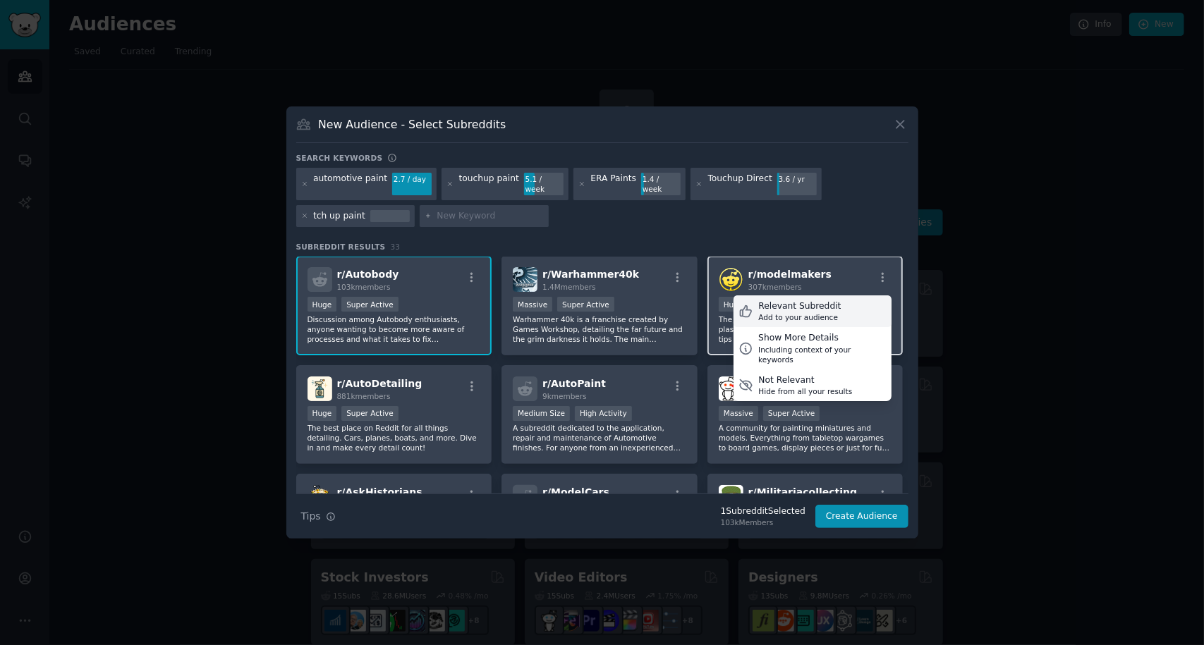
click at [801, 312] on div "Add to your audience" at bounding box center [799, 317] width 82 height 10
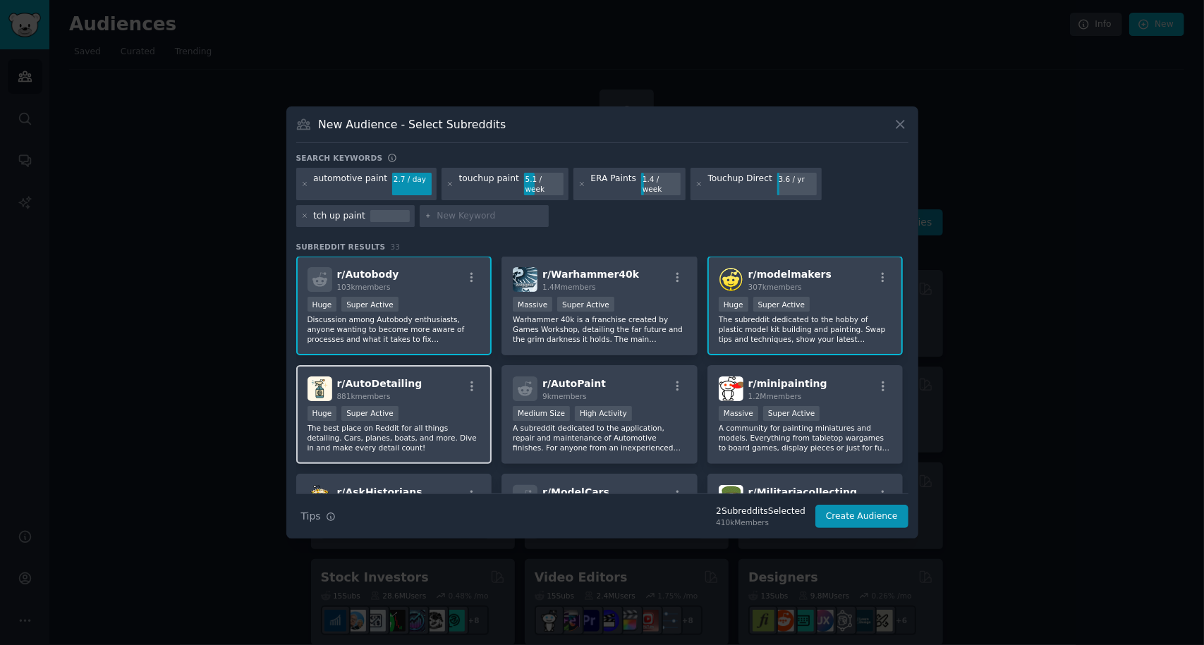
click at [456, 395] on div "r/ AutoDetailing 881k members" at bounding box center [393, 389] width 173 height 25
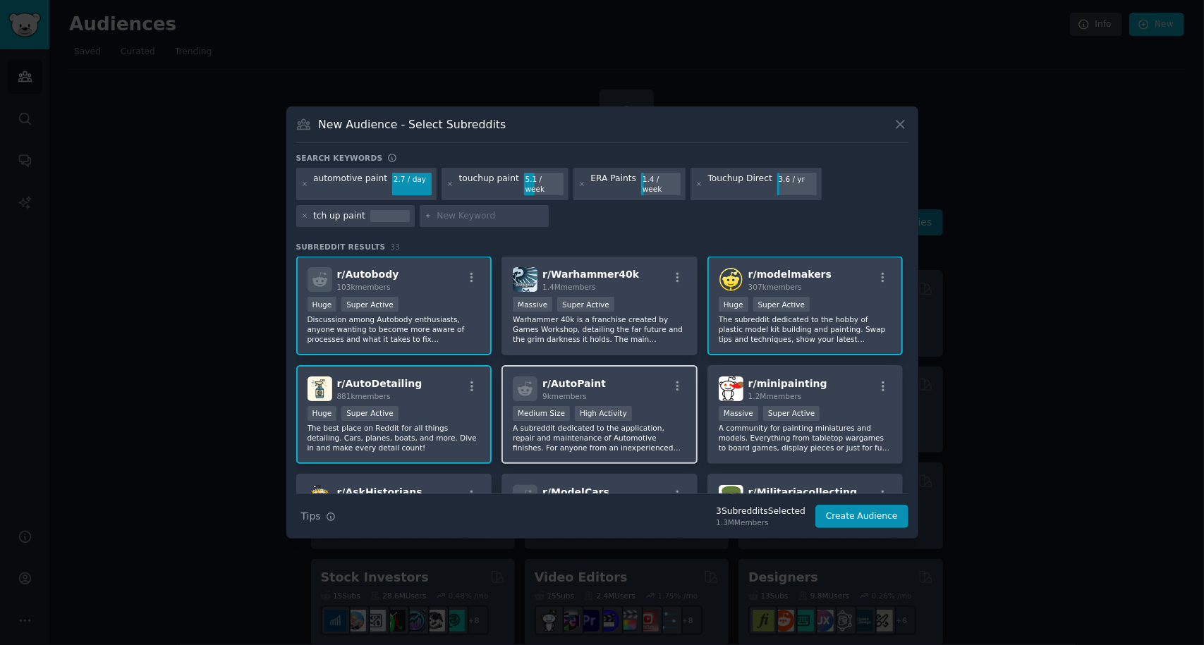
scroll to position [60, 0]
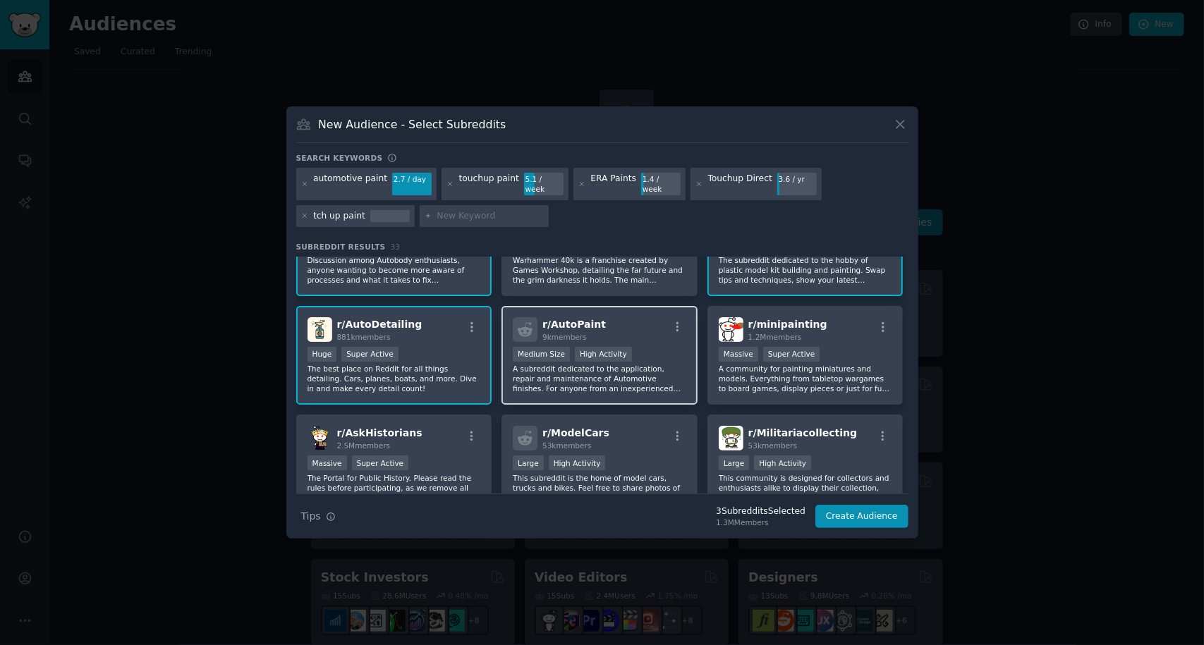
click at [656, 379] on p "A subreddit dedicated to the application, repair and maintenance of Automotive …" at bounding box center [599, 379] width 173 height 30
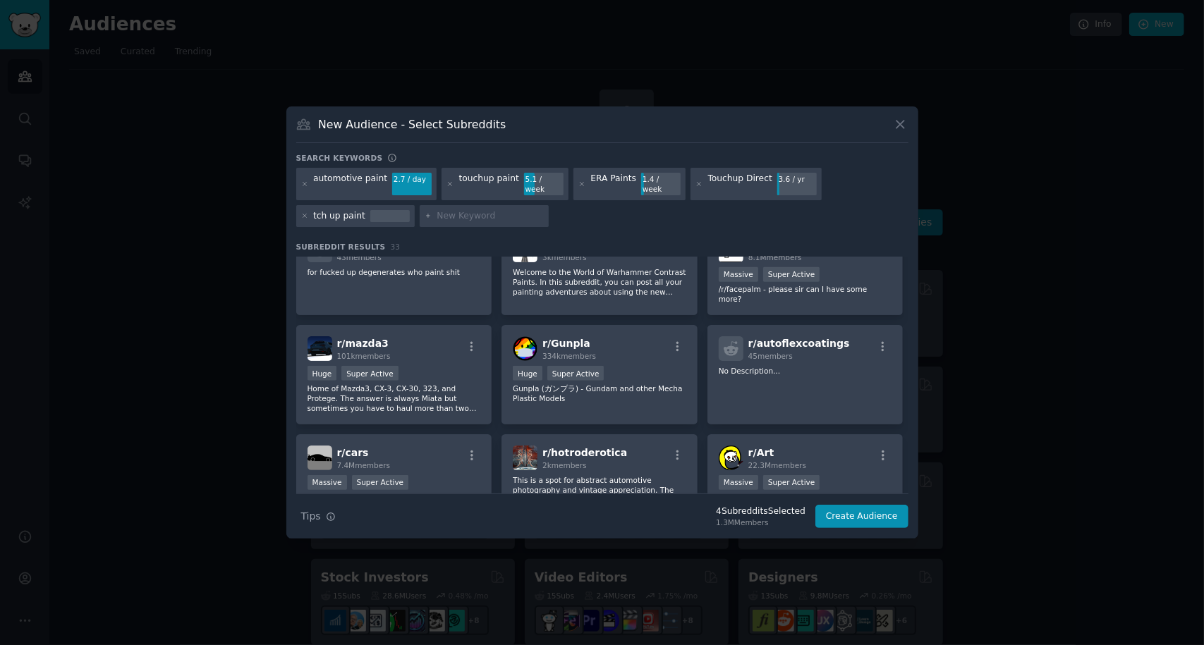
scroll to position [794, 0]
click at [450, 365] on div "Huge Super Active" at bounding box center [393, 374] width 173 height 18
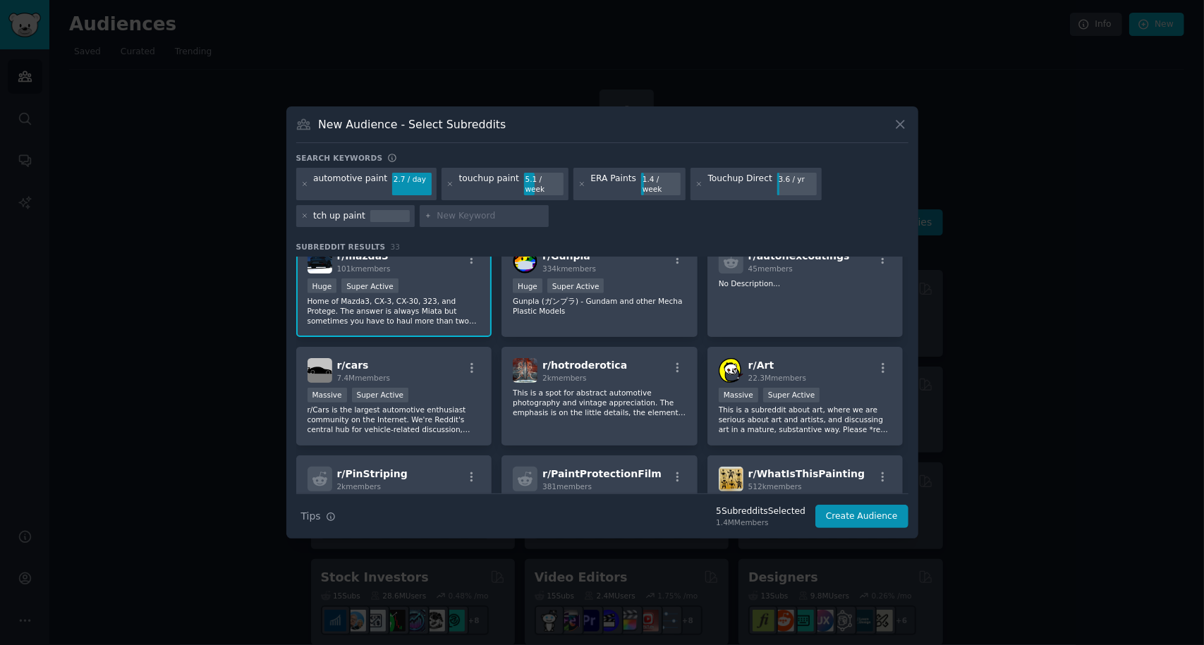
scroll to position [883, 0]
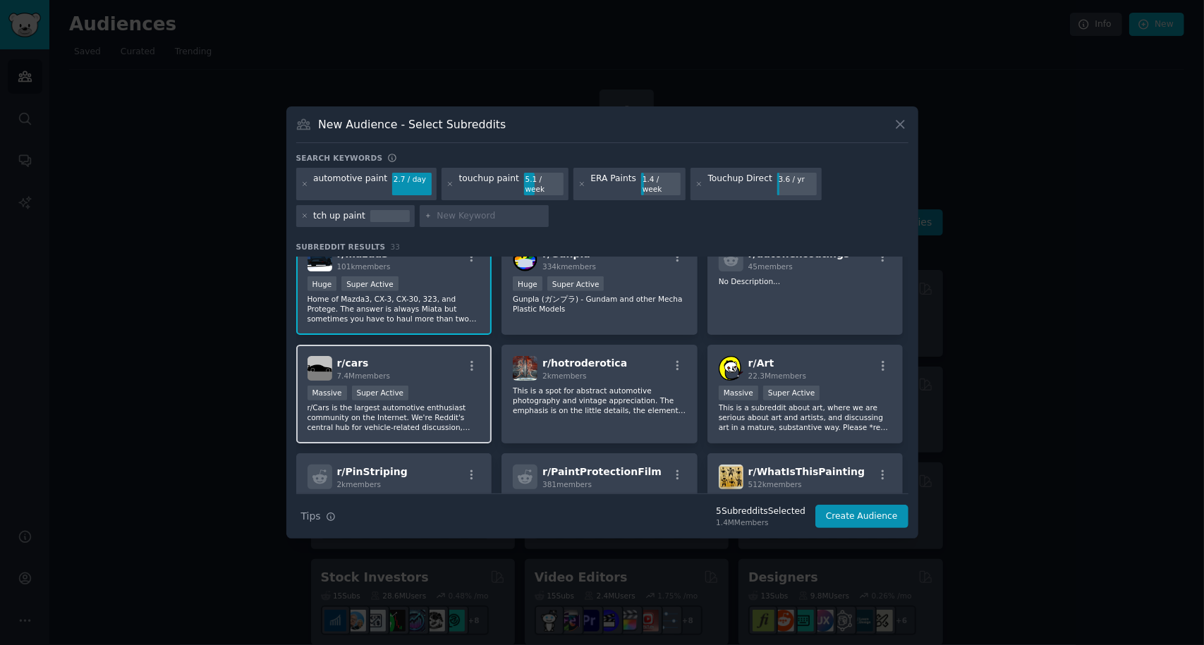
click at [444, 407] on p "r/Cars is the largest automotive enthusiast community on the Internet. We're Re…" at bounding box center [393, 418] width 173 height 30
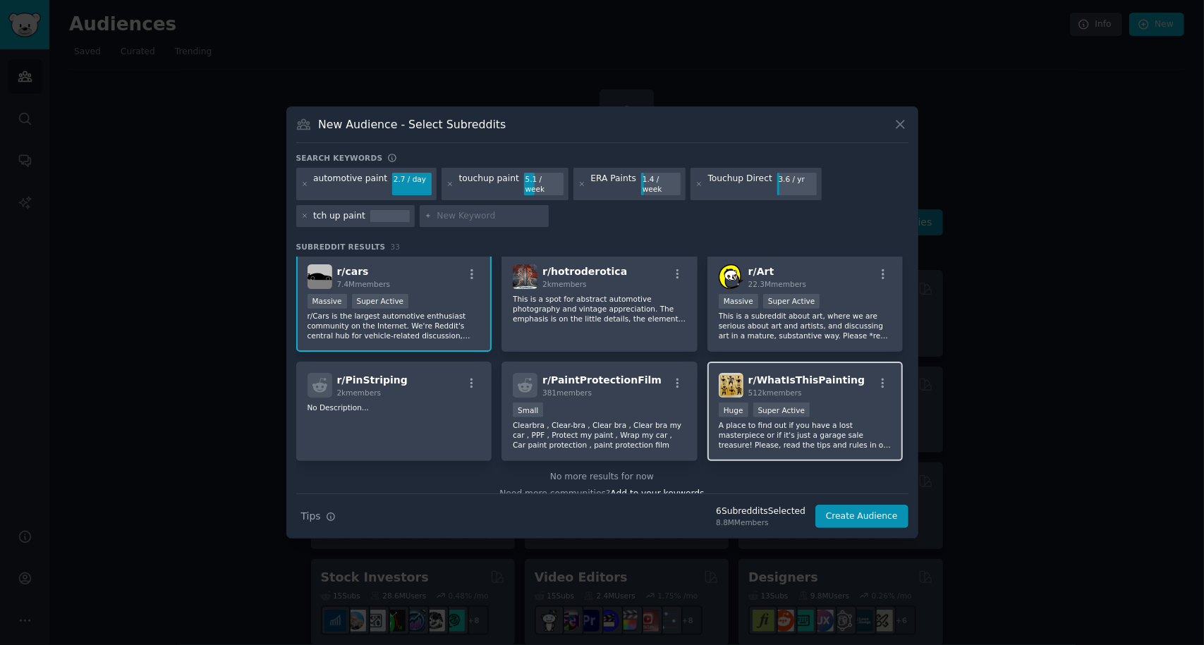
scroll to position [984, 0]
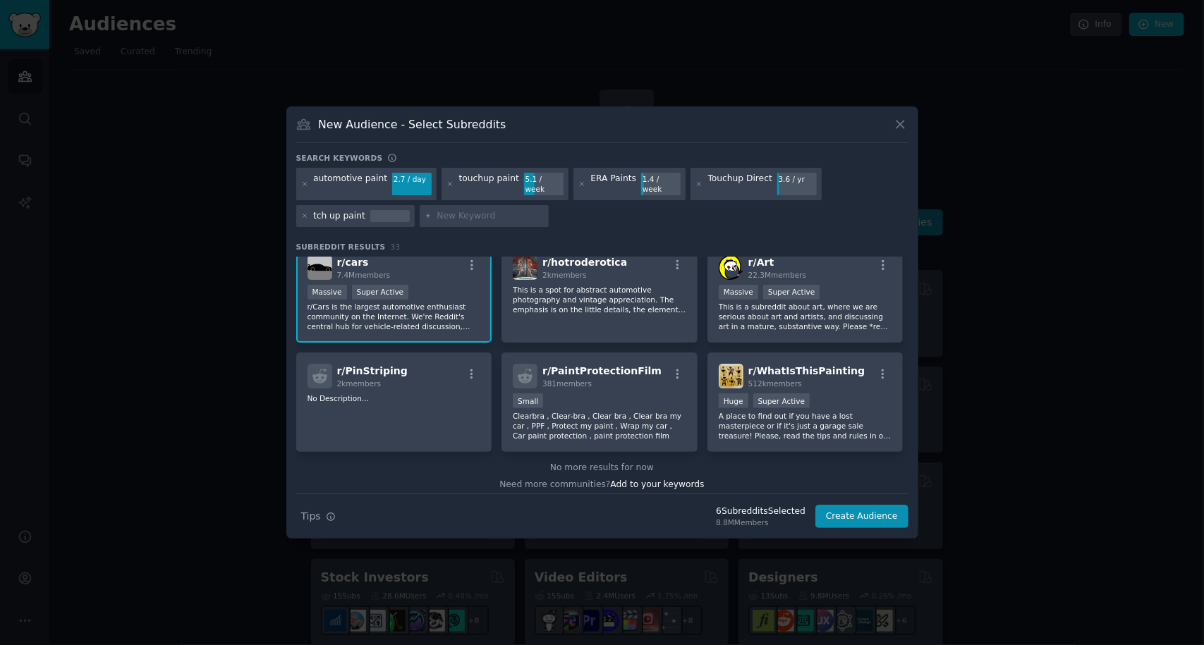
click at [471, 210] on input "text" at bounding box center [489, 216] width 107 height 13
type input "car scratch"
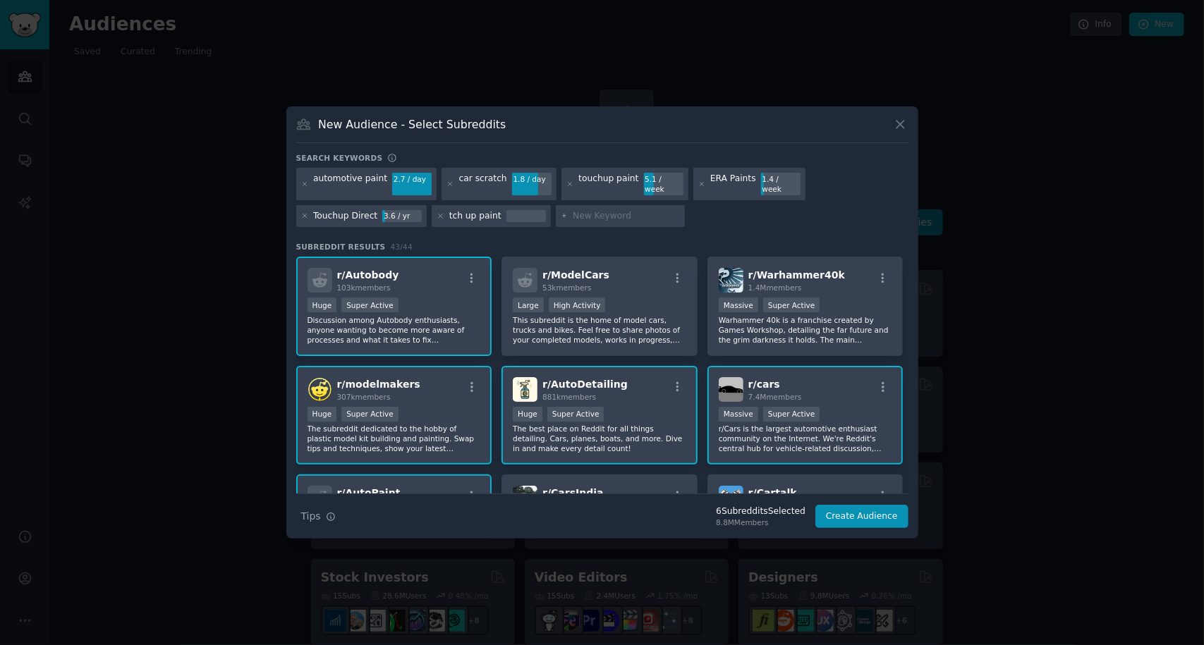
click at [449, 210] on div "tch up paint" at bounding box center [475, 216] width 52 height 13
click at [450, 211] on div "tch up paint" at bounding box center [475, 216] width 52 height 13
click at [436, 212] on icon at bounding box center [440, 216] width 8 height 8
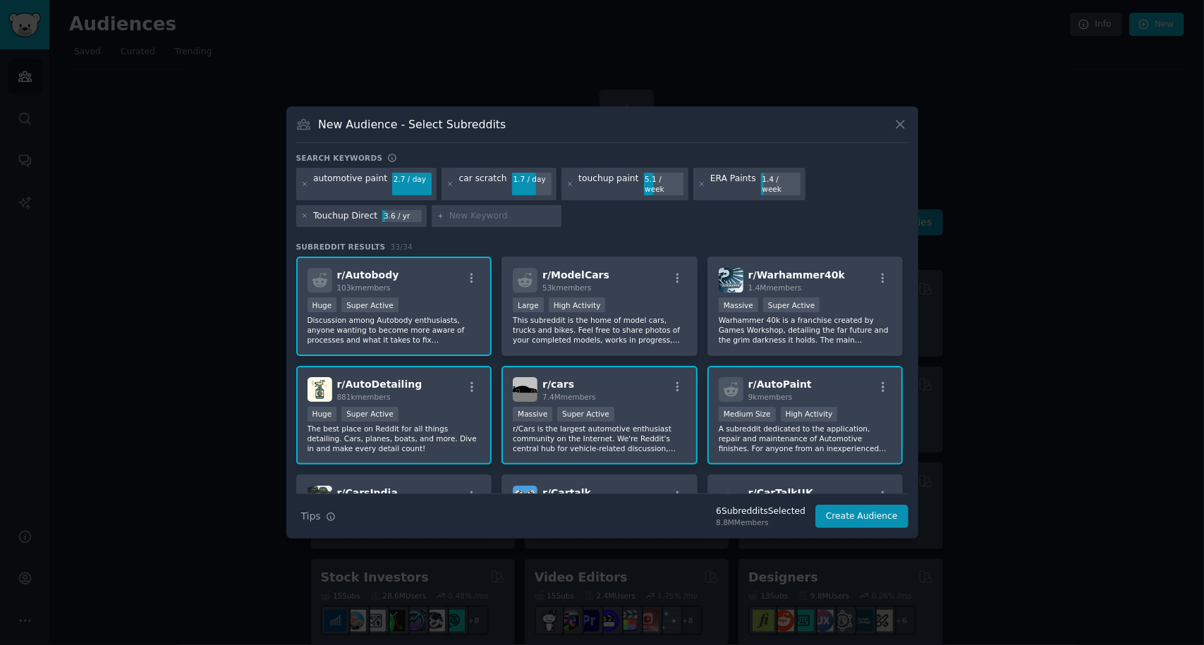
click at [479, 210] on input "text" at bounding box center [502, 216] width 107 height 13
type input "sell car"
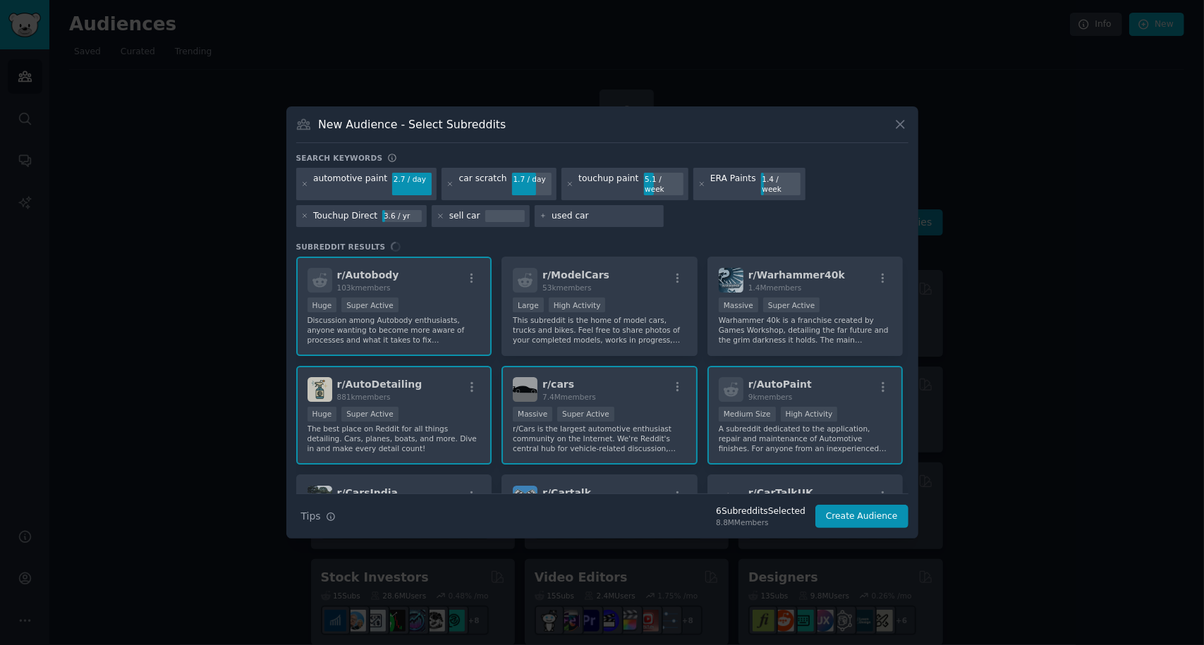
type input "used cars"
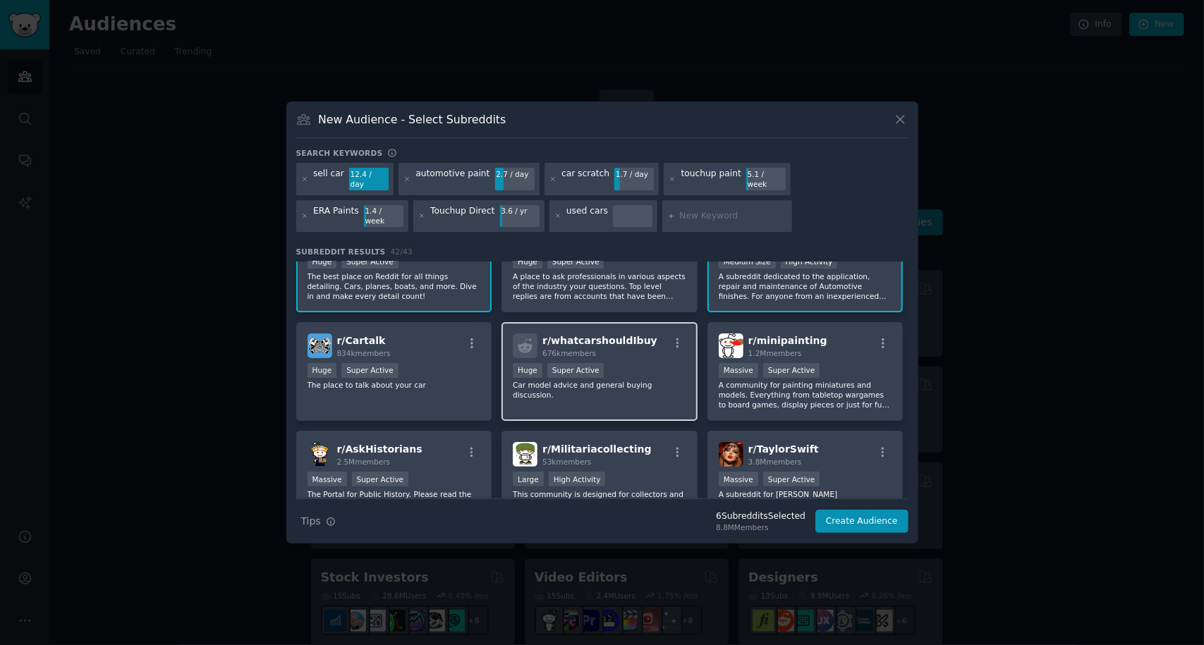
scroll to position [268, 0]
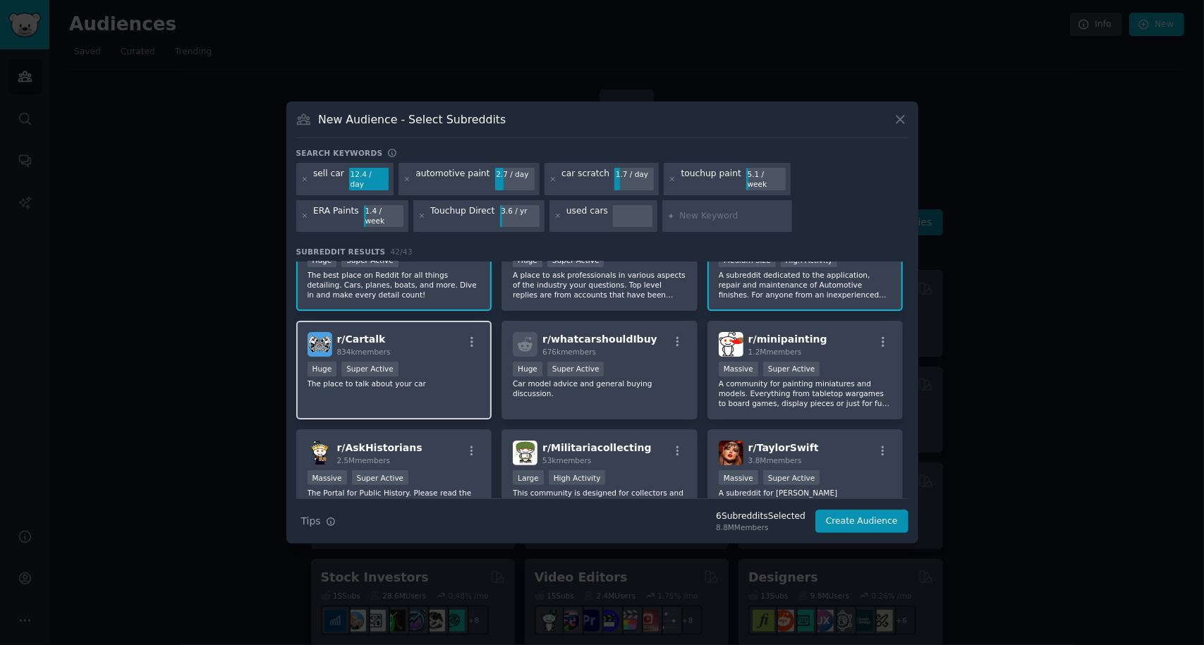
click at [415, 332] on div "r/ Cartalk 834k members" at bounding box center [393, 344] width 173 height 25
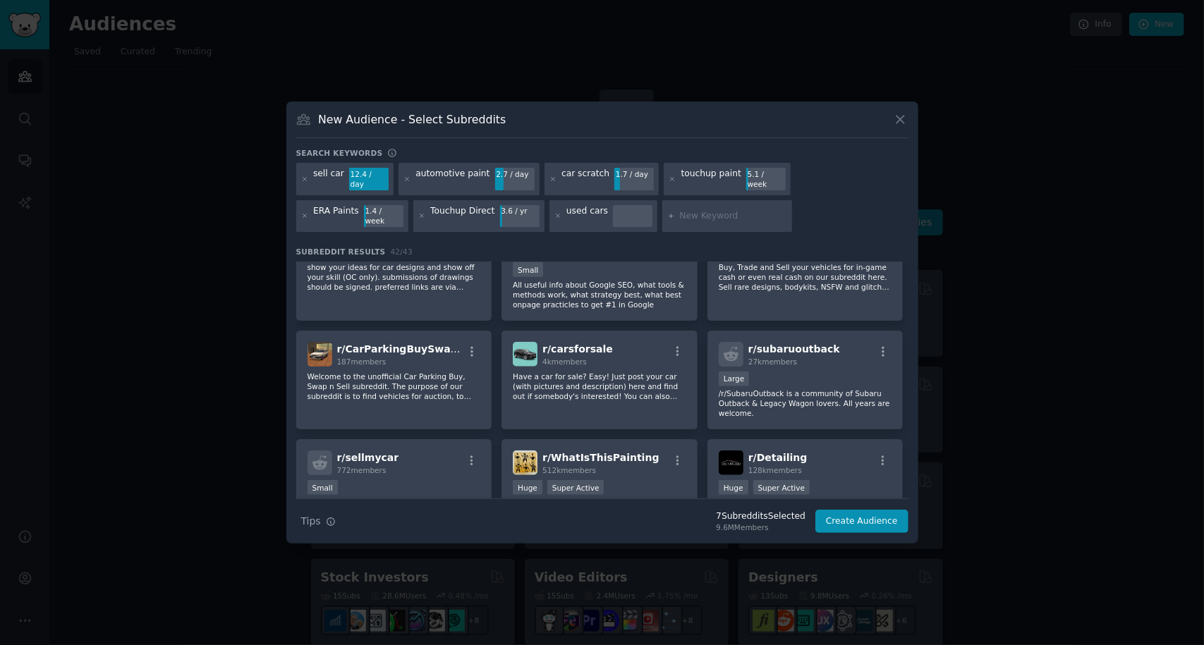
scroll to position [1130, 0]
click at [616, 347] on div "r/ carsforsale 4k members" at bounding box center [599, 353] width 173 height 25
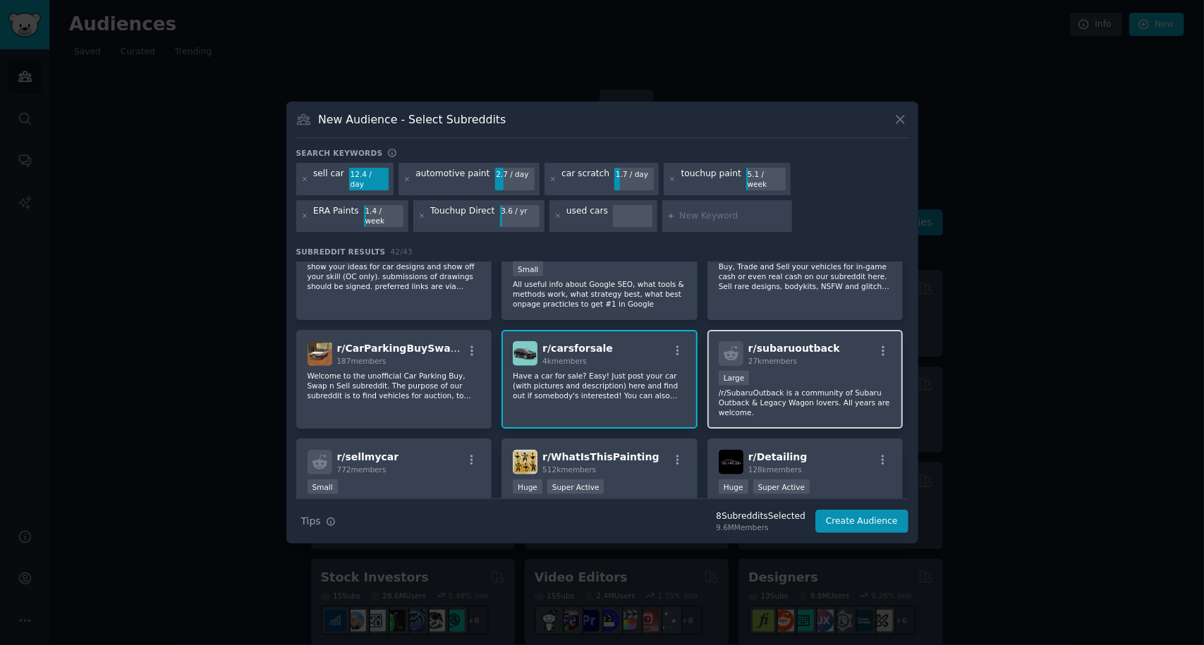
click at [793, 371] on div "Large" at bounding box center [805, 380] width 173 height 18
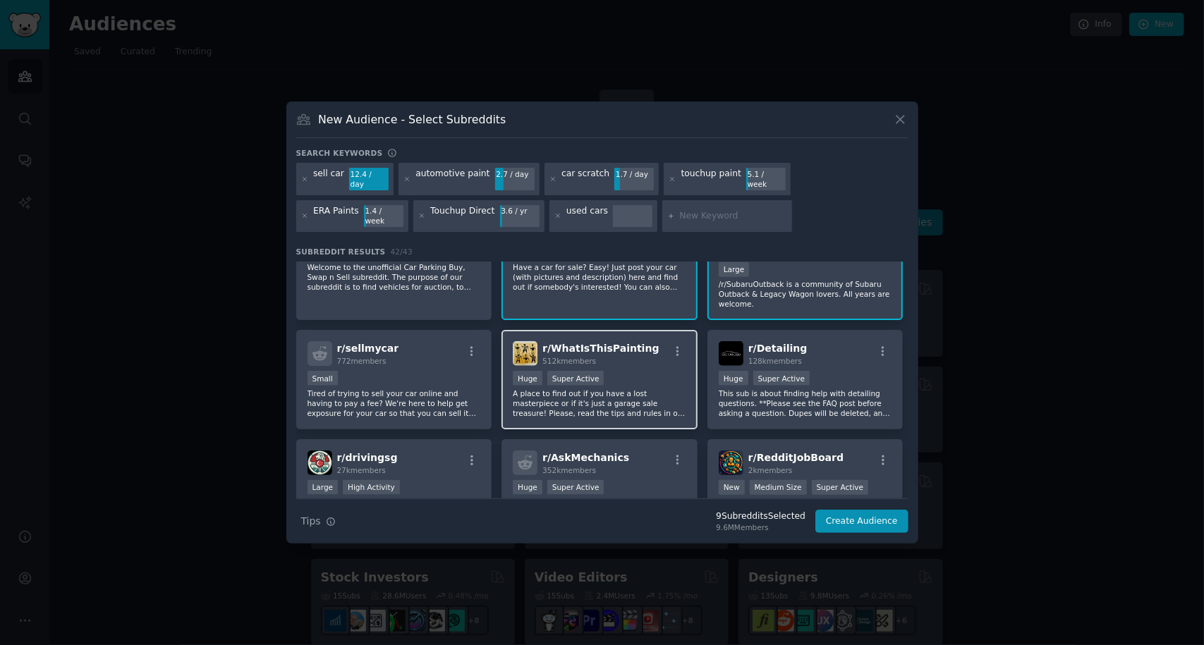
scroll to position [1243, 0]
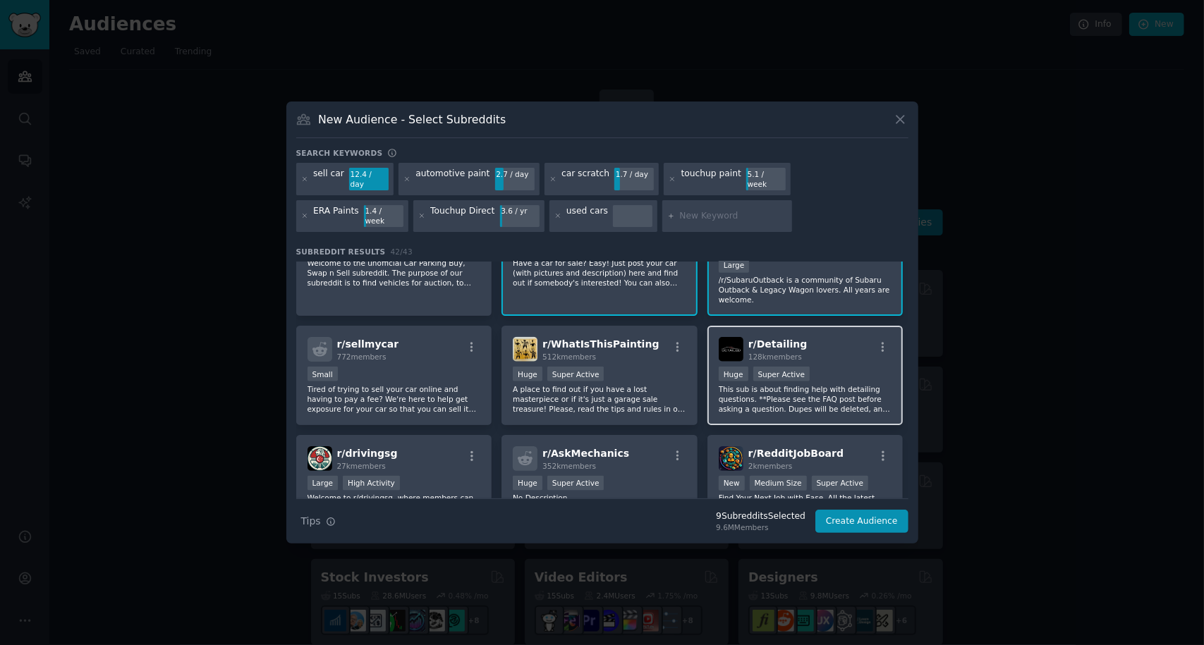
click at [828, 372] on div "Huge Super Active" at bounding box center [805, 376] width 173 height 18
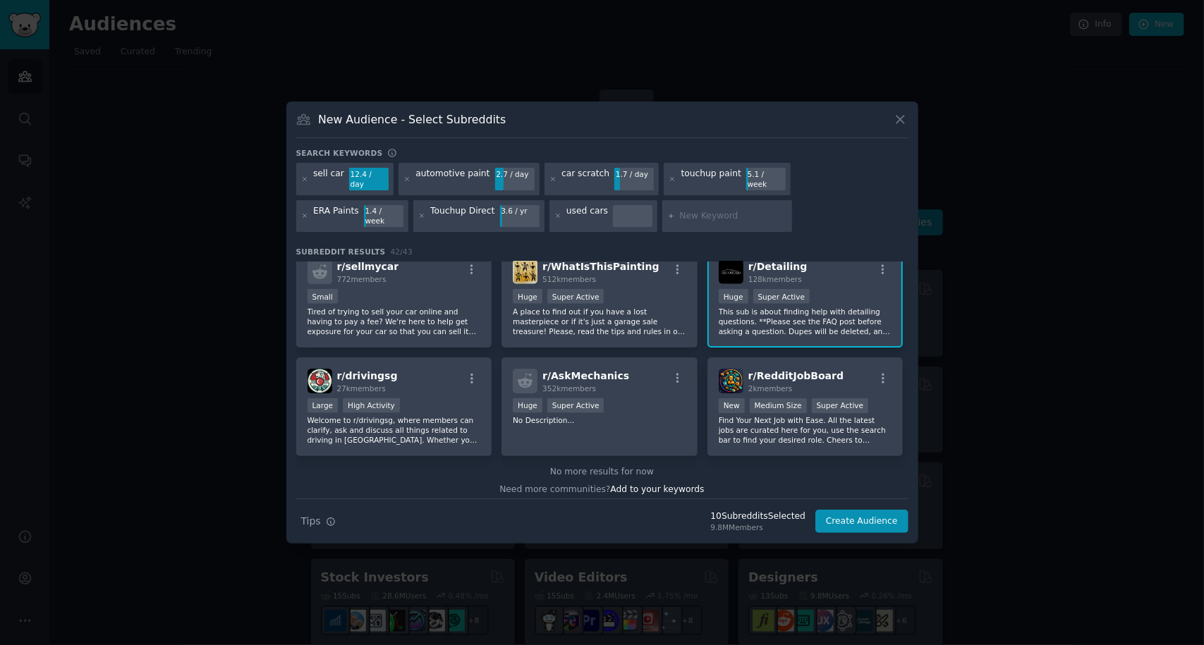
scroll to position [1328, 0]
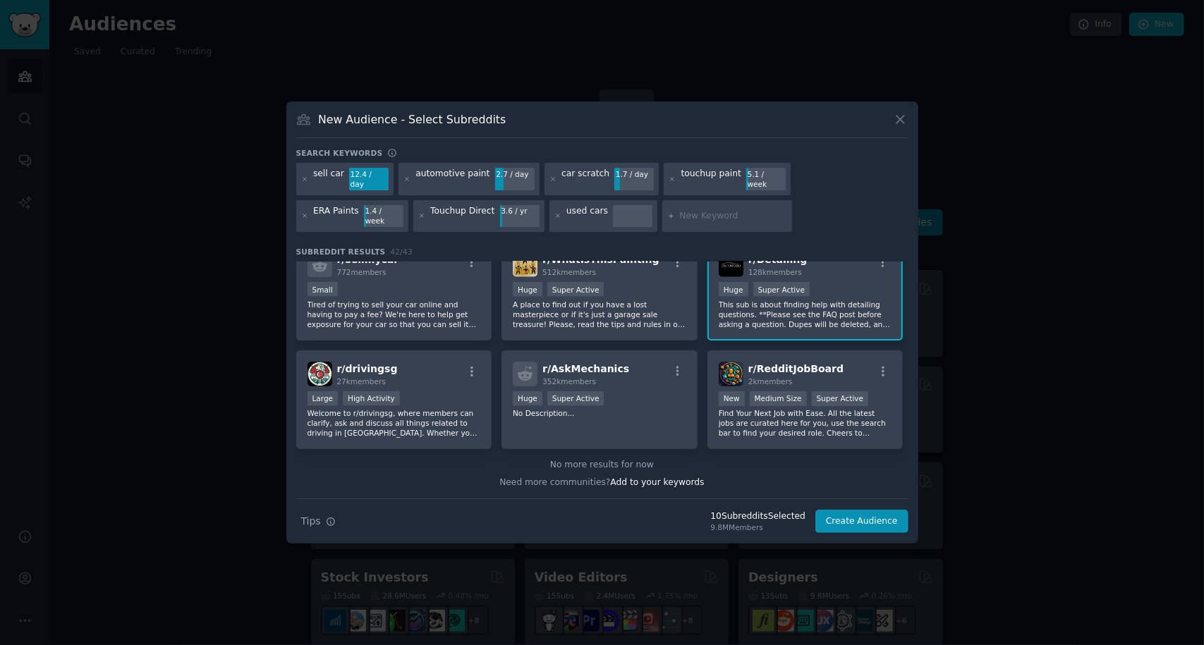
click at [680, 213] on input "text" at bounding box center [733, 216] width 107 height 13
type input "rock chips"
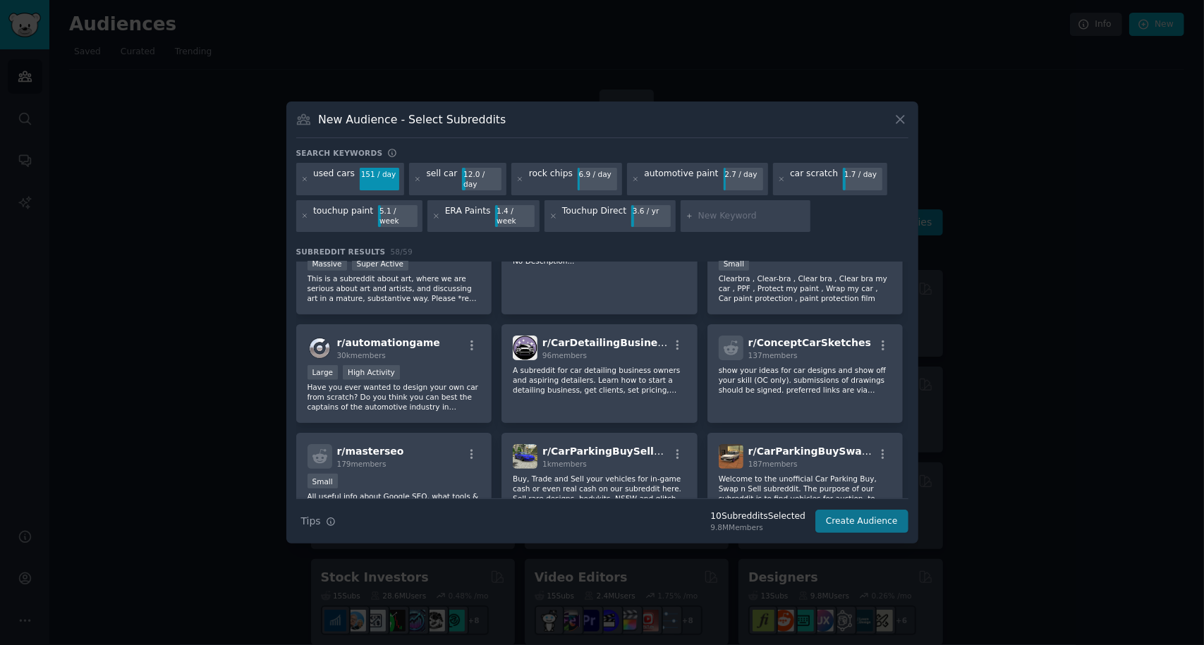
scroll to position [145, 0]
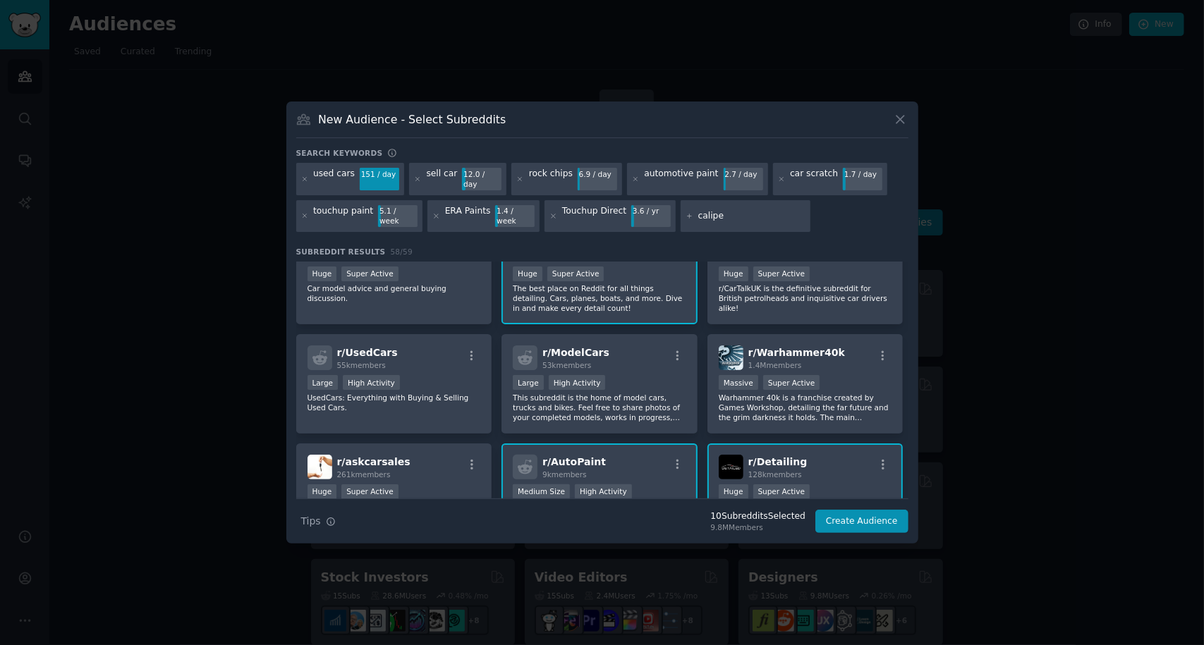
type input "caliper"
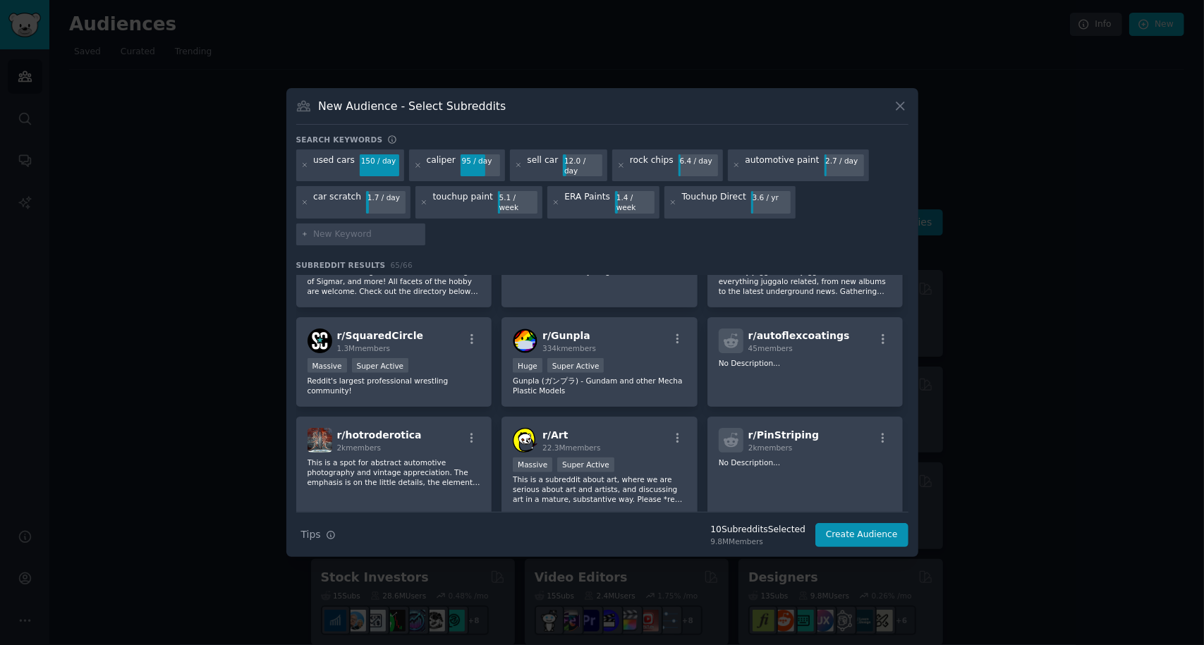
scroll to position [1058, 0]
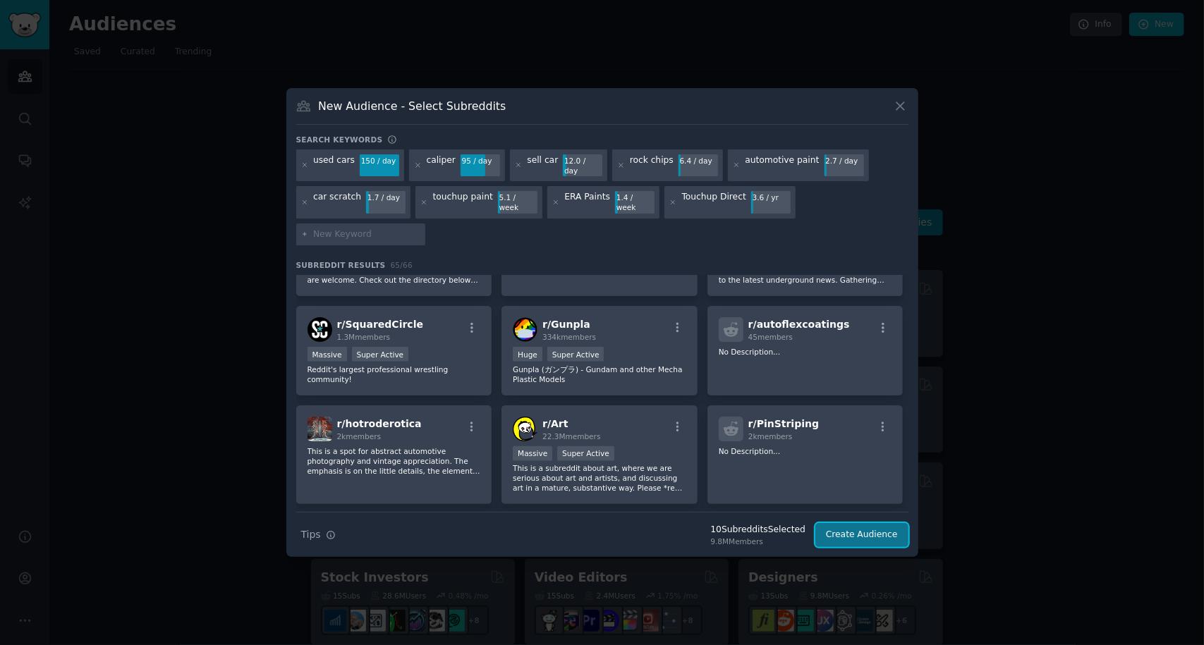
click at [864, 523] on button "Create Audience" at bounding box center [861, 535] width 93 height 24
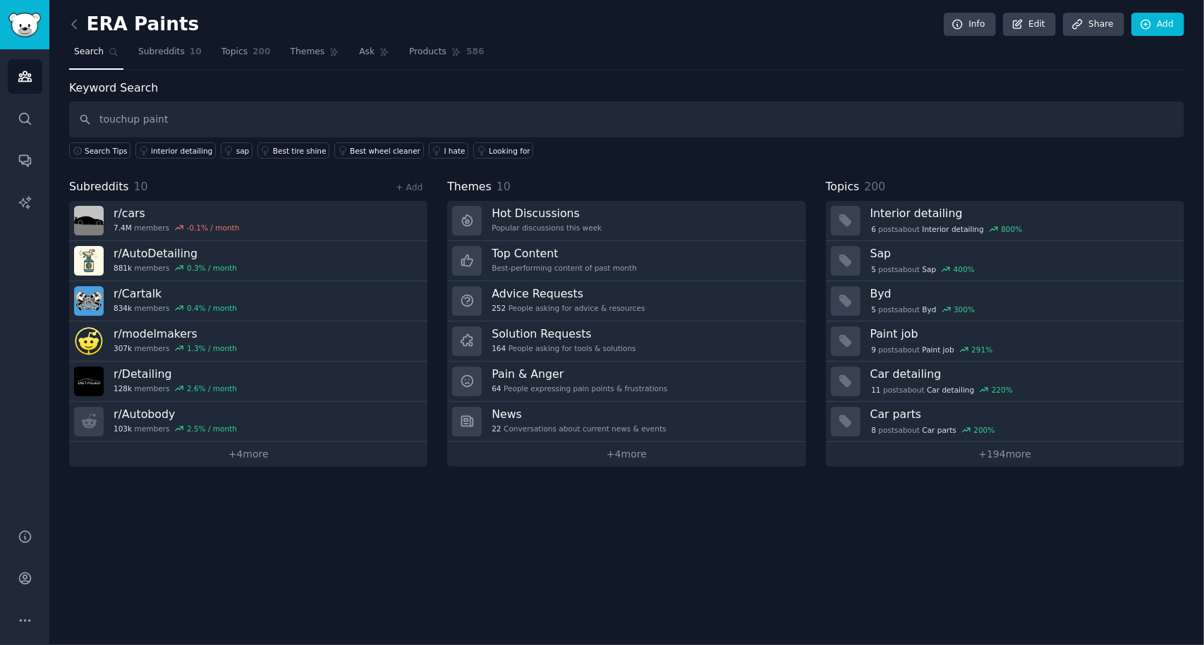
type input "touchup paint"
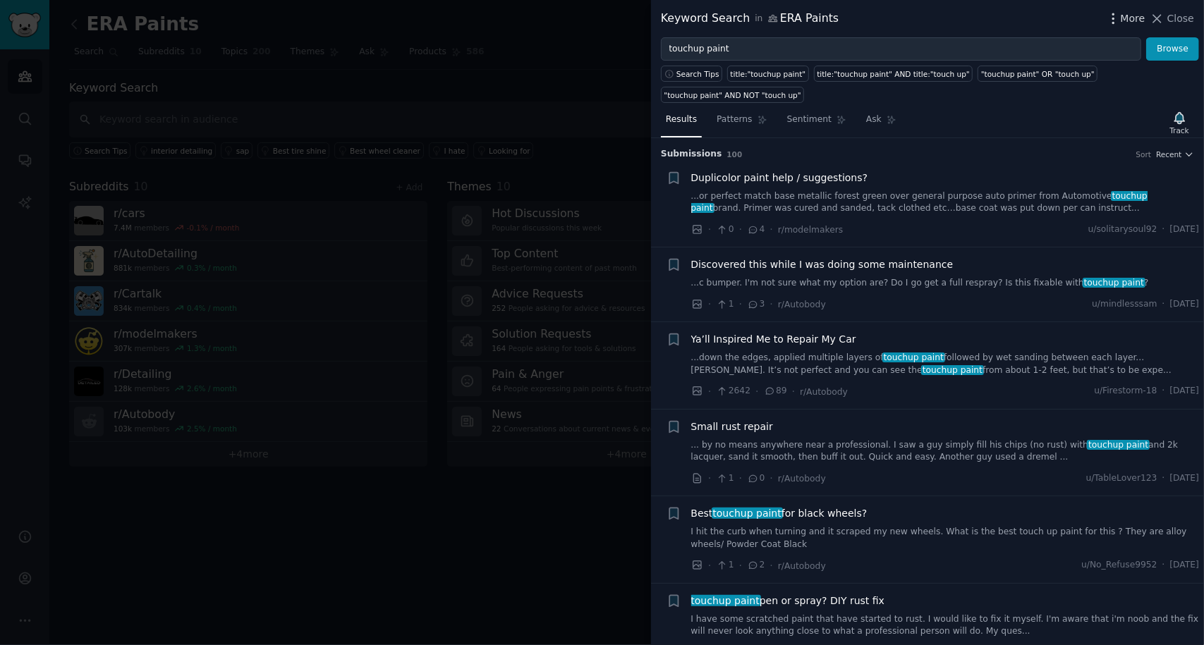
click at [1137, 25] on span "More" at bounding box center [1132, 18] width 25 height 15
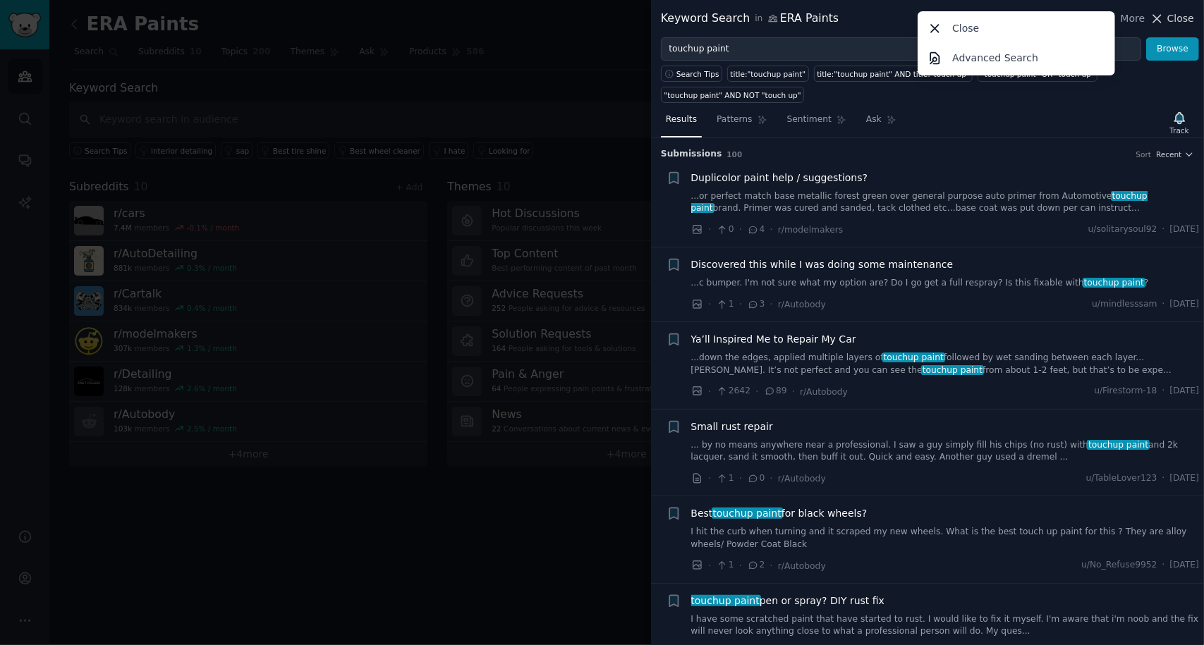
click at [1173, 18] on span "Close" at bounding box center [1180, 18] width 27 height 15
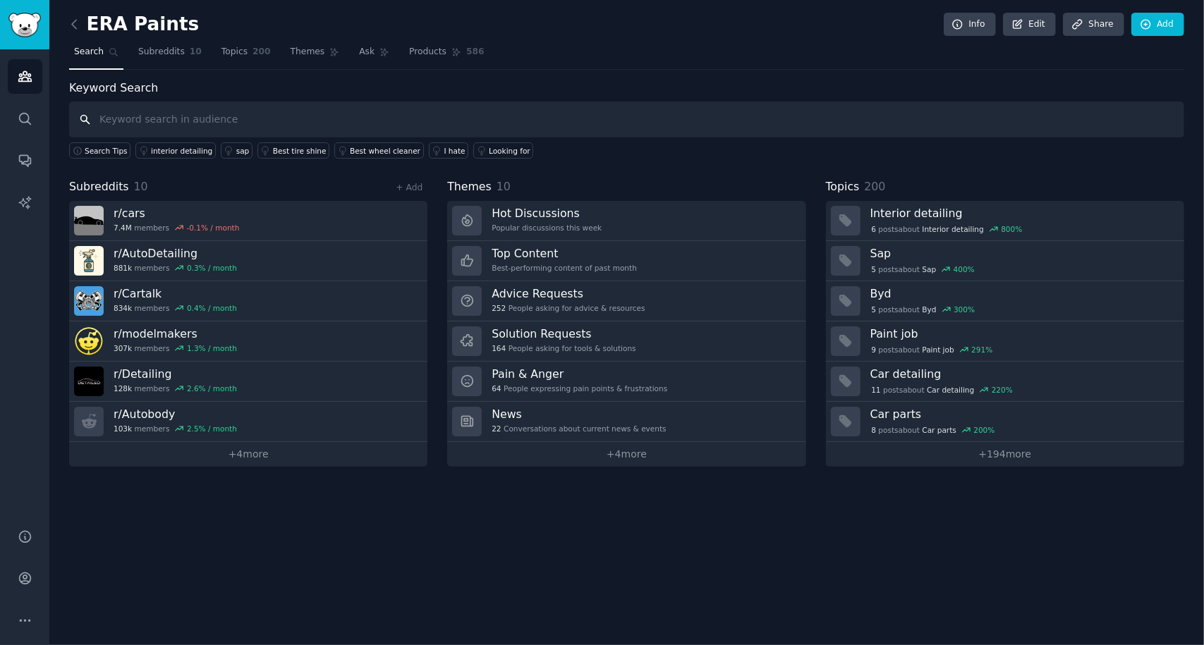
click at [210, 118] on input "text" at bounding box center [626, 120] width 1115 height 36
click at [28, 165] on icon "Sidebar" at bounding box center [24, 161] width 11 height 11
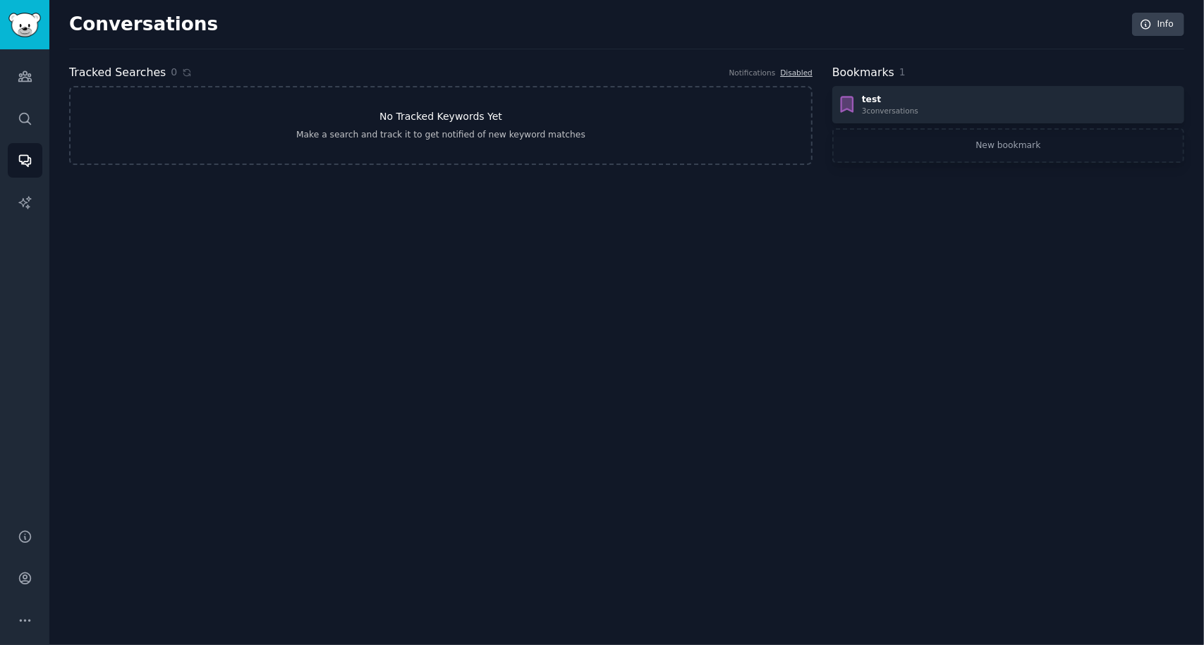
click at [437, 112] on h3 "No Tracked Keywords Yet" at bounding box center [440, 116] width 123 height 15
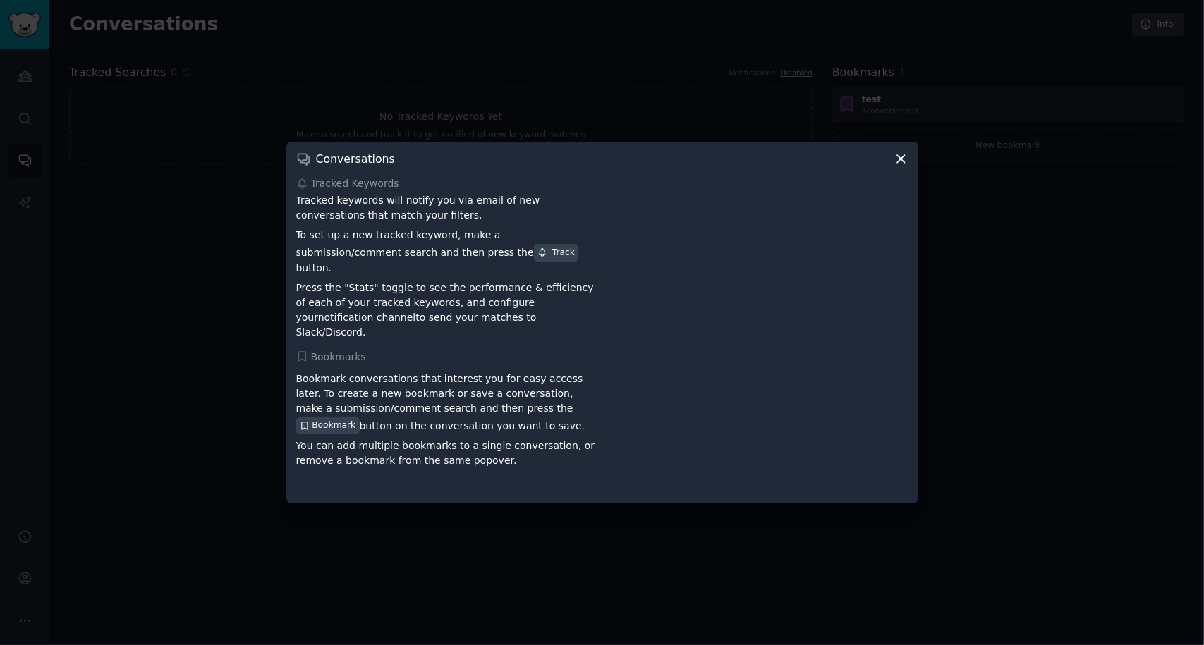
click at [903, 166] on icon at bounding box center [900, 159] width 15 height 15
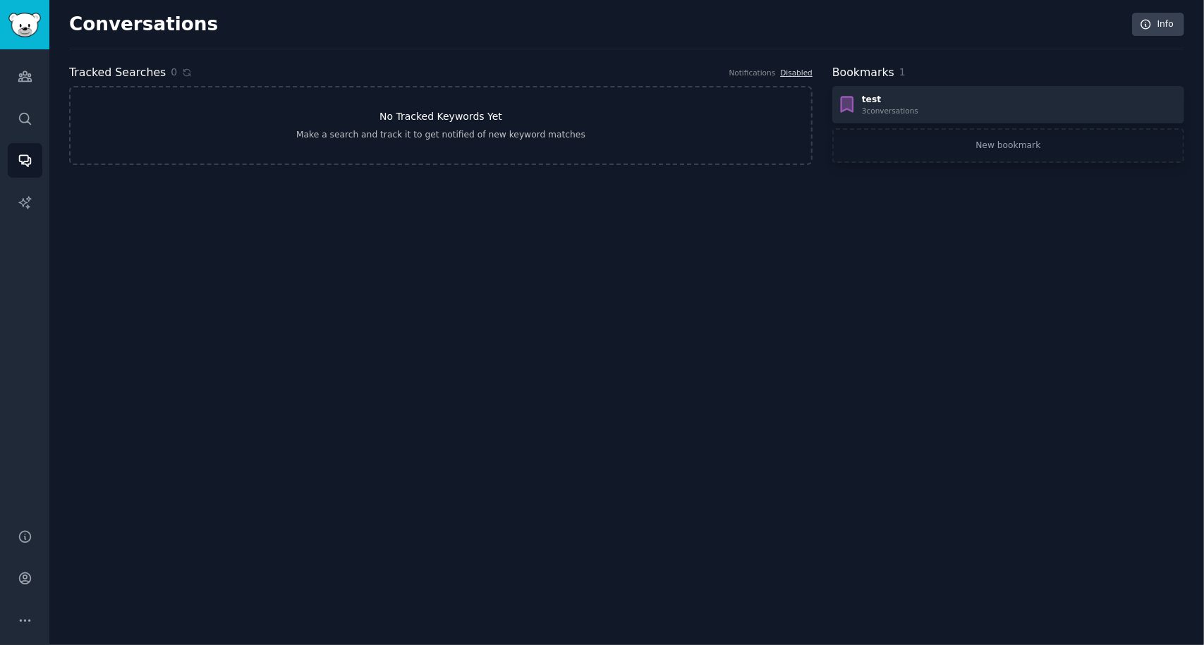
click at [448, 140] on div "Make a search and track it to get notified of new keyword matches" at bounding box center [440, 135] width 289 height 13
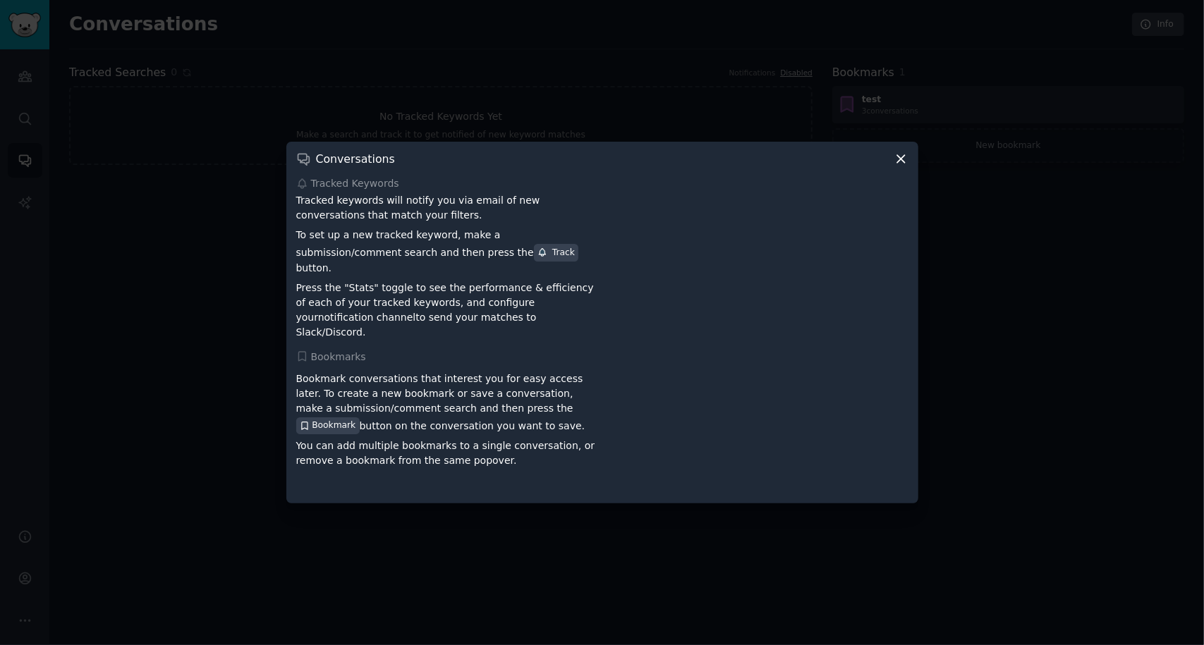
click at [894, 166] on icon at bounding box center [900, 159] width 15 height 15
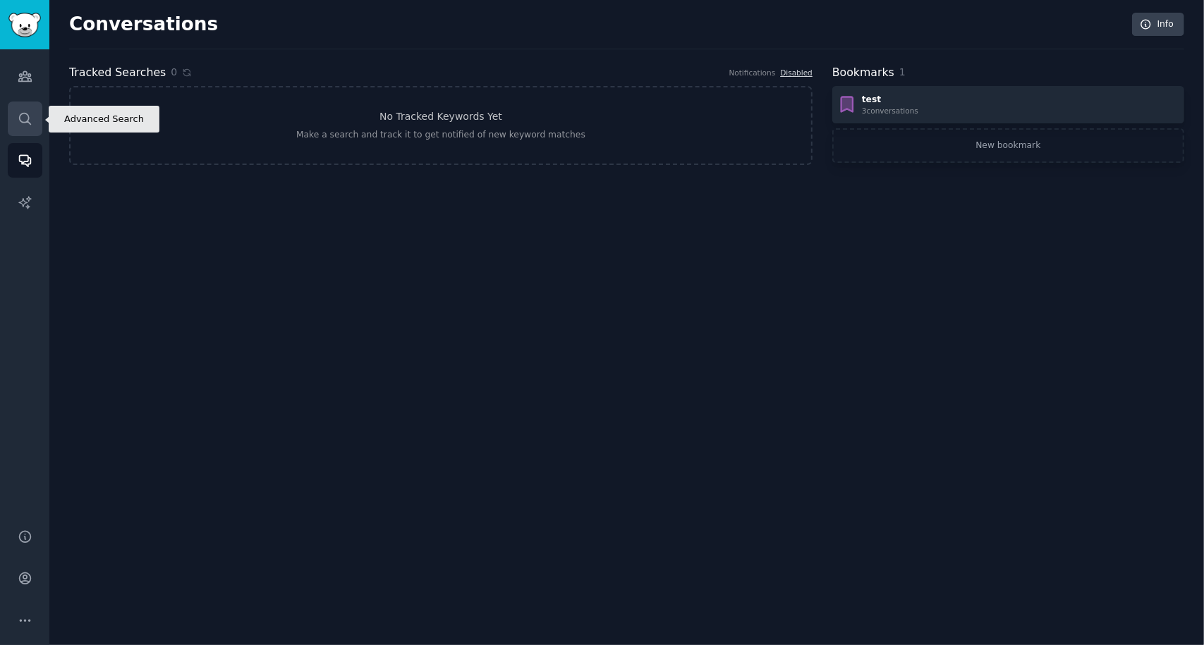
click at [20, 115] on icon "Sidebar" at bounding box center [24, 118] width 11 height 11
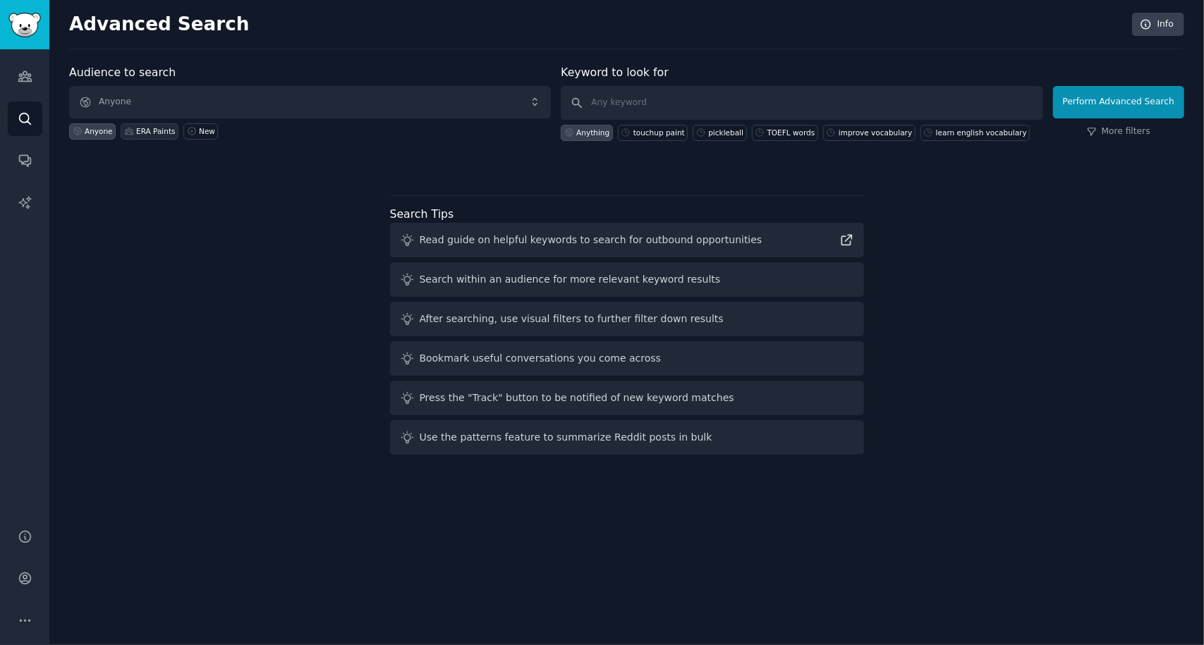
click at [145, 134] on div "ERA Paints" at bounding box center [155, 131] width 39 height 10
type input "ERA Paints"
click at [1121, 104] on button "Perform Advanced Search" at bounding box center [1118, 102] width 131 height 32
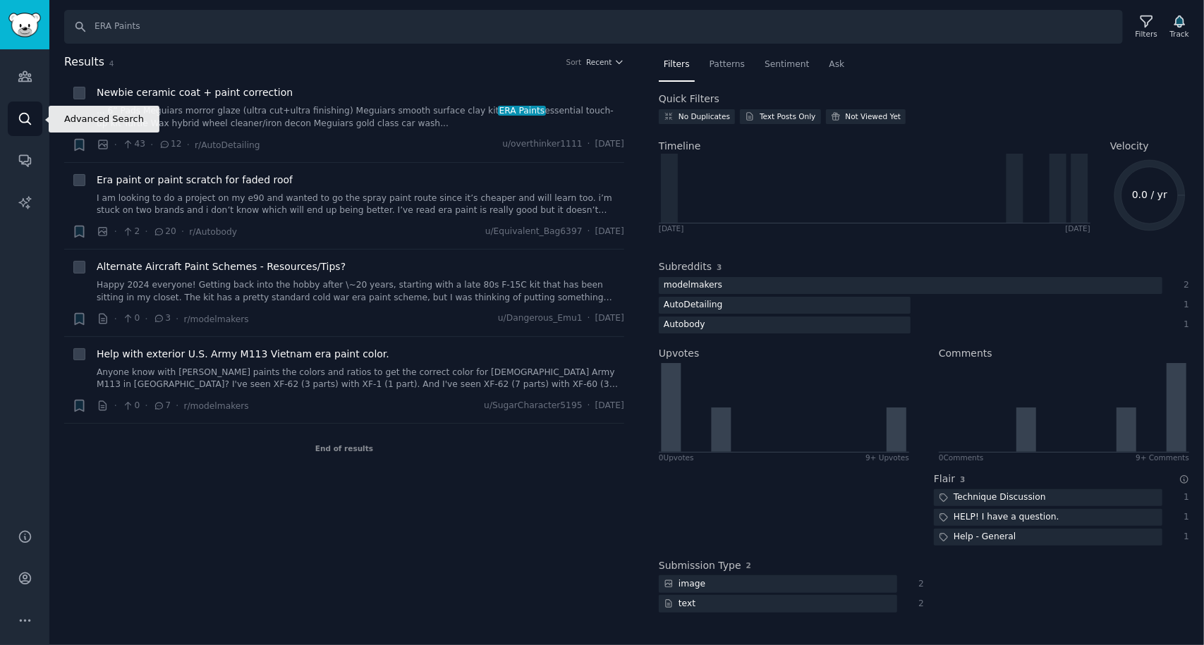
click at [28, 123] on icon "Sidebar" at bounding box center [25, 118] width 15 height 15
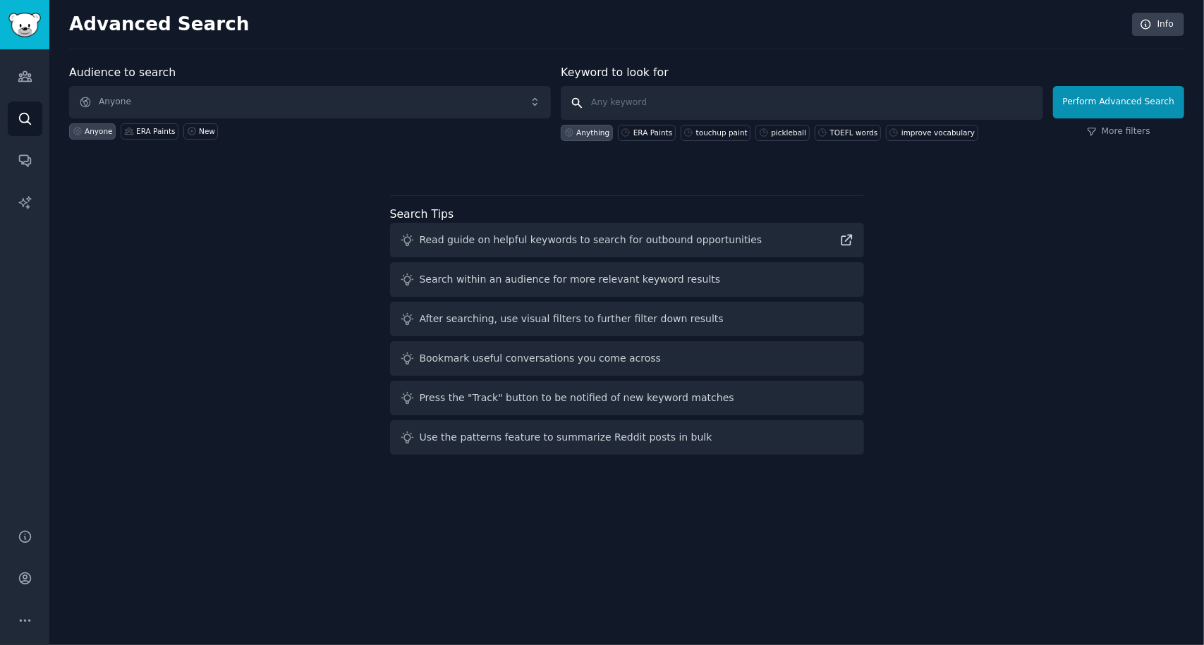
click at [629, 102] on input "text" at bounding box center [802, 103] width 482 height 34
type input "touchup direct"
click button "Perform Advanced Search" at bounding box center [1118, 102] width 131 height 32
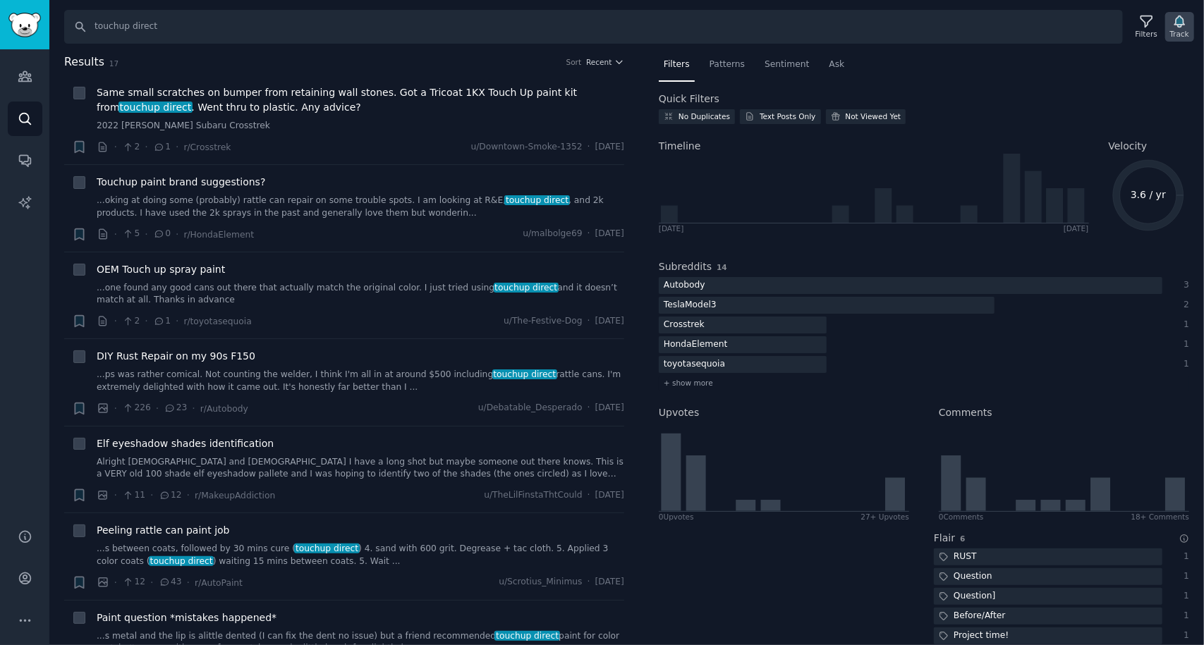
click at [1182, 19] on icon "button" at bounding box center [1179, 21] width 10 height 11
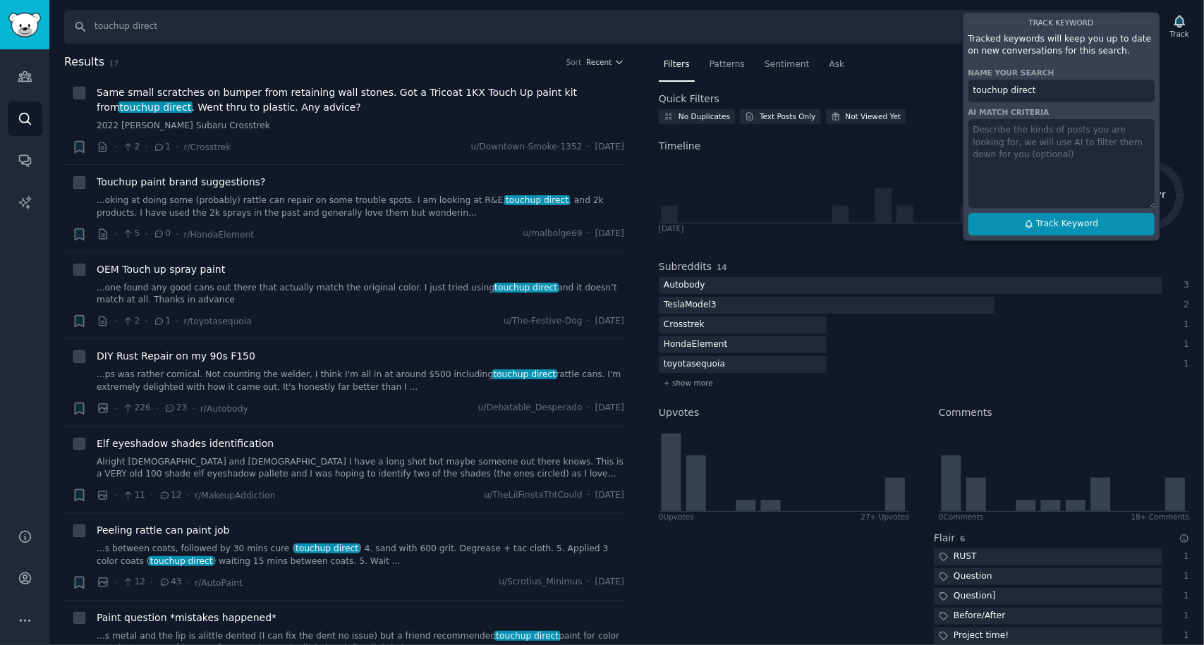
click at [1053, 222] on span "Track Keyword" at bounding box center [1067, 224] width 62 height 13
type input "touchup direct"
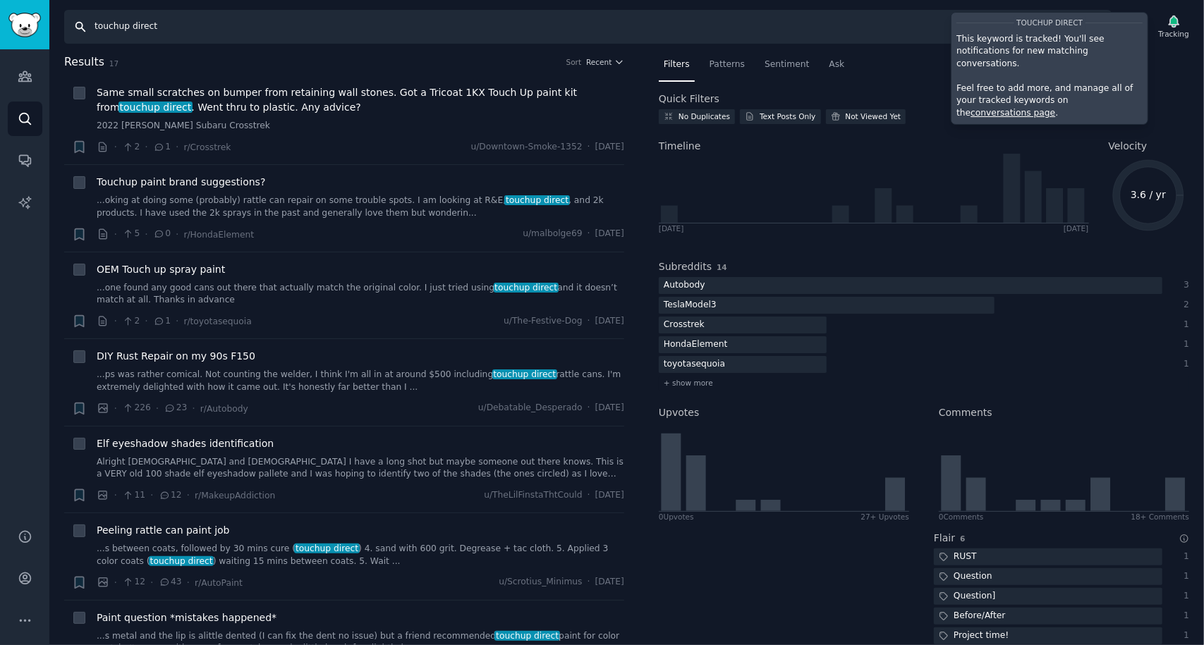
click at [160, 18] on input "touchup direct" at bounding box center [587, 27] width 1047 height 34
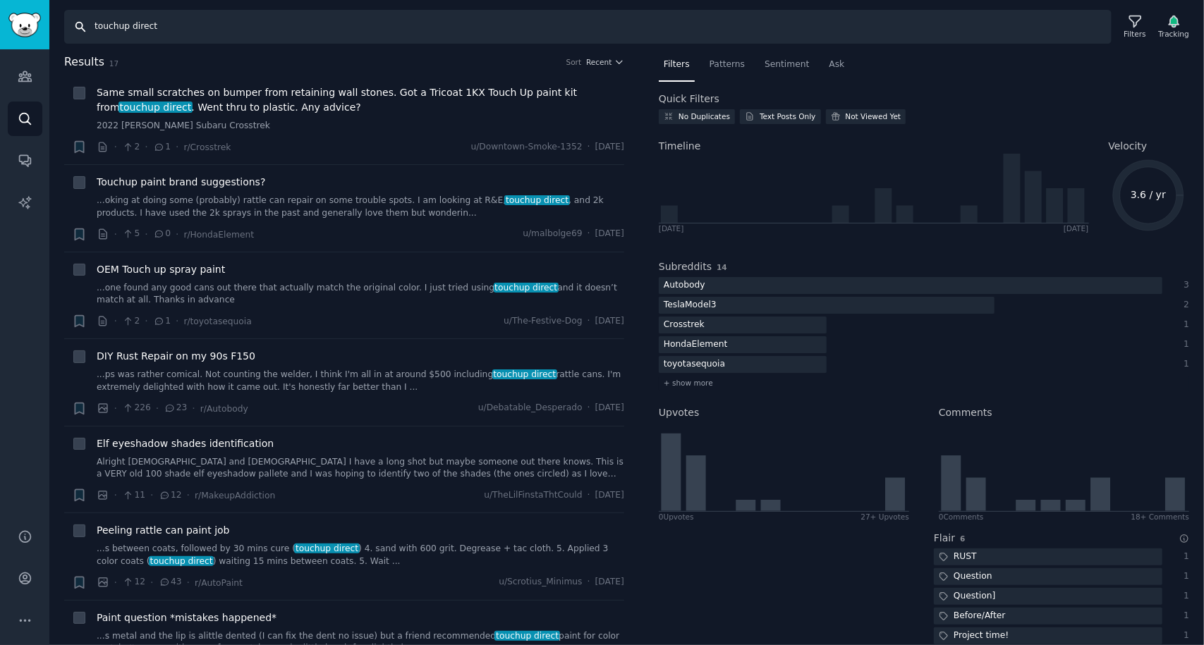
click at [160, 18] on input "touchup direct" at bounding box center [587, 27] width 1047 height 34
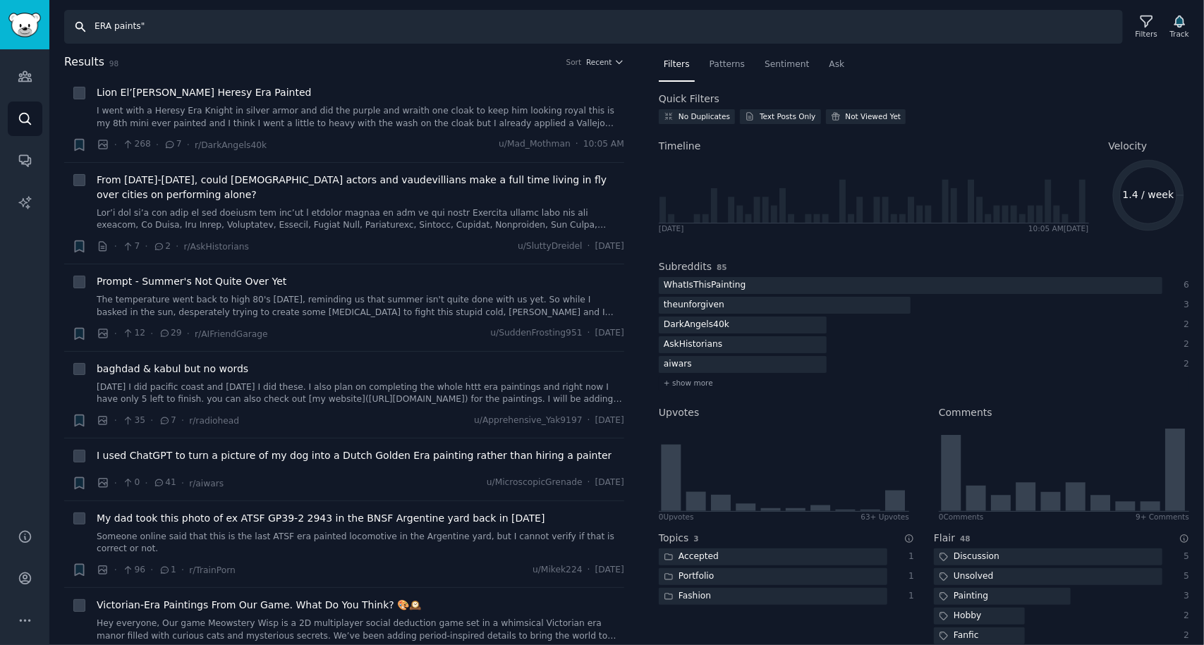
click at [95, 27] on input "ERA paints"" at bounding box center [593, 27] width 1058 height 34
type input ""ERA paints""
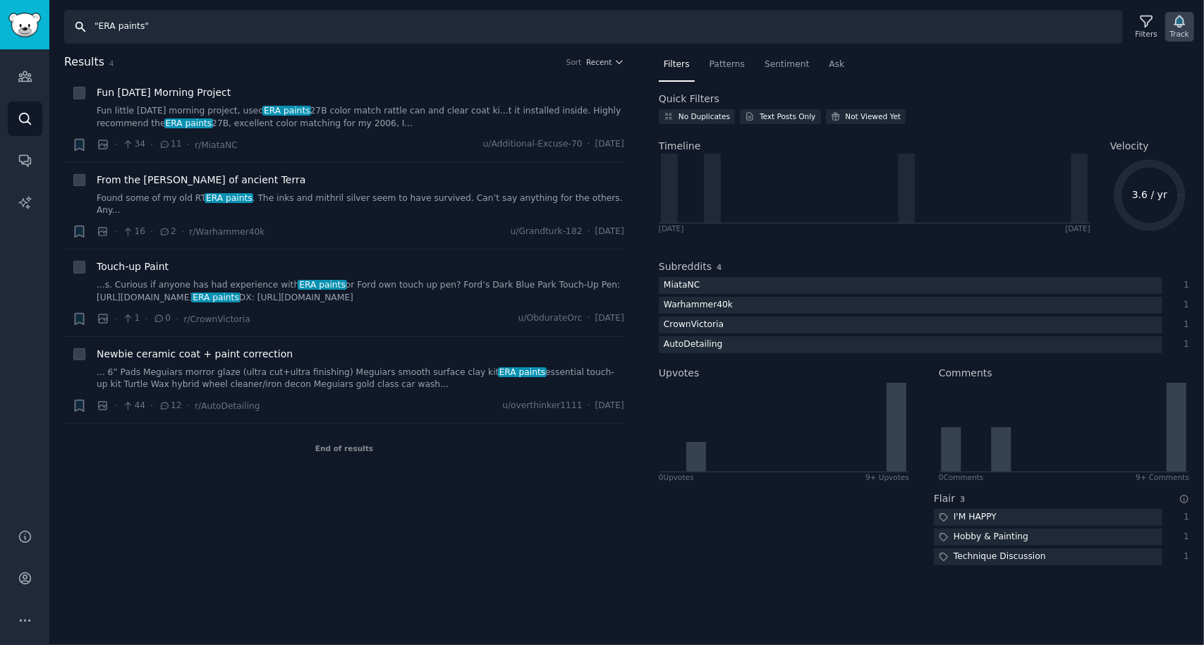
click at [1180, 25] on icon "button" at bounding box center [1179, 21] width 10 height 11
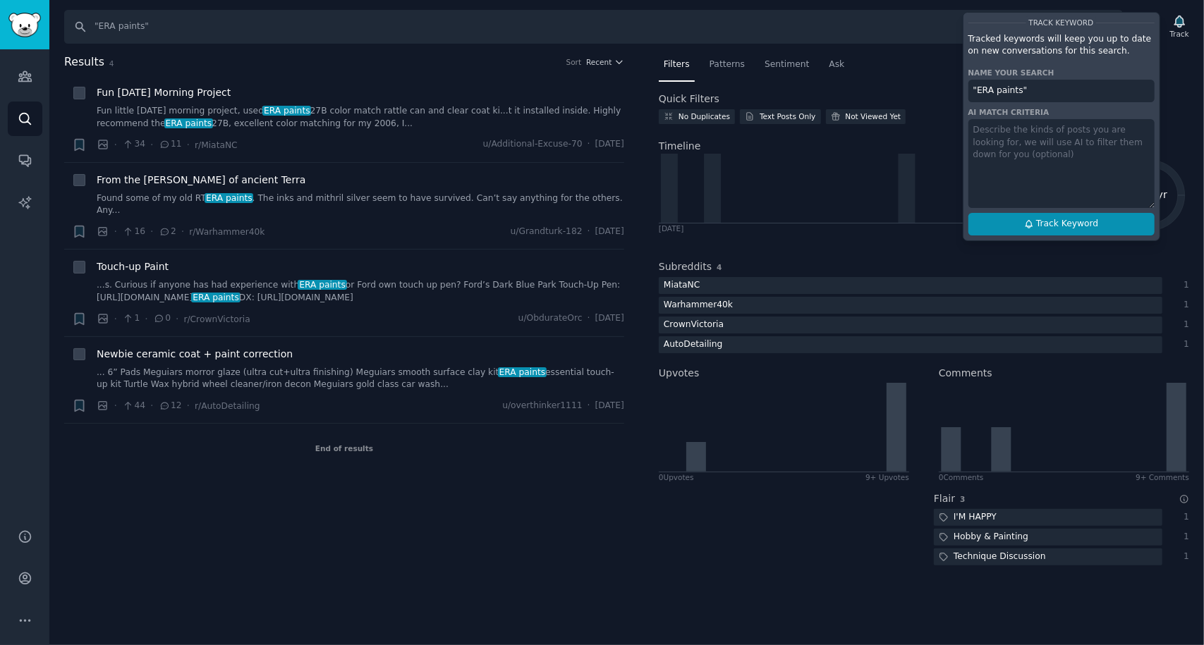
click at [1076, 219] on span "Track Keyword" at bounding box center [1067, 224] width 62 height 13
type input ""ERA paints""
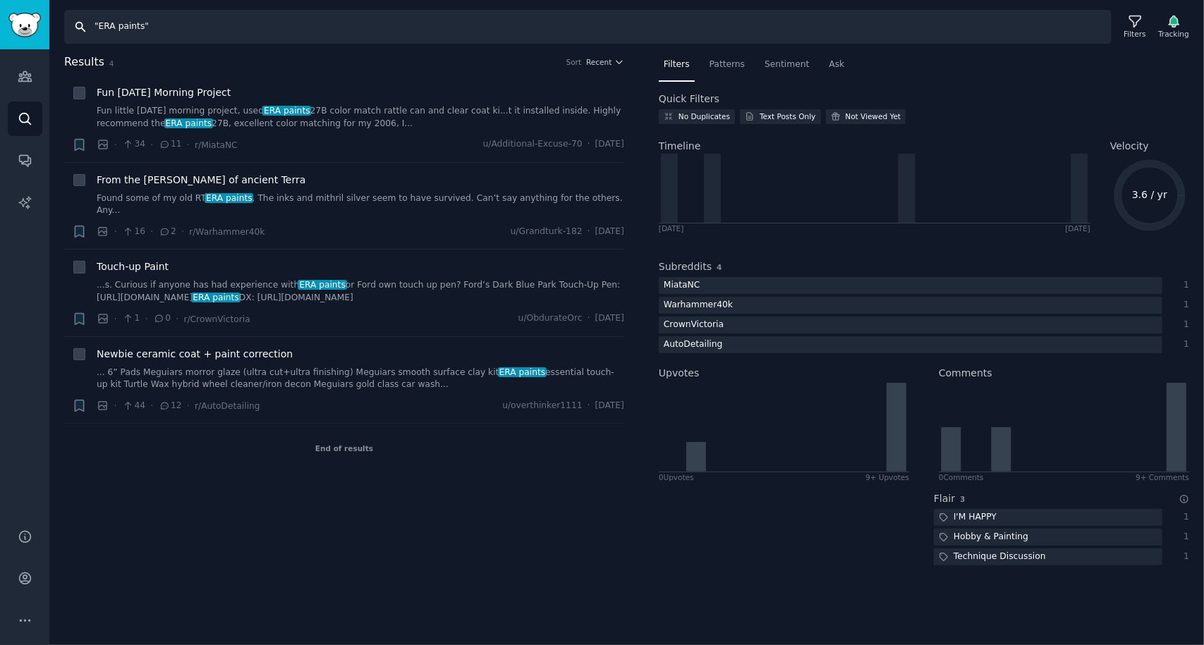
drag, startPoint x: 161, startPoint y: 26, endPoint x: 65, endPoint y: 24, distance: 96.6
click at [65, 24] on input ""ERA paints"" at bounding box center [587, 27] width 1047 height 34
type input "touchup paint"
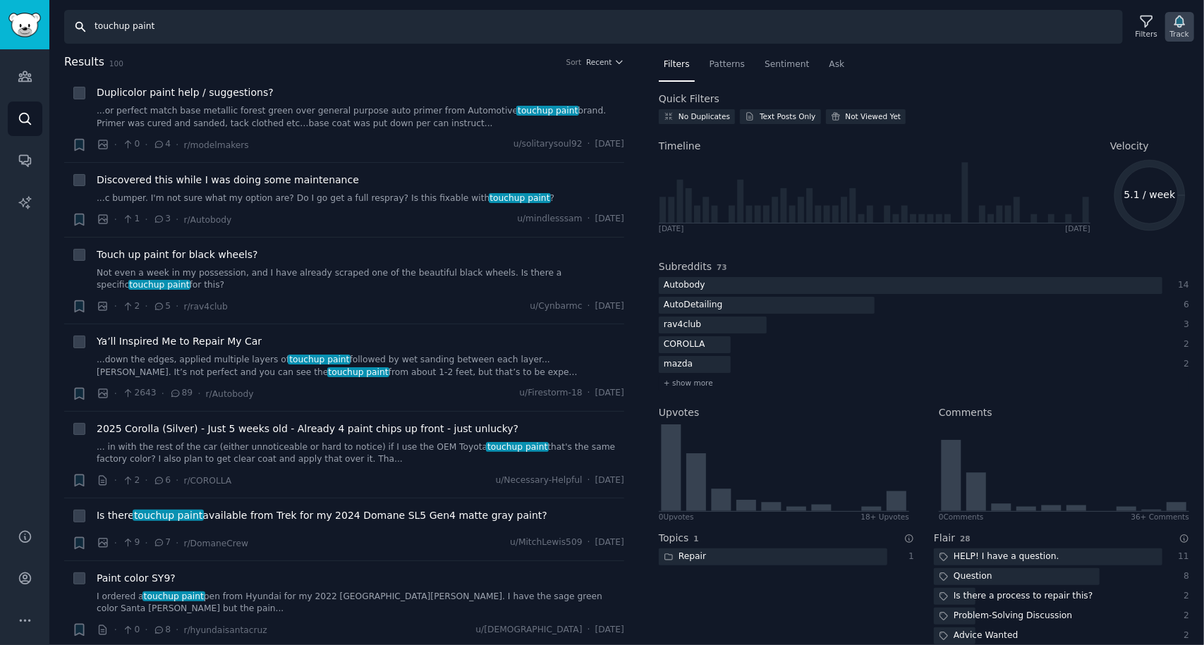
click at [1176, 16] on icon "button" at bounding box center [1179, 21] width 15 height 15
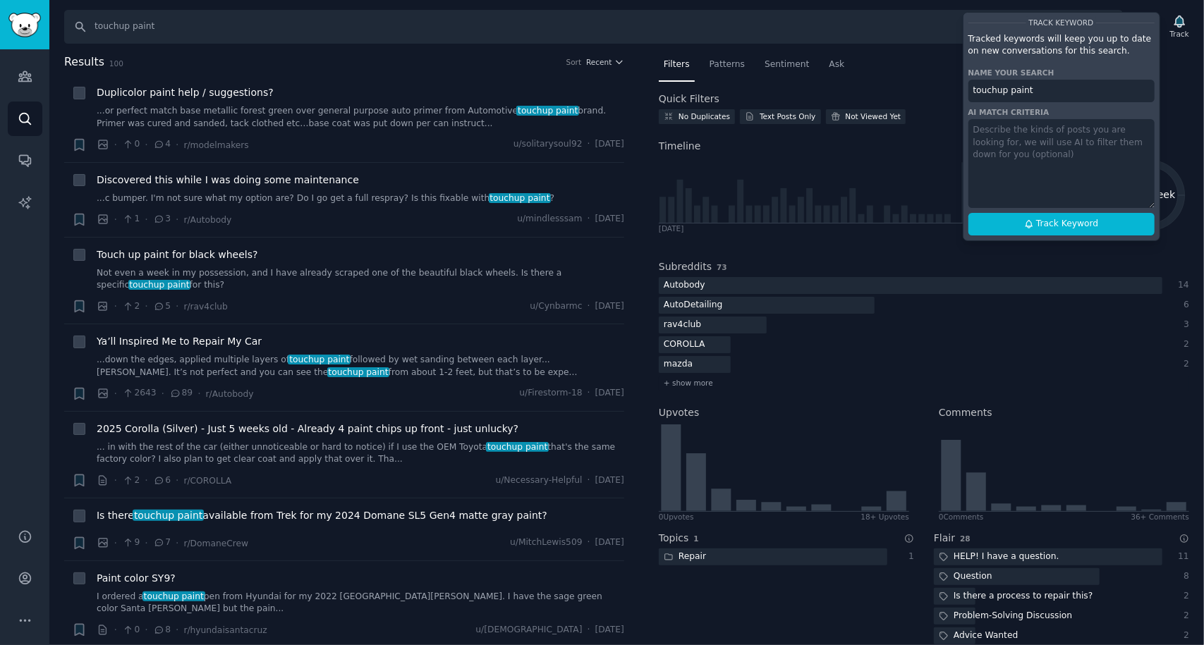
click at [1068, 235] on div "Track Keyword Tracked keywords will keep you up to date on new conversations fo…" at bounding box center [1060, 126] width 197 height 229
click at [1041, 221] on span "Track Keyword" at bounding box center [1067, 224] width 62 height 13
type input "touchup paint"
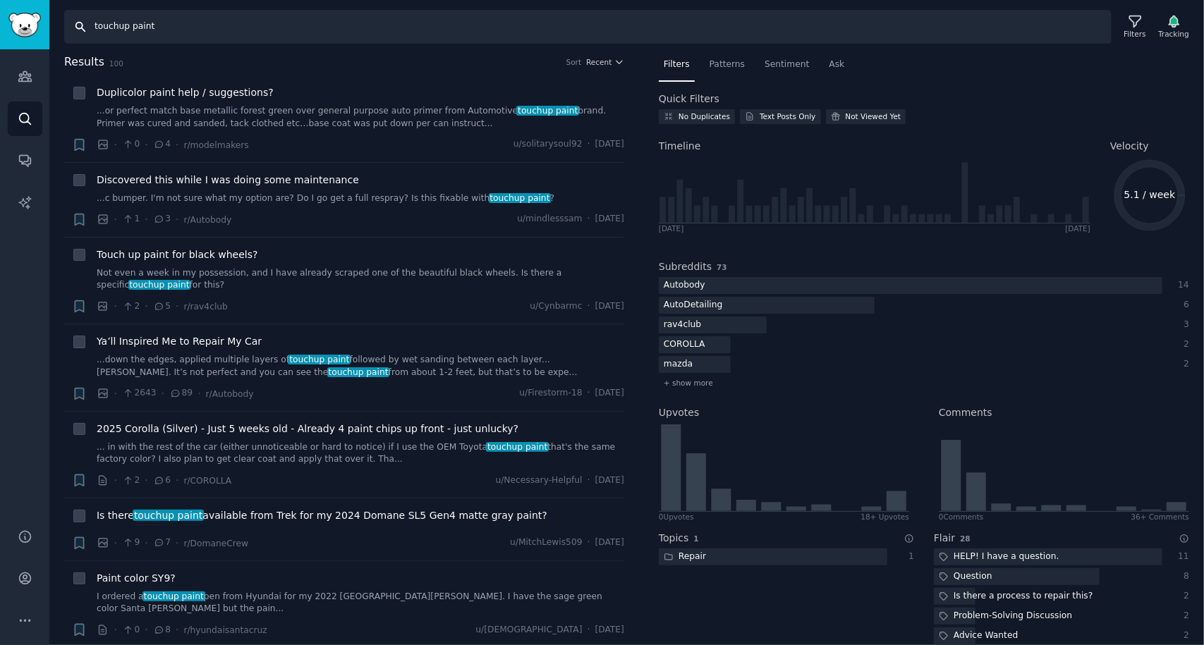
drag, startPoint x: 212, startPoint y: 28, endPoint x: 73, endPoint y: 13, distance: 139.0
click at [73, 13] on input "touchup paint" at bounding box center [587, 27] width 1047 height 34
type input "rock chip"
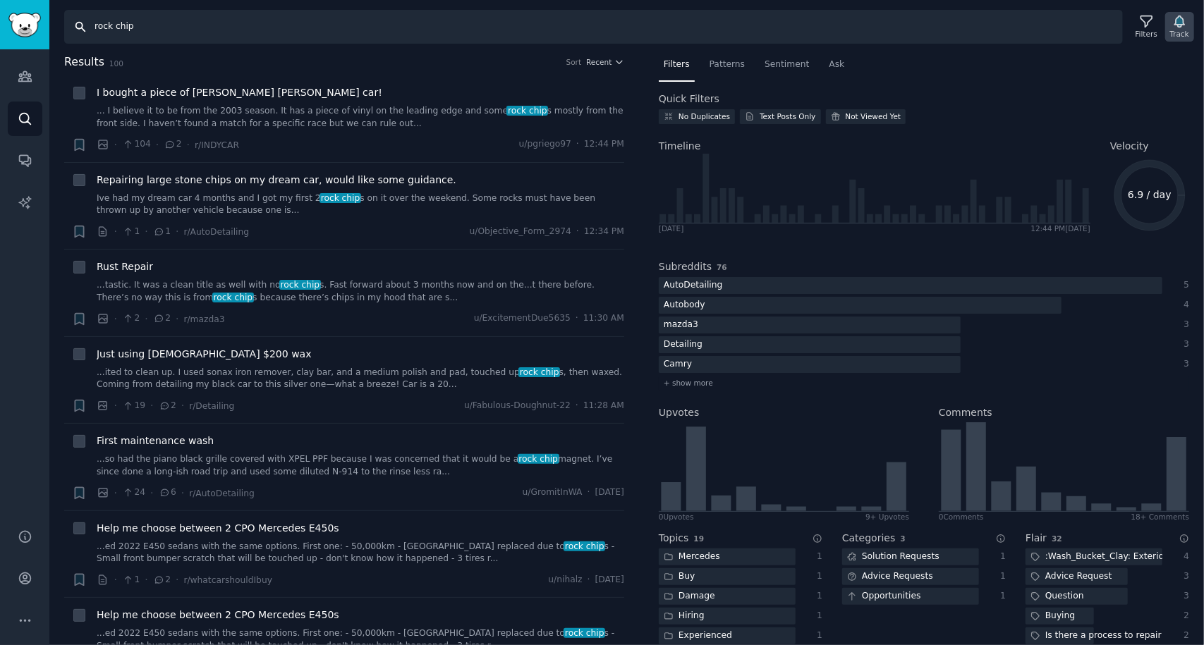
click at [1176, 25] on icon "button" at bounding box center [1179, 21] width 15 height 15
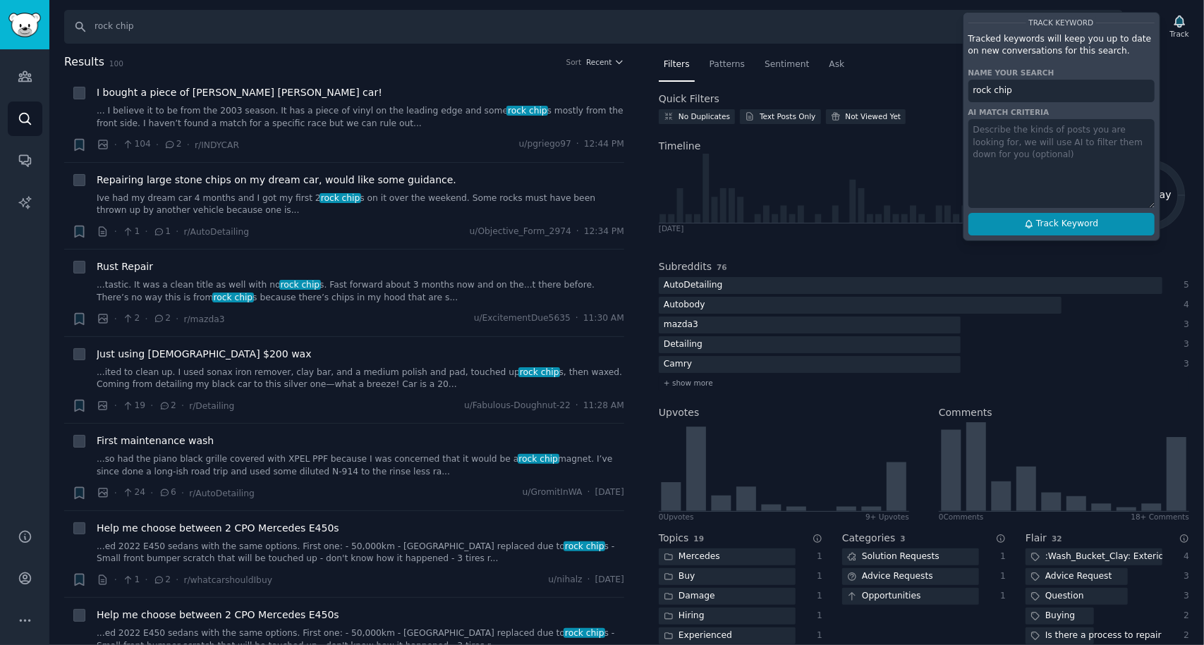
click at [1062, 224] on span "Track Keyword" at bounding box center [1067, 224] width 62 height 13
type input "rock chip"
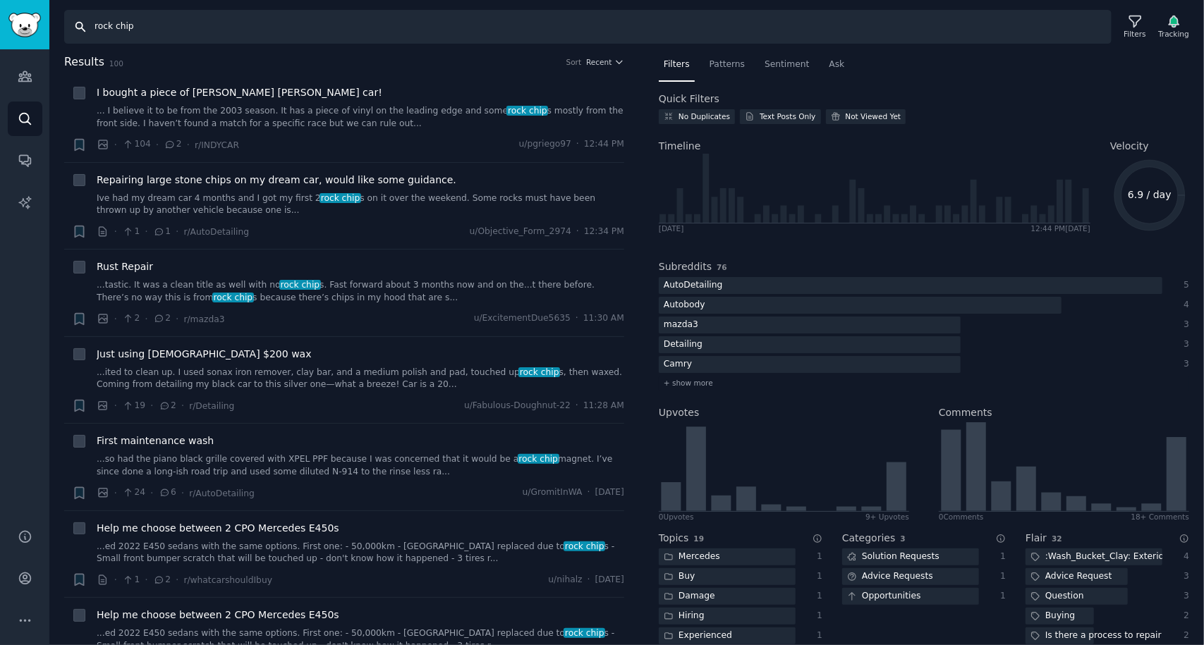
drag, startPoint x: 158, startPoint y: 23, endPoint x: 72, endPoint y: 27, distance: 86.1
click at [72, 27] on input "rock chip" at bounding box center [587, 27] width 1047 height 34
type input "automotive touchup"
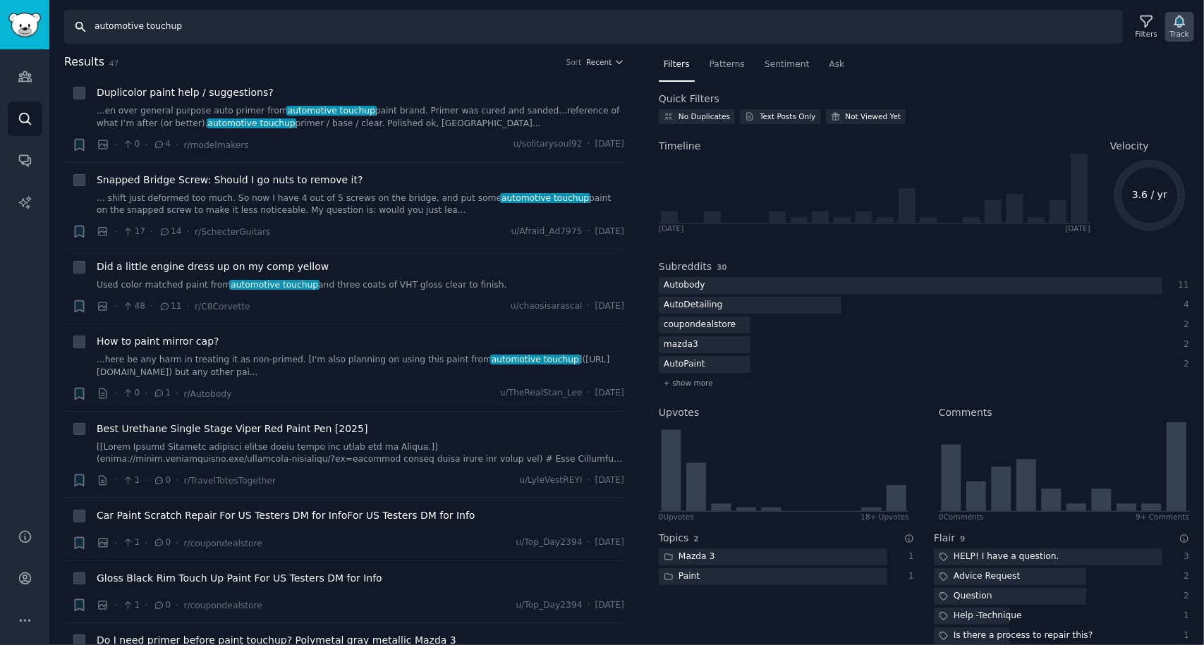
click at [1184, 25] on icon "button" at bounding box center [1179, 21] width 10 height 11
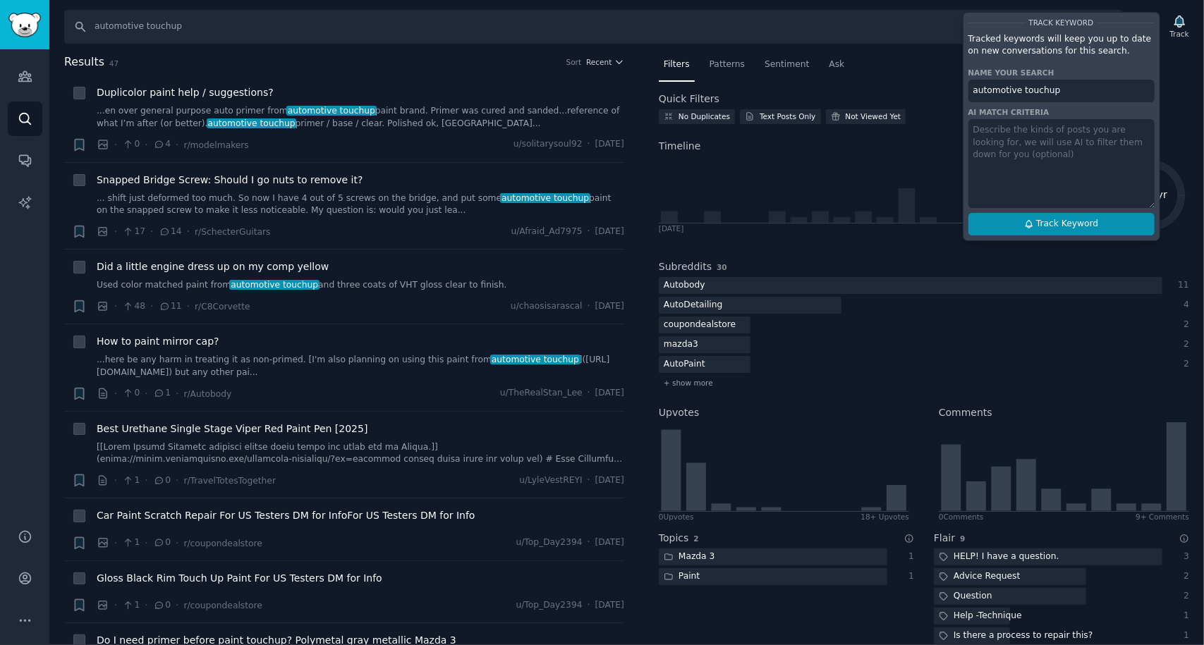
click at [1052, 222] on span "Track Keyword" at bounding box center [1067, 224] width 62 height 13
type input "automotive touchup"
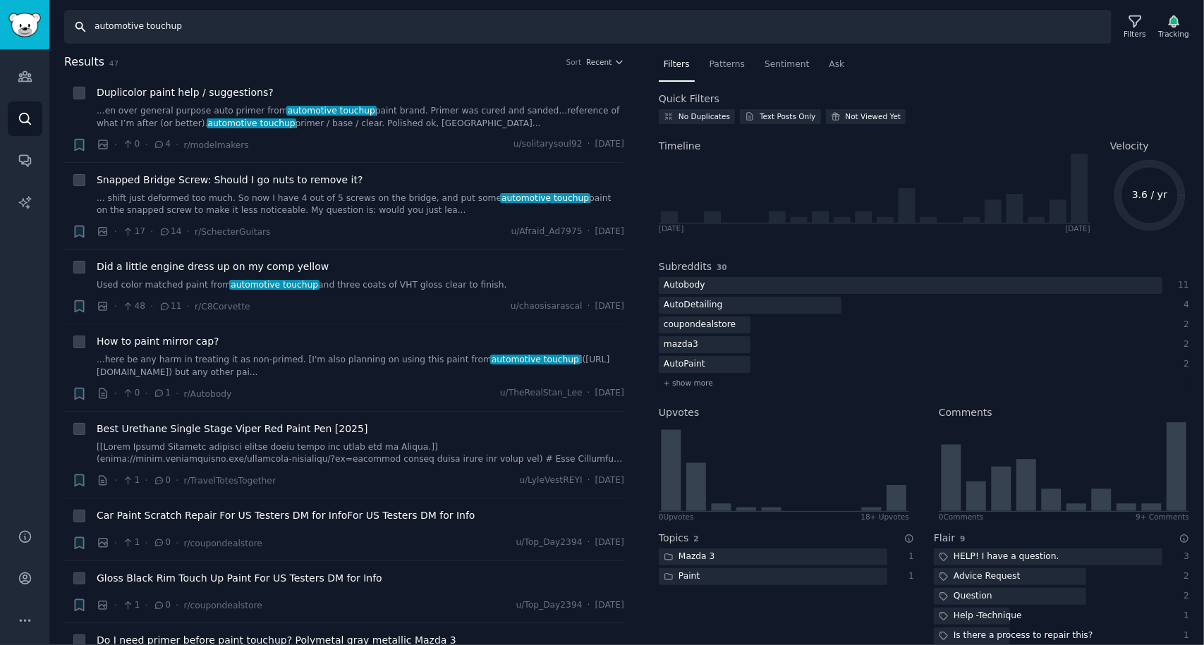
drag, startPoint x: 187, startPoint y: 29, endPoint x: 83, endPoint y: 27, distance: 103.7
click at [83, 27] on input "automotive touchup" at bounding box center [587, 27] width 1047 height 34
type input "duplicolor"
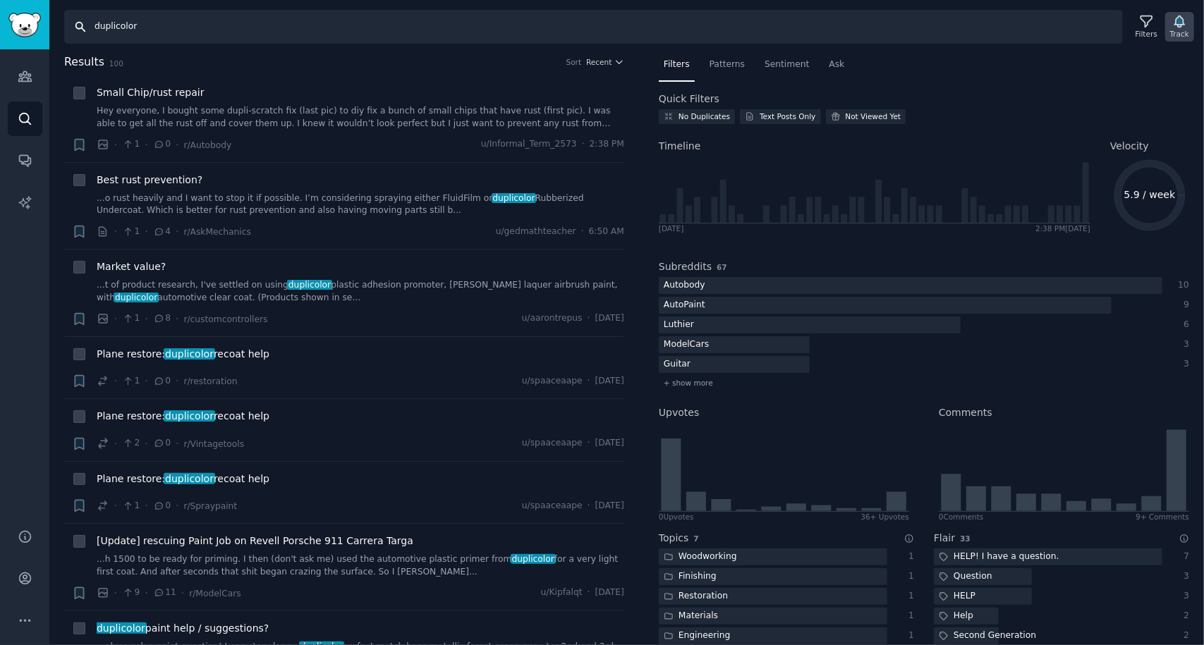
click at [1180, 26] on icon "button" at bounding box center [1179, 21] width 10 height 11
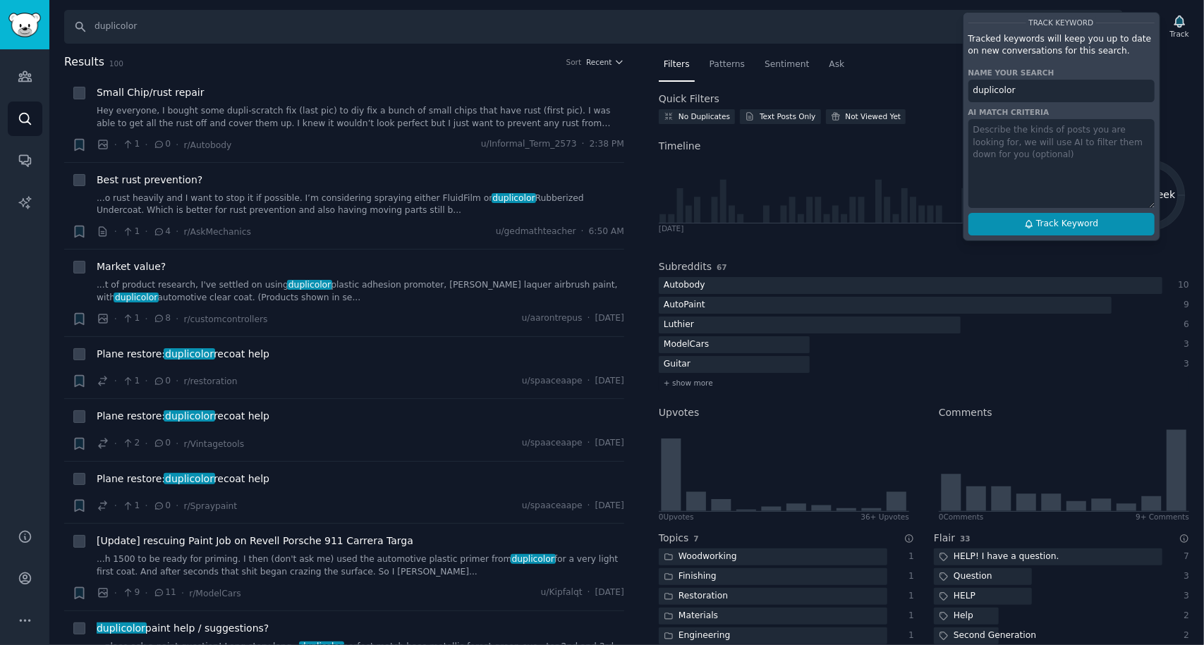
click at [1054, 228] on span "Track Keyword" at bounding box center [1067, 224] width 62 height 13
type input "duplicolor"
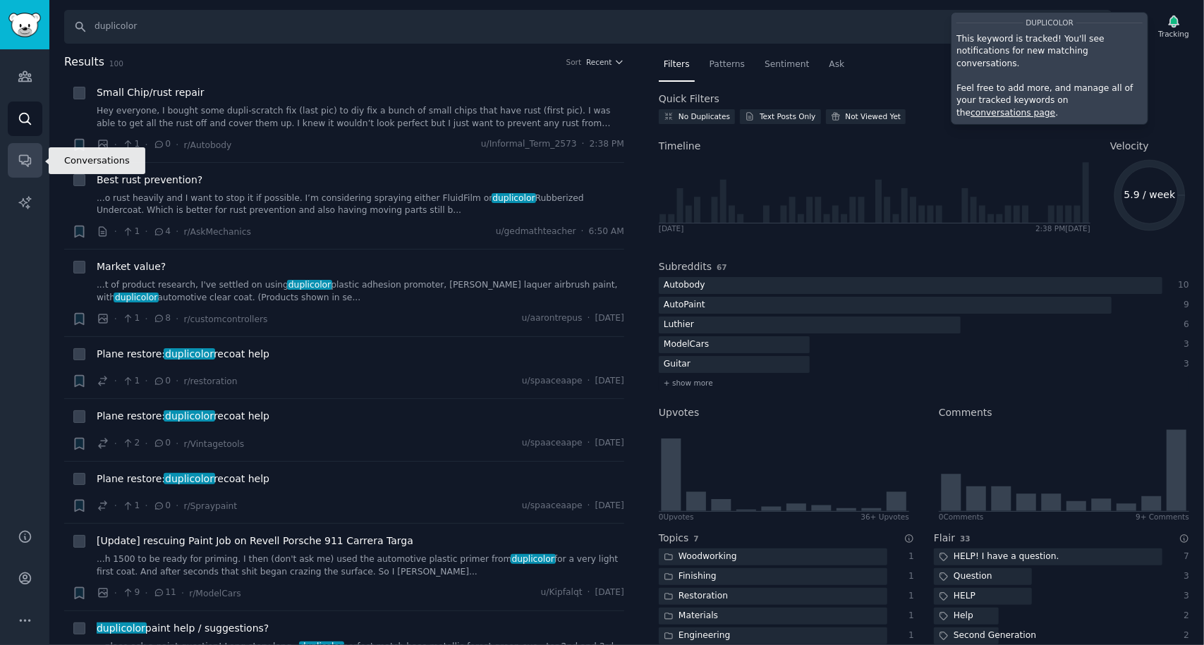
click at [27, 158] on icon "Sidebar" at bounding box center [24, 161] width 11 height 11
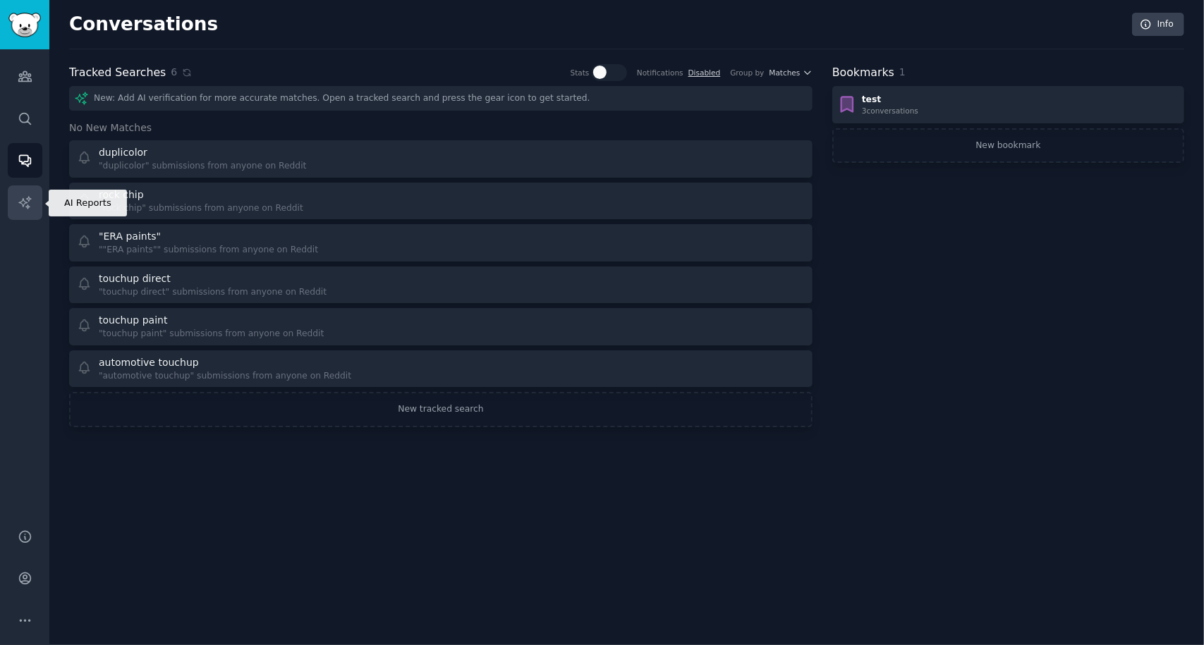
click at [30, 203] on icon "Sidebar" at bounding box center [25, 202] width 15 height 15
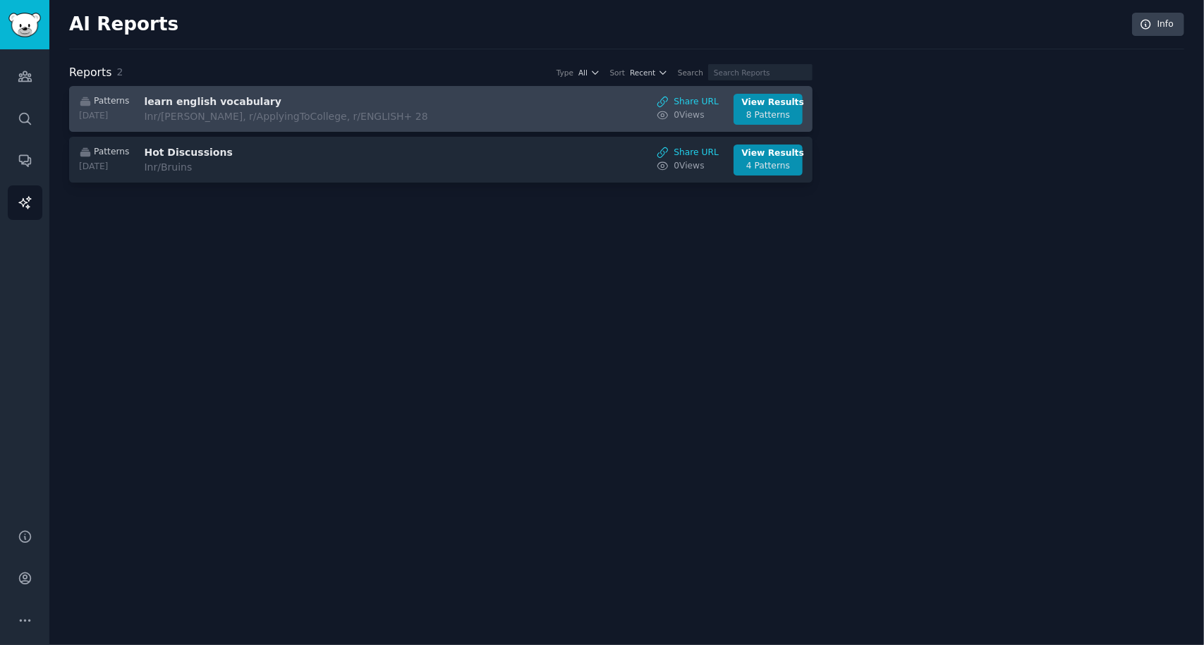
click at [475, 110] on div "Patterns 2024-03-14 learn english vocabulary In r/Anki, r/ApplyingToCollege, r/…" at bounding box center [441, 109] width 728 height 31
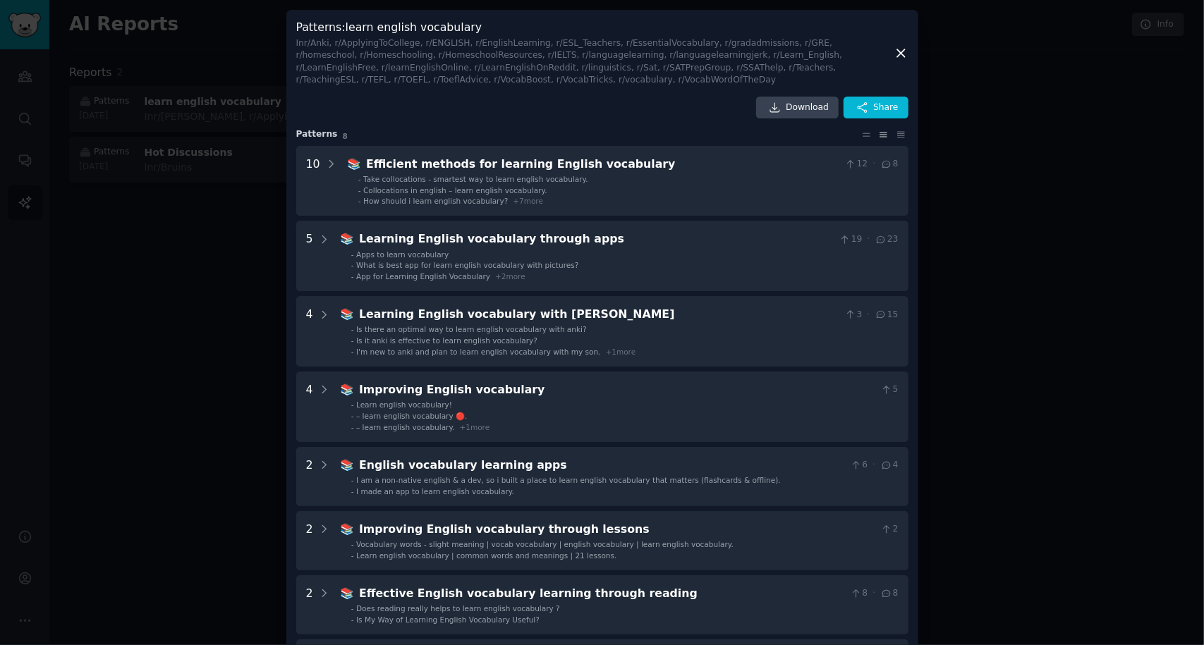
click at [895, 53] on icon at bounding box center [900, 53] width 15 height 15
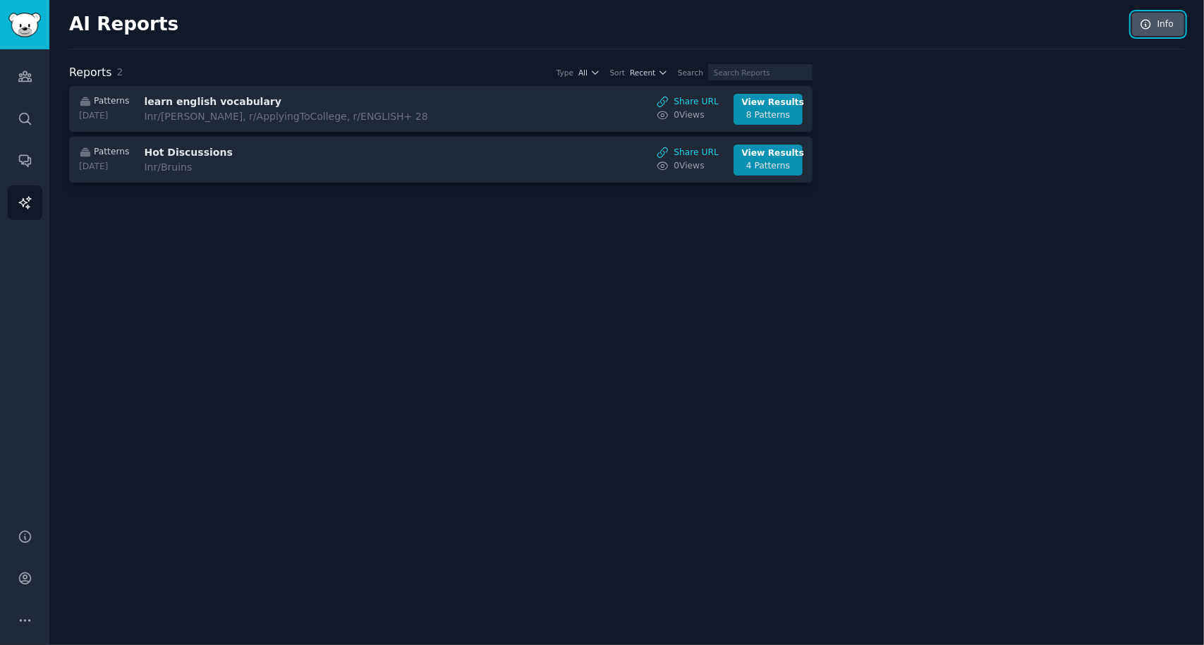
click at [1160, 23] on link "Info" at bounding box center [1158, 25] width 52 height 24
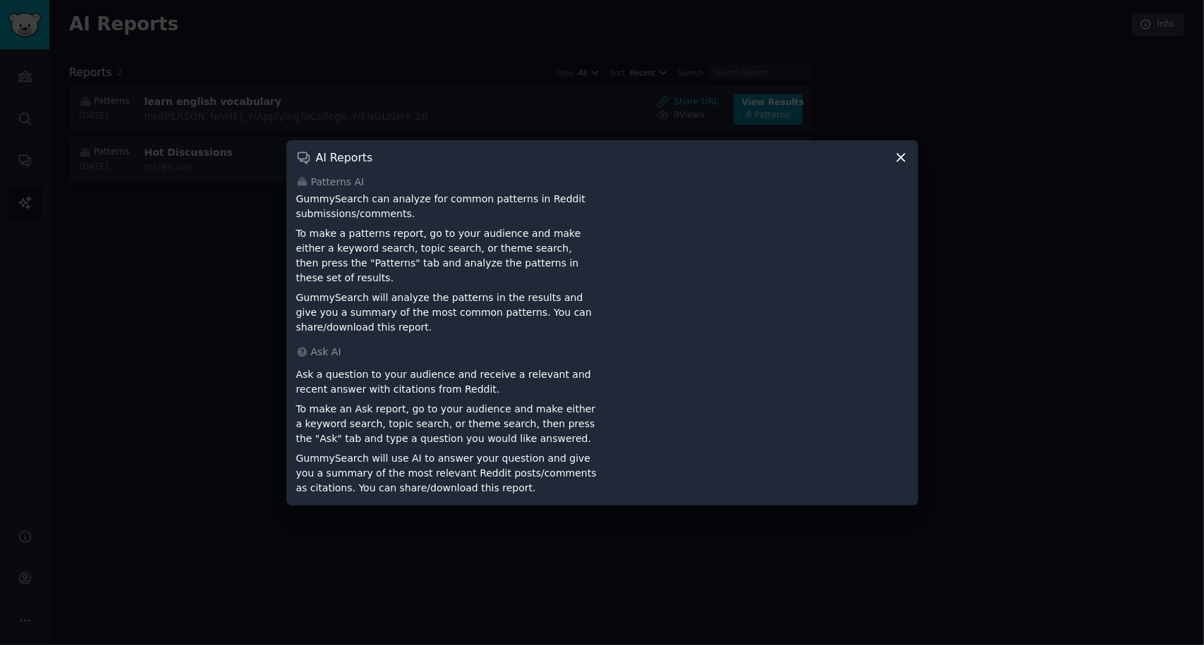
click at [899, 165] on icon at bounding box center [900, 157] width 15 height 15
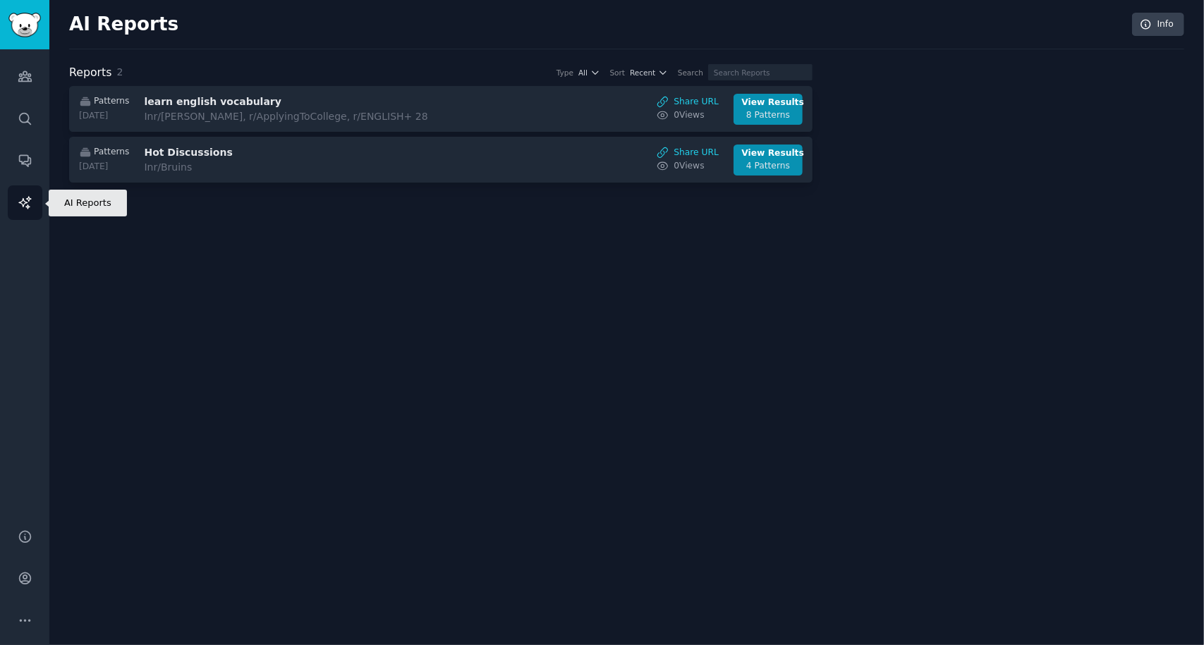
click at [32, 211] on link "AI Reports" at bounding box center [25, 202] width 35 height 35
click at [23, 71] on icon "Sidebar" at bounding box center [25, 76] width 15 height 15
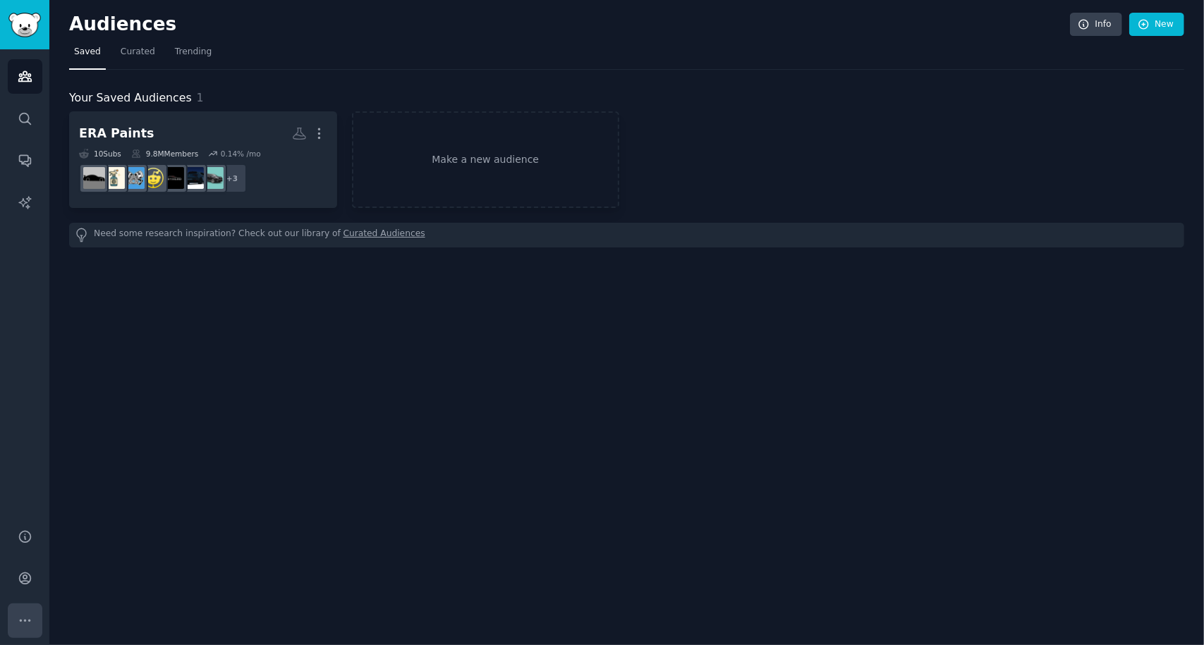
click at [25, 620] on icon "Sidebar" at bounding box center [25, 620] width 10 height 1
click at [23, 580] on icon "Sidebar" at bounding box center [25, 578] width 15 height 15
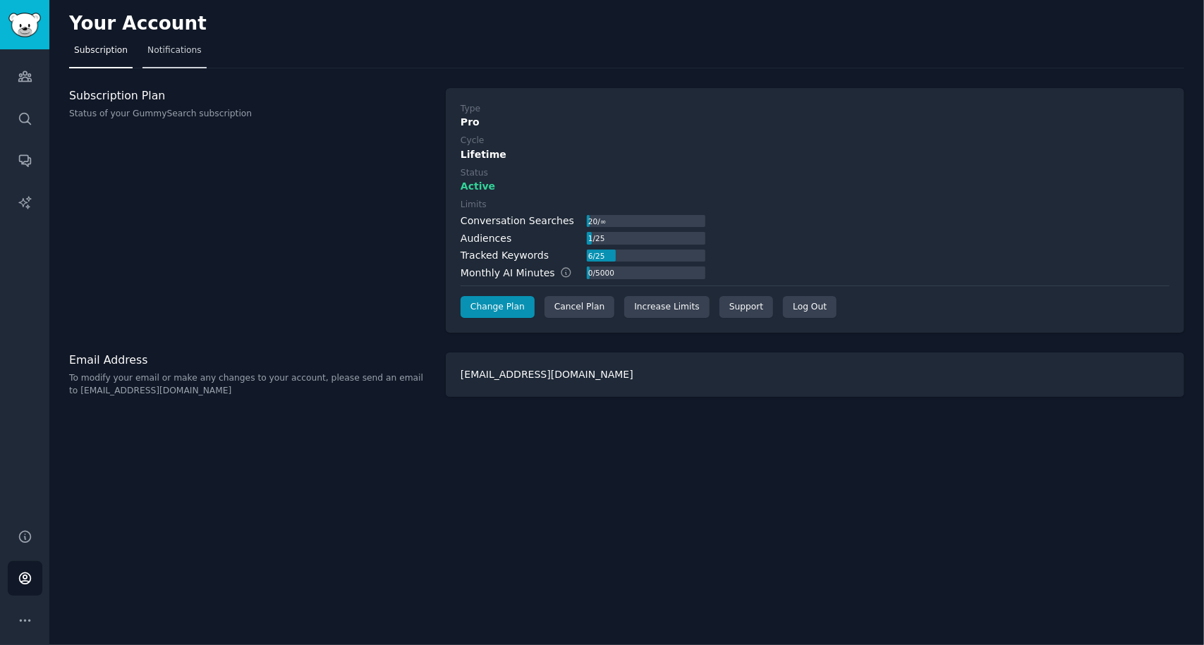
click at [158, 61] on link "Notifications" at bounding box center [174, 53] width 64 height 29
